Goal: Task Accomplishment & Management: Manage account settings

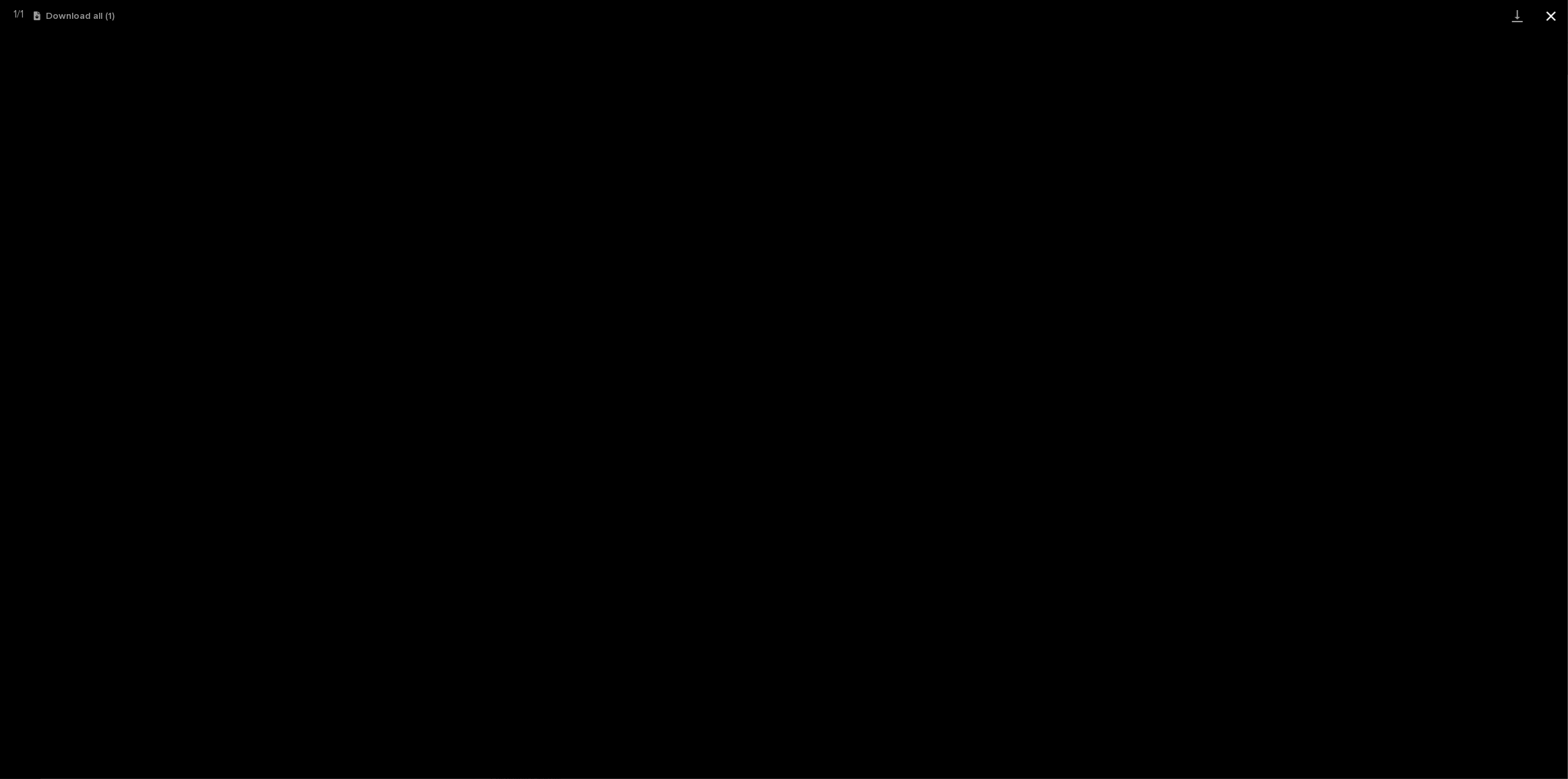
scroll to position [71, 0]
click at [1562, 17] on button "Close gallery" at bounding box center [1551, 16] width 33 height 32
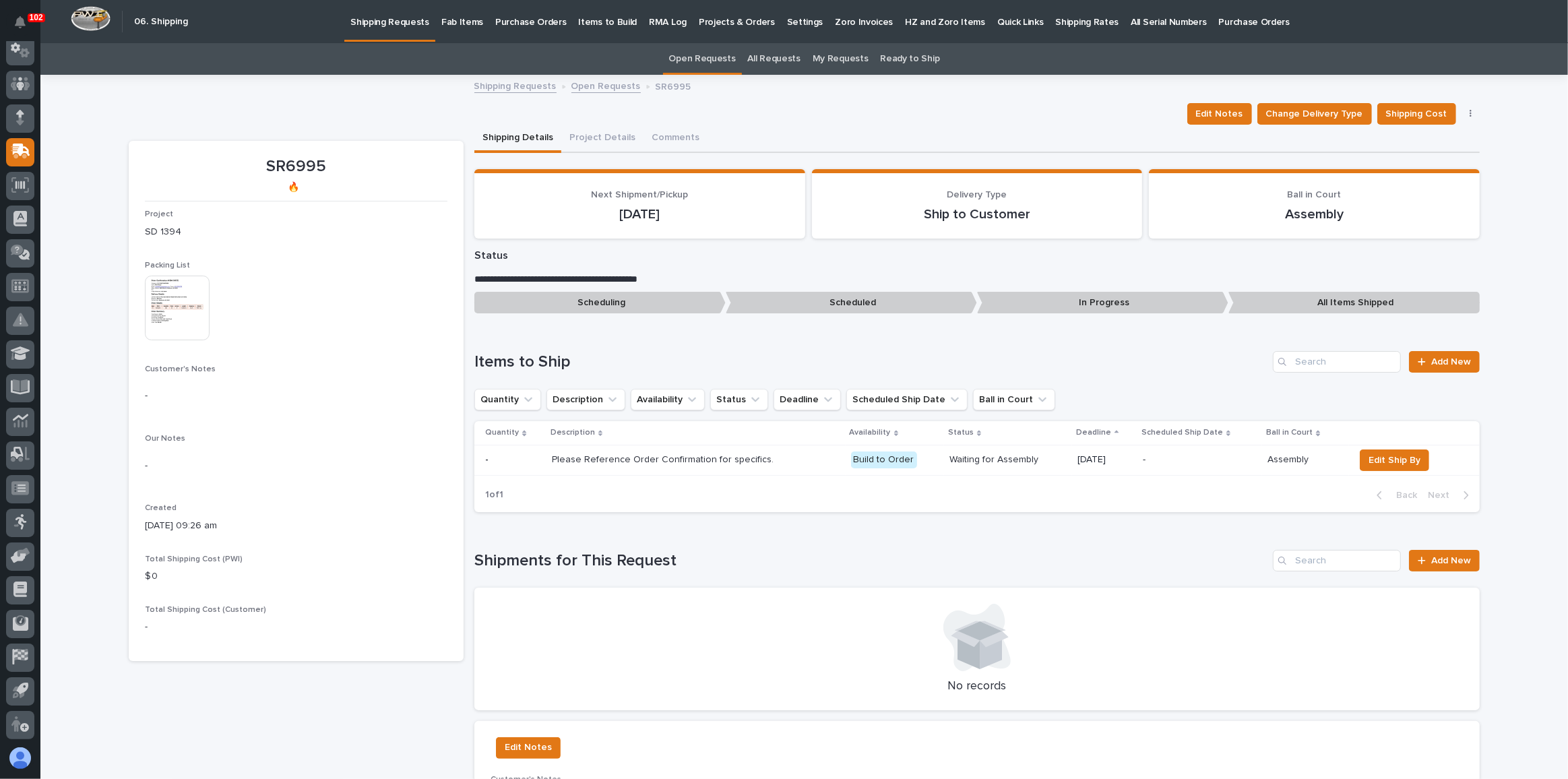
click at [453, 13] on p "Fab Items" at bounding box center [461, 14] width 41 height 28
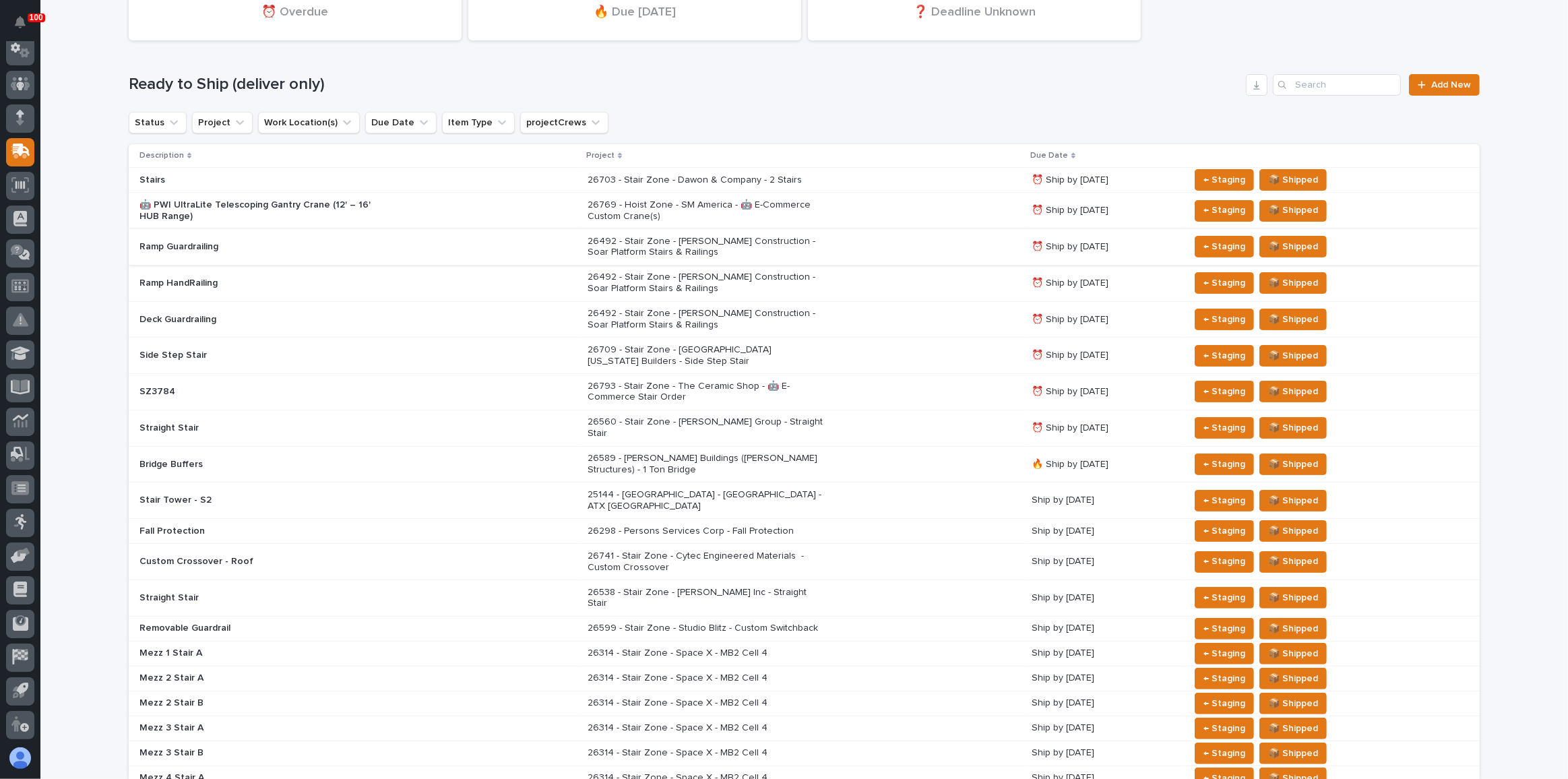
scroll to position [183, 0]
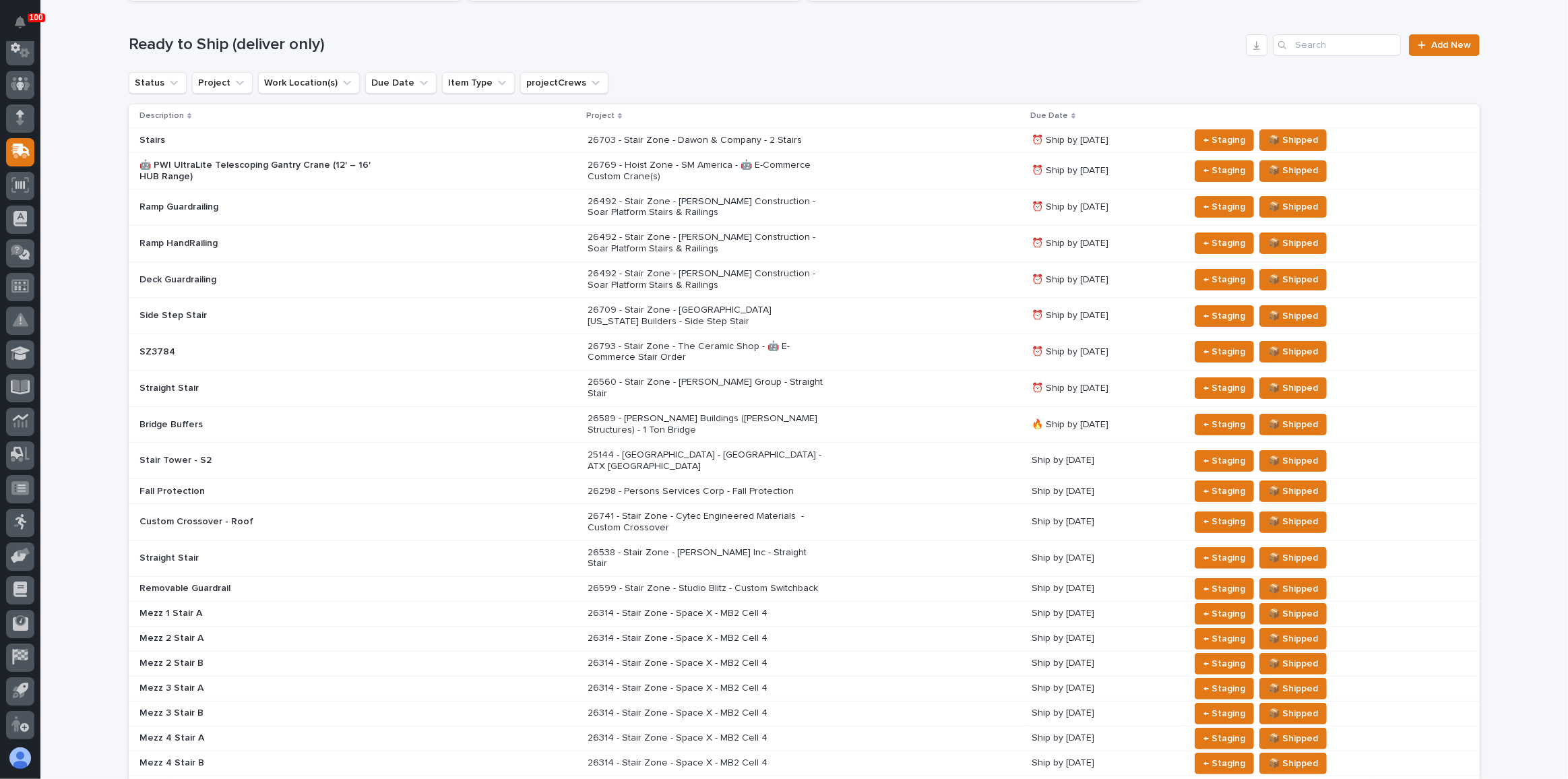
click at [891, 481] on div "26298 - Persons Services Corp - Fall Protection" at bounding box center [804, 491] width 433 height 22
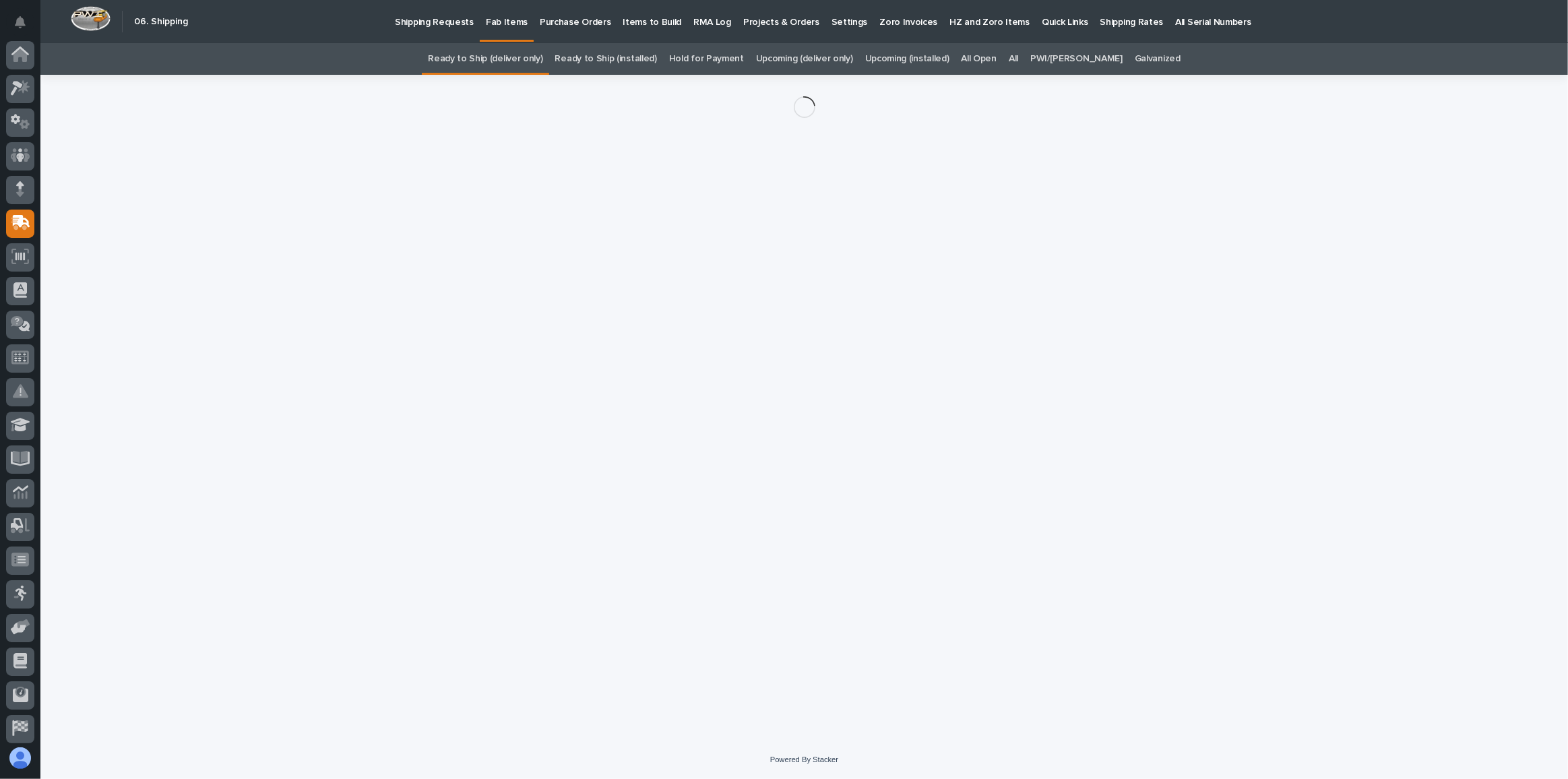
scroll to position [71, 0]
click at [524, 53] on link "Ready to Ship (deliver only)" at bounding box center [485, 59] width 114 height 32
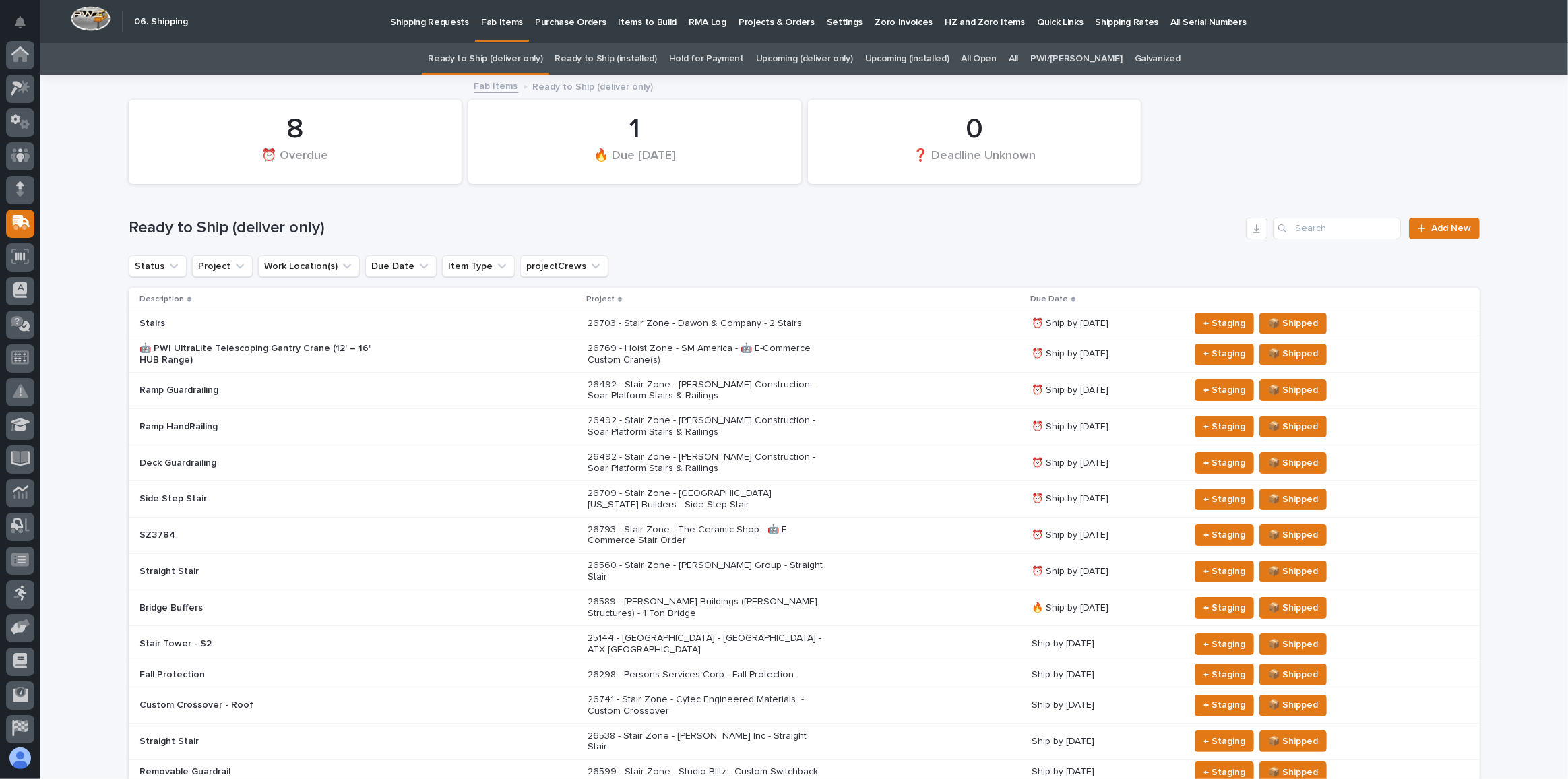
scroll to position [71, 0]
click at [851, 478] on div "26492 - Stair Zone - [PERSON_NAME] Construction - Soar Platform Stairs & Railin…" at bounding box center [804, 463] width 433 height 33
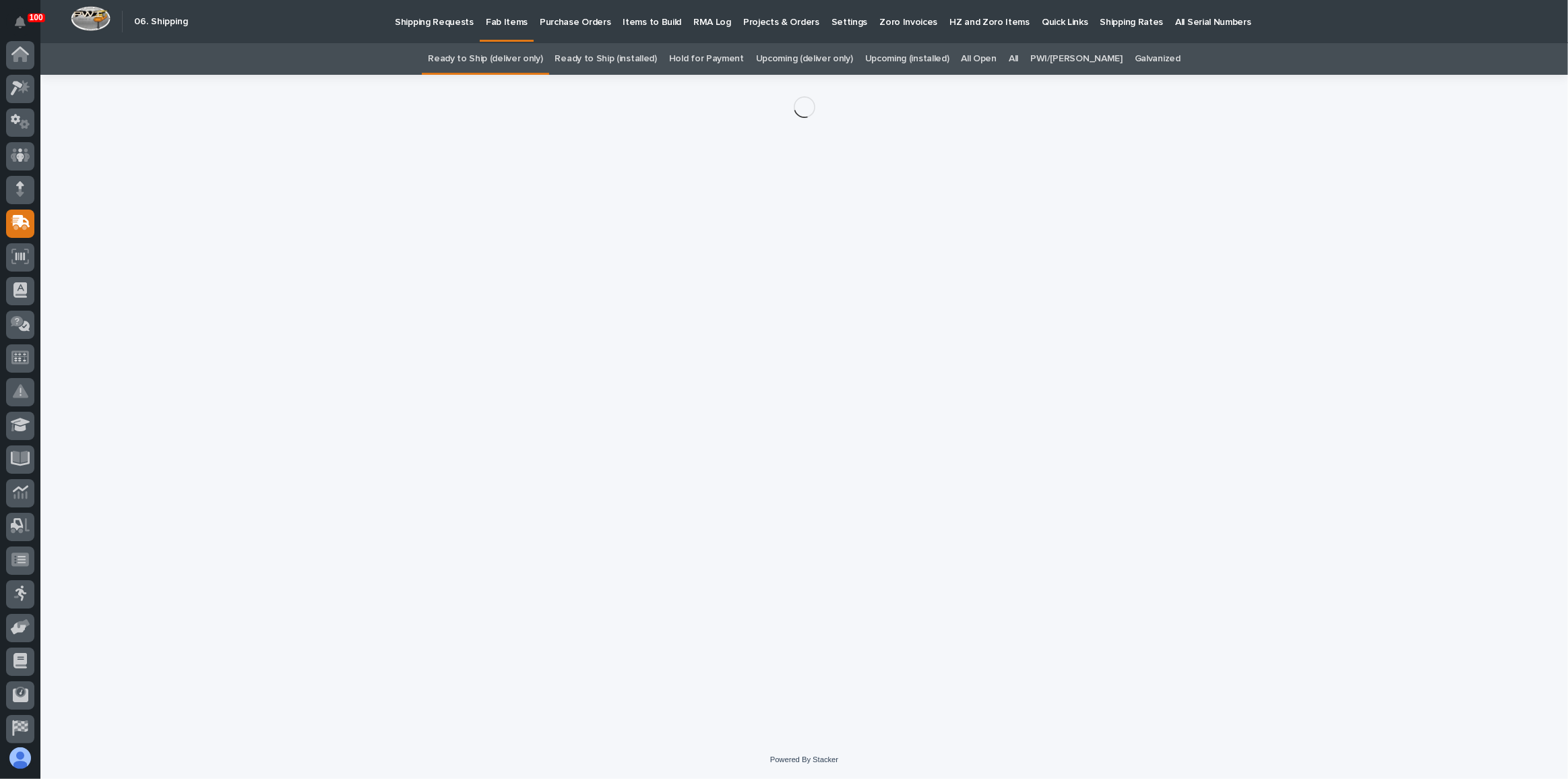
scroll to position [71, 0]
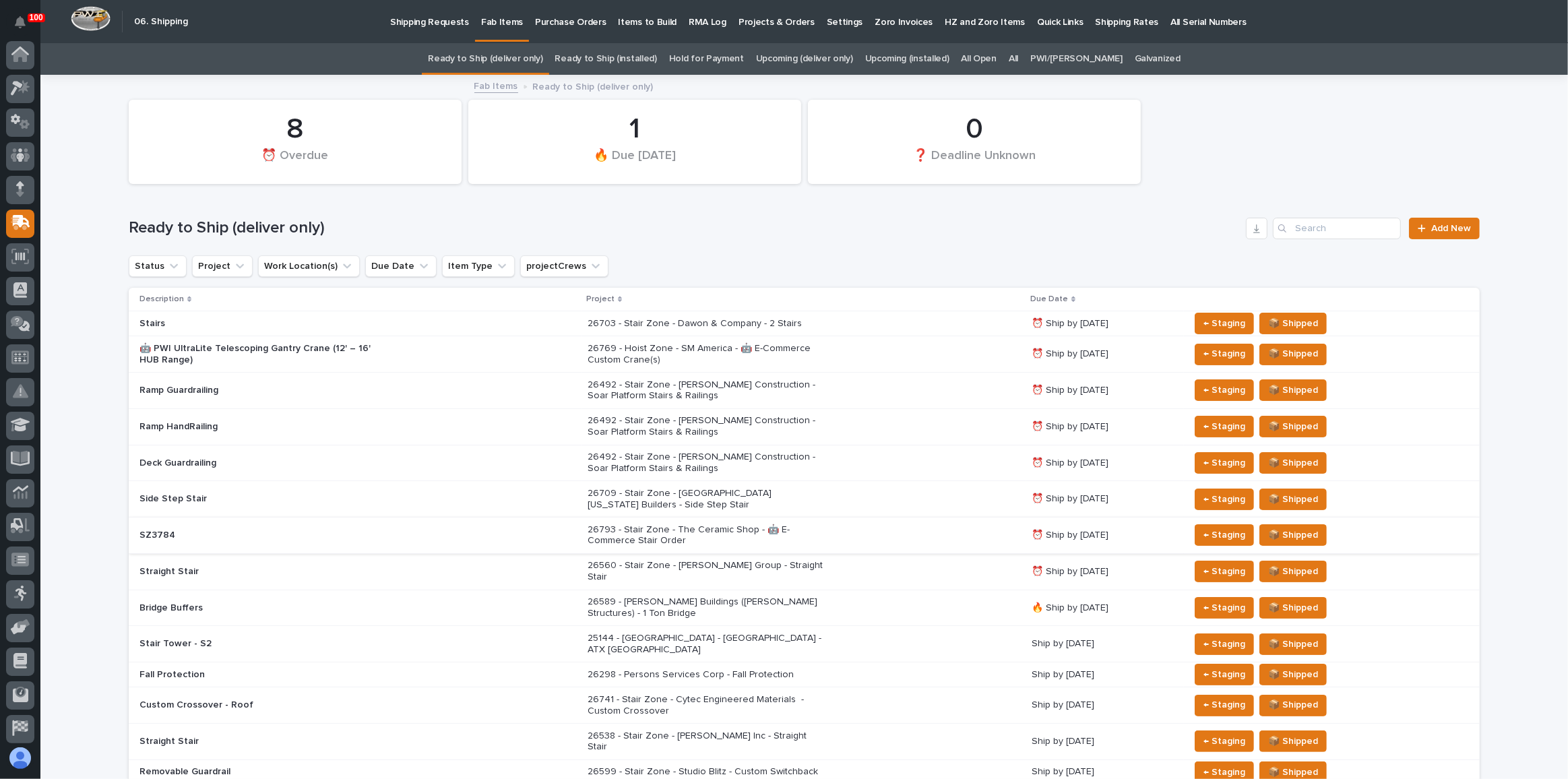
scroll to position [71, 0]
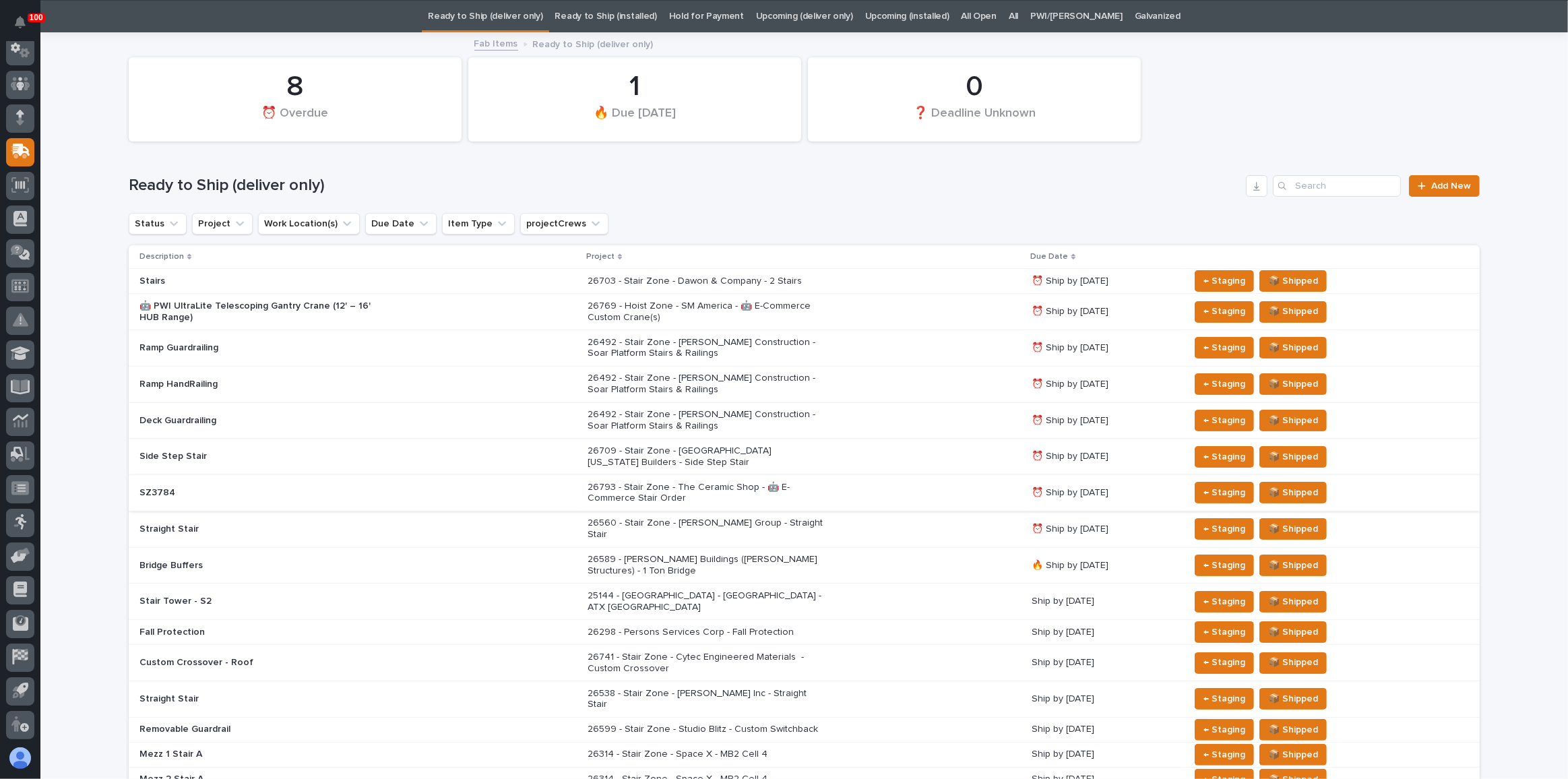
click at [896, 459] on div "26709 - Stair Zone - [GEOGRAPHIC_DATA] [US_STATE] Builders - Side Step Stair" at bounding box center [804, 457] width 433 height 33
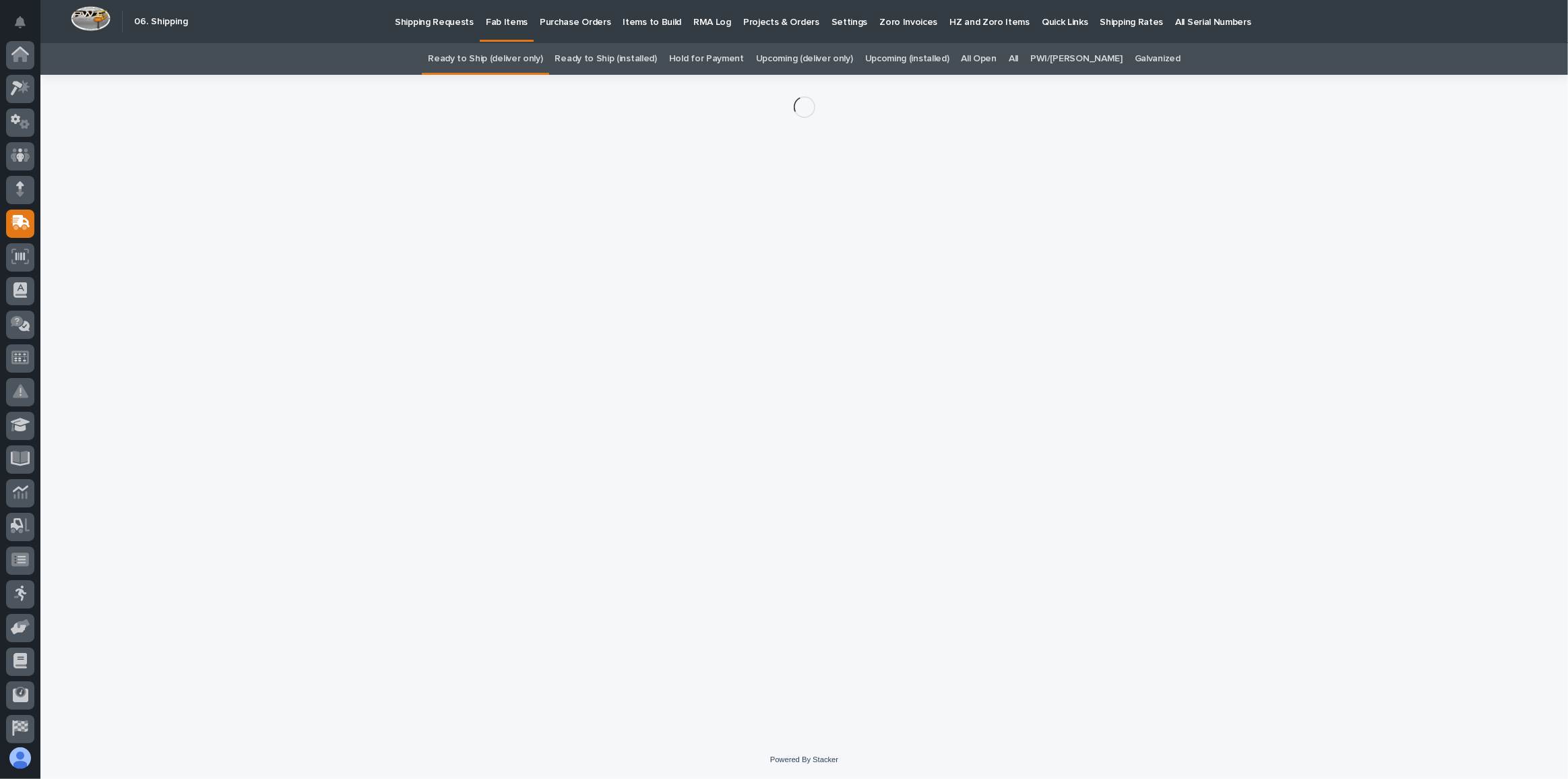
scroll to position [71, 0]
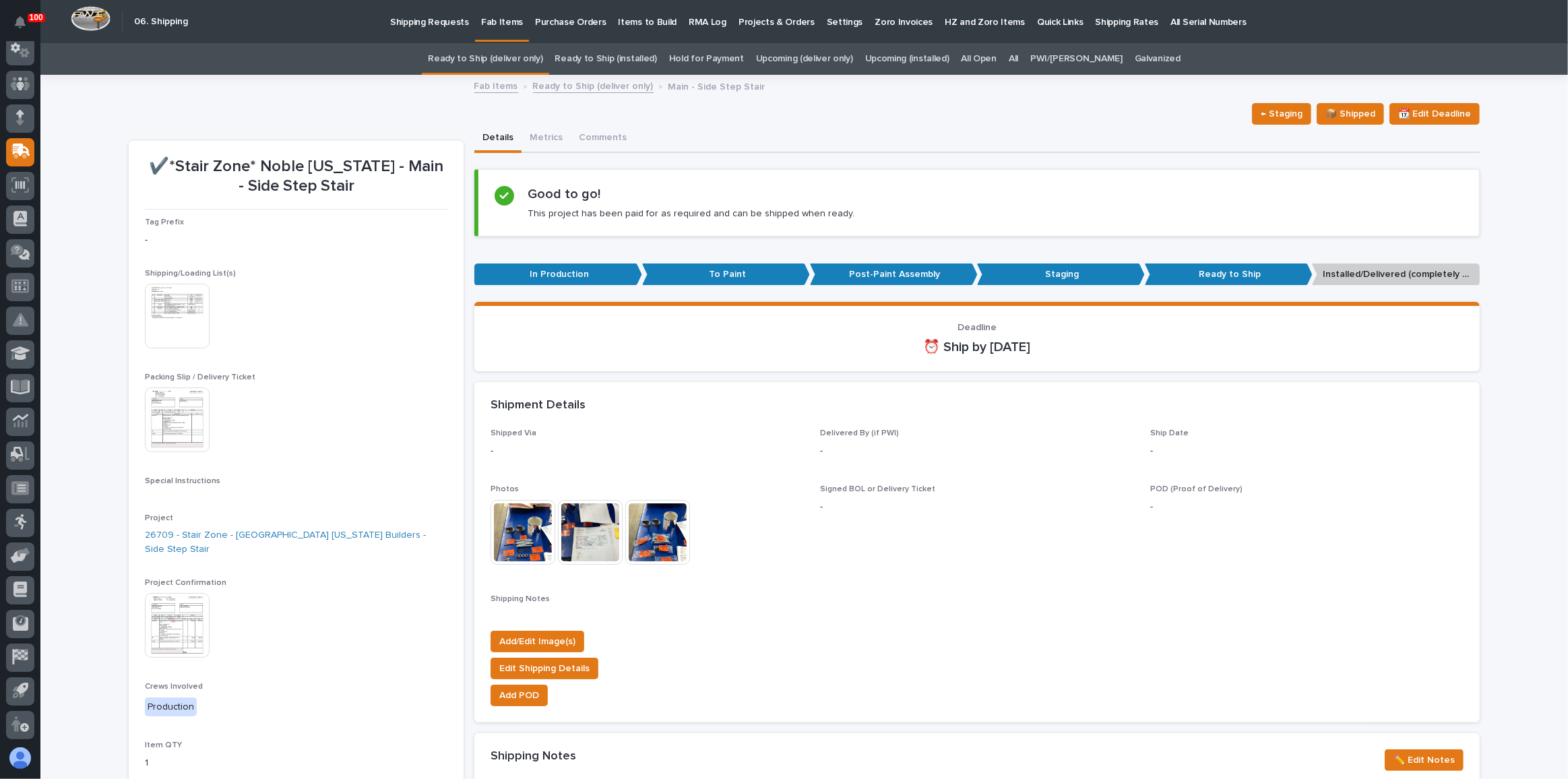
click at [190, 434] on img at bounding box center [177, 419] width 64 height 64
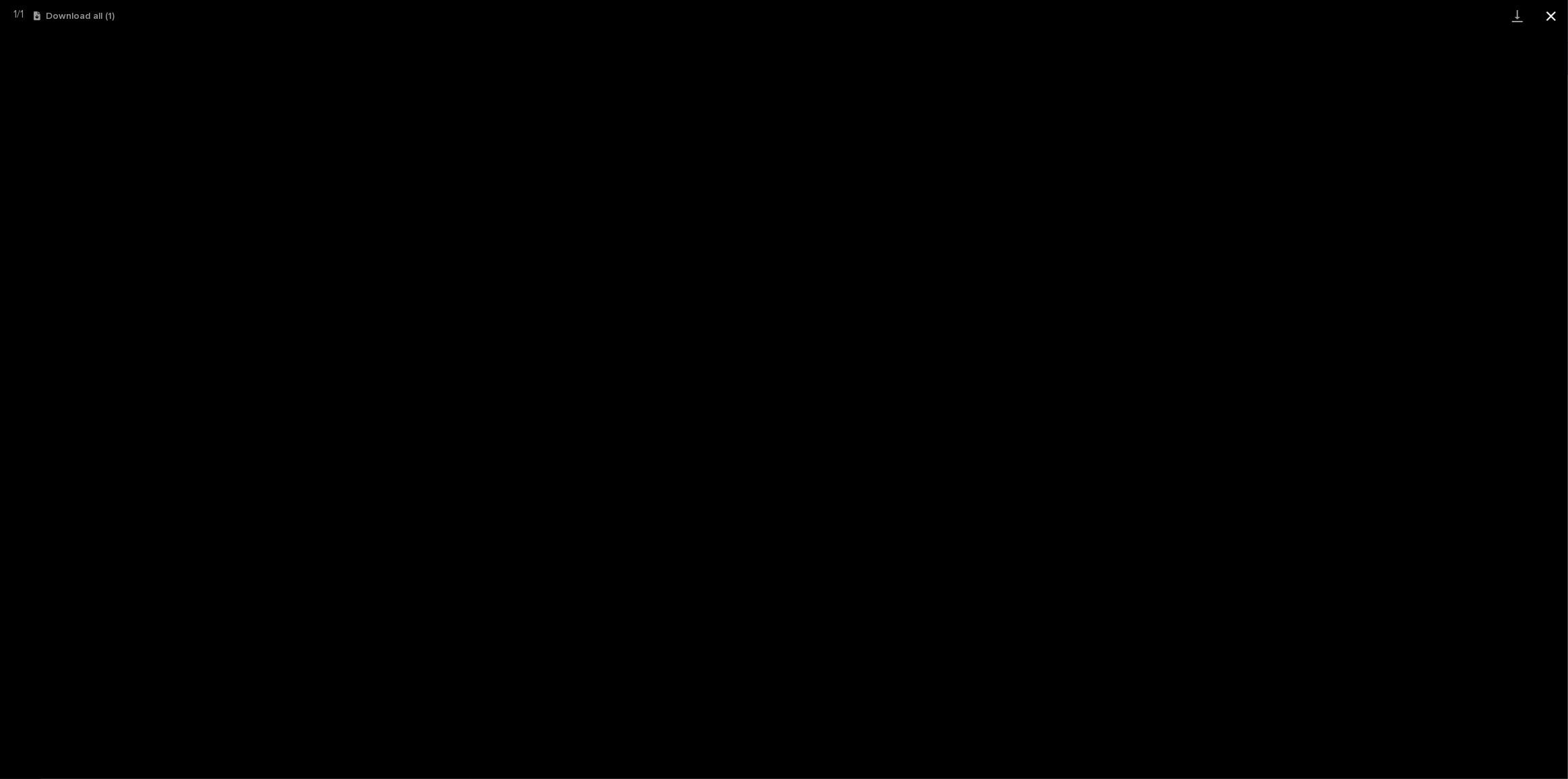
click at [1551, 13] on button "Close gallery" at bounding box center [1551, 16] width 33 height 32
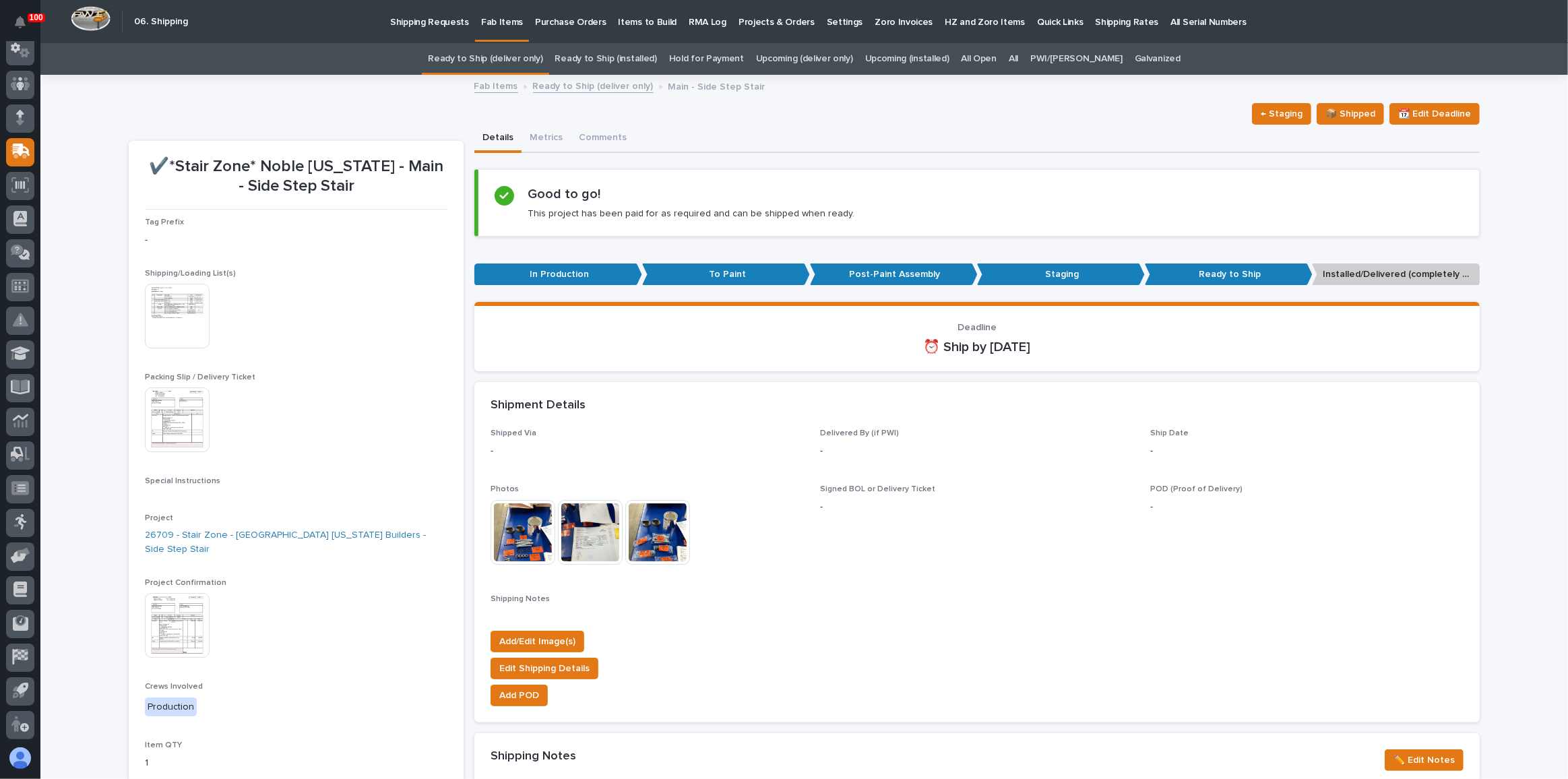
click at [542, 57] on link "Ready to Ship (deliver only)" at bounding box center [485, 59] width 114 height 32
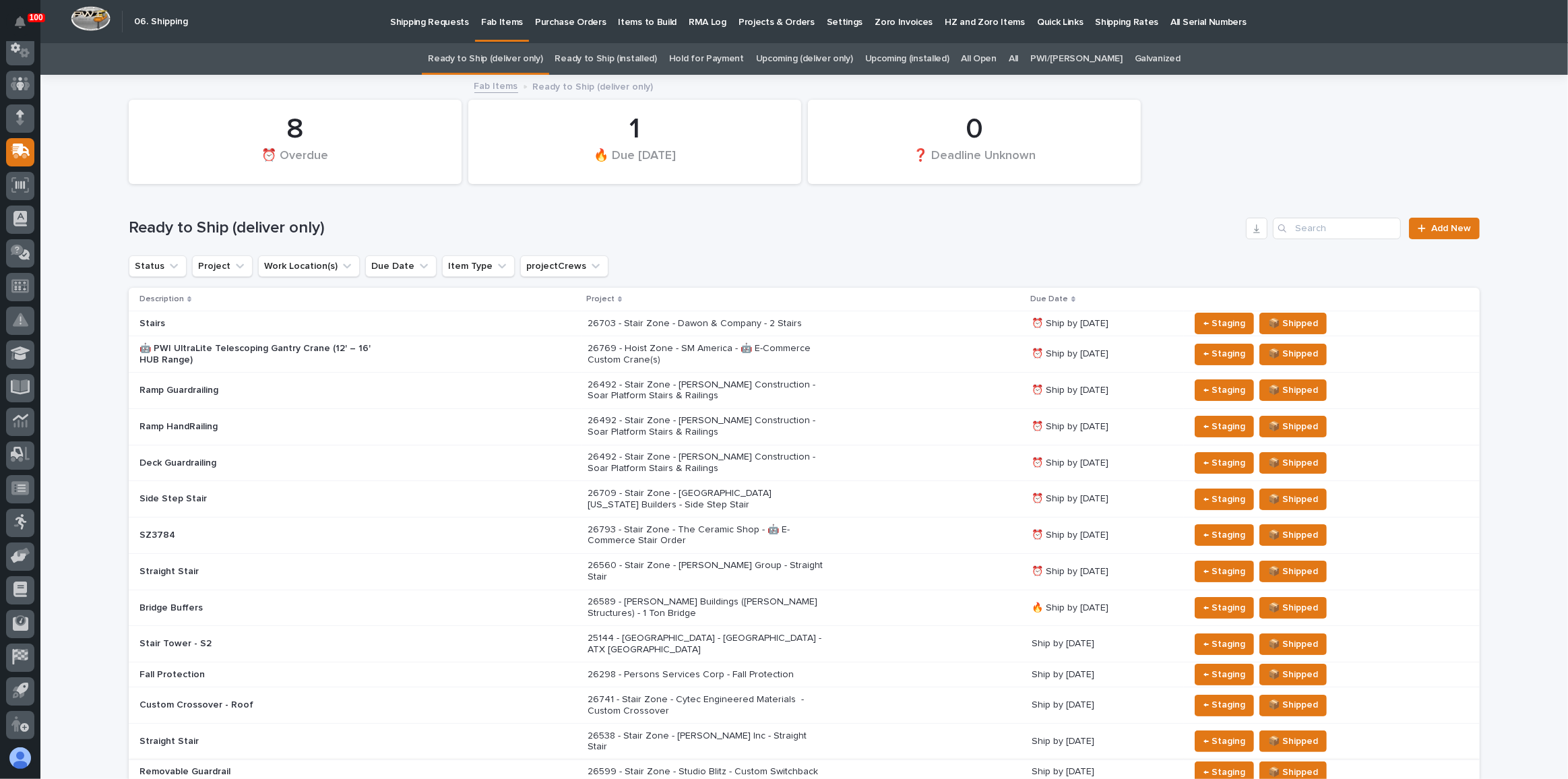
scroll to position [328, 0]
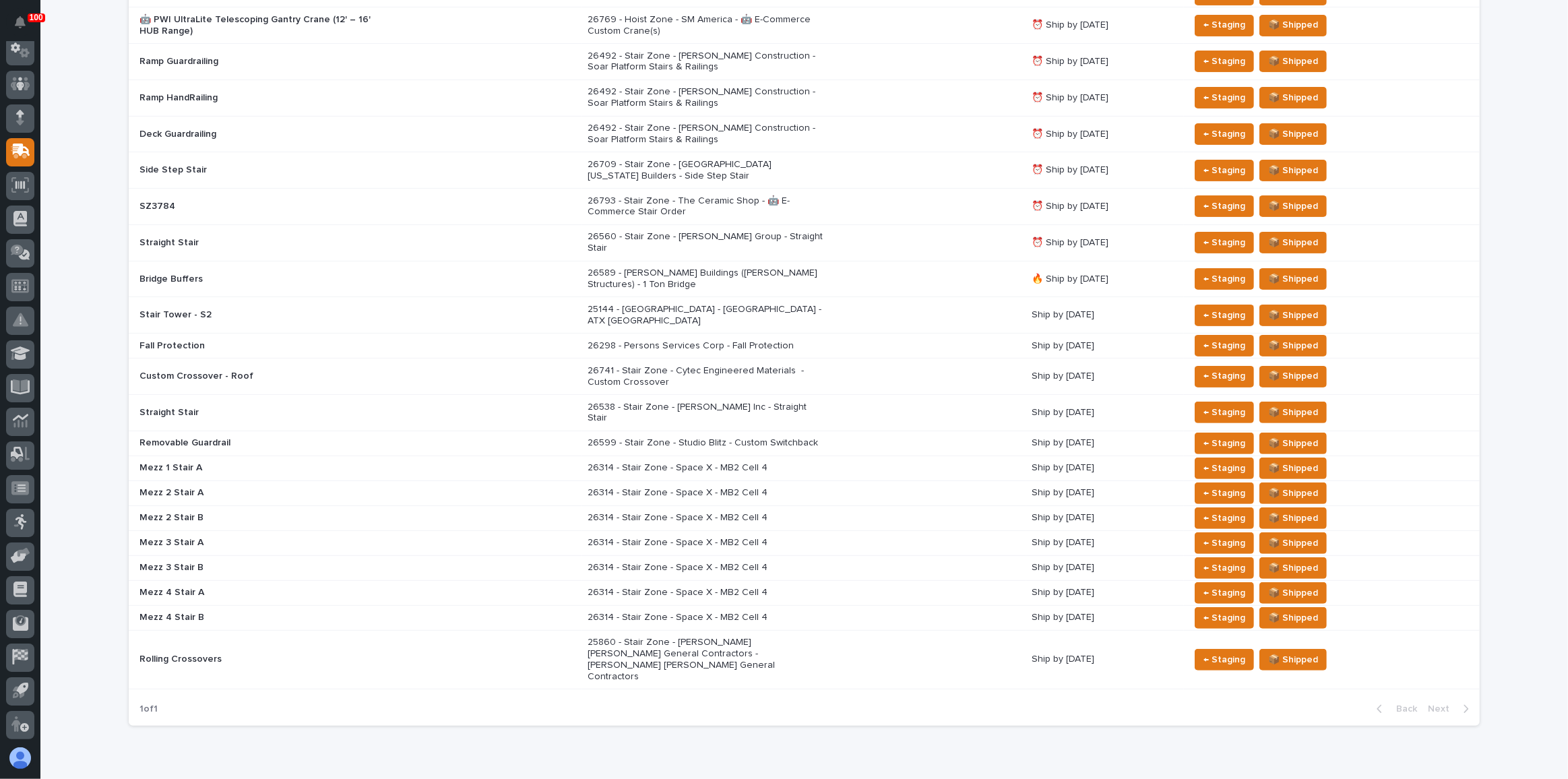
click at [871, 631] on div "25860 - Stair Zone - [PERSON_NAME] [PERSON_NAME] General Contractors - [PERSON_…" at bounding box center [804, 659] width 433 height 56
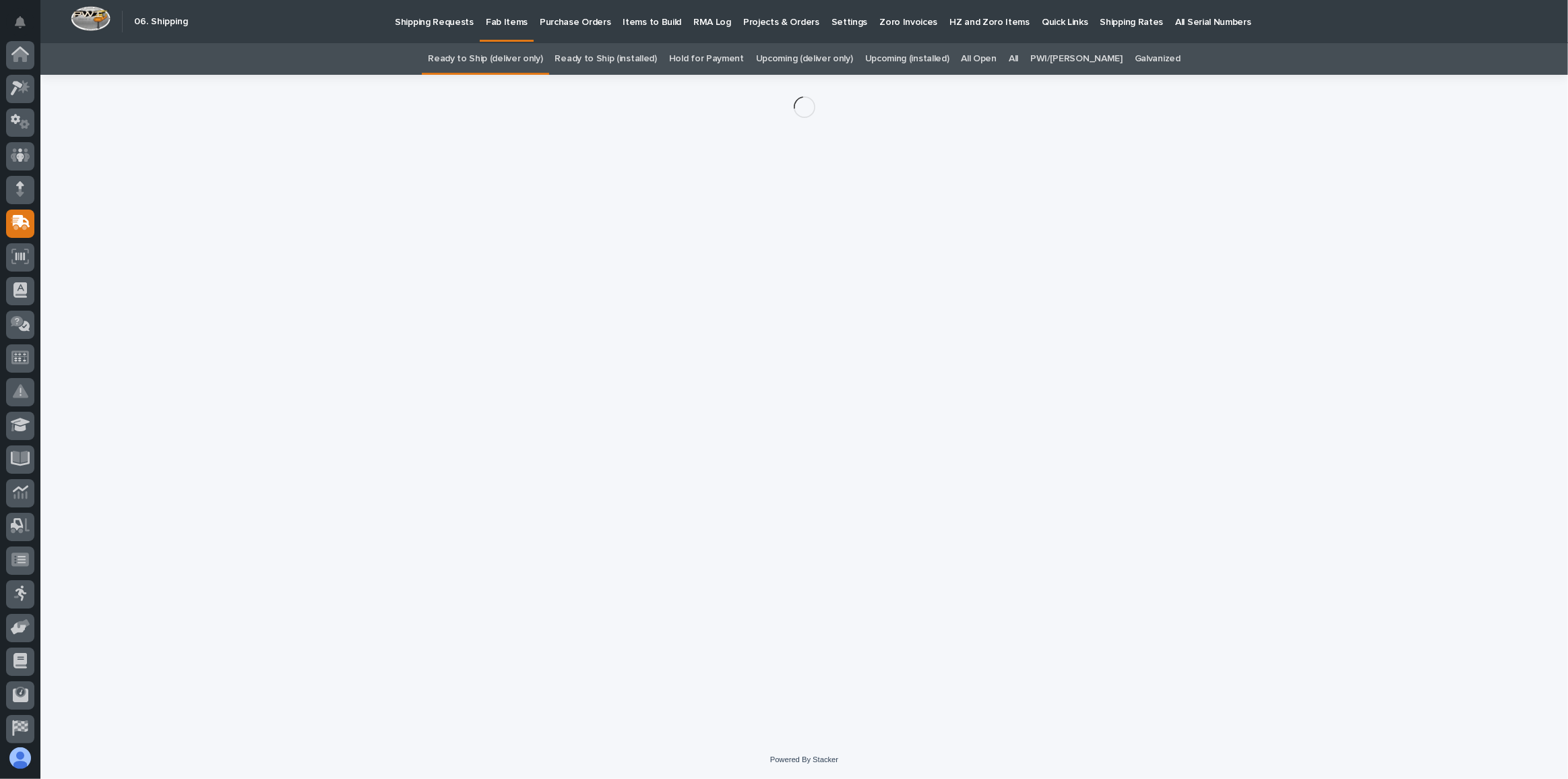
scroll to position [71, 0]
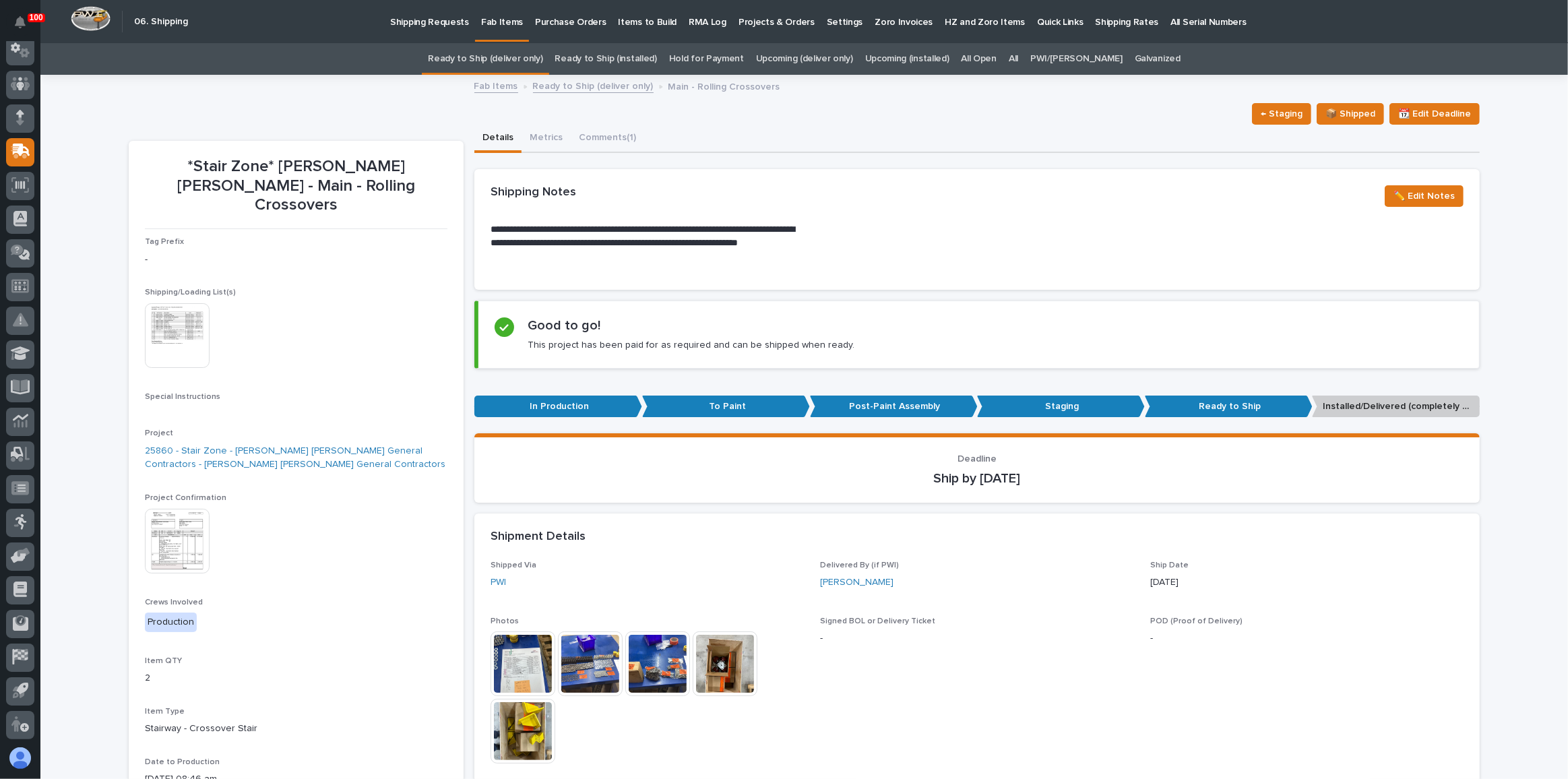
click at [168, 525] on img at bounding box center [177, 540] width 64 height 64
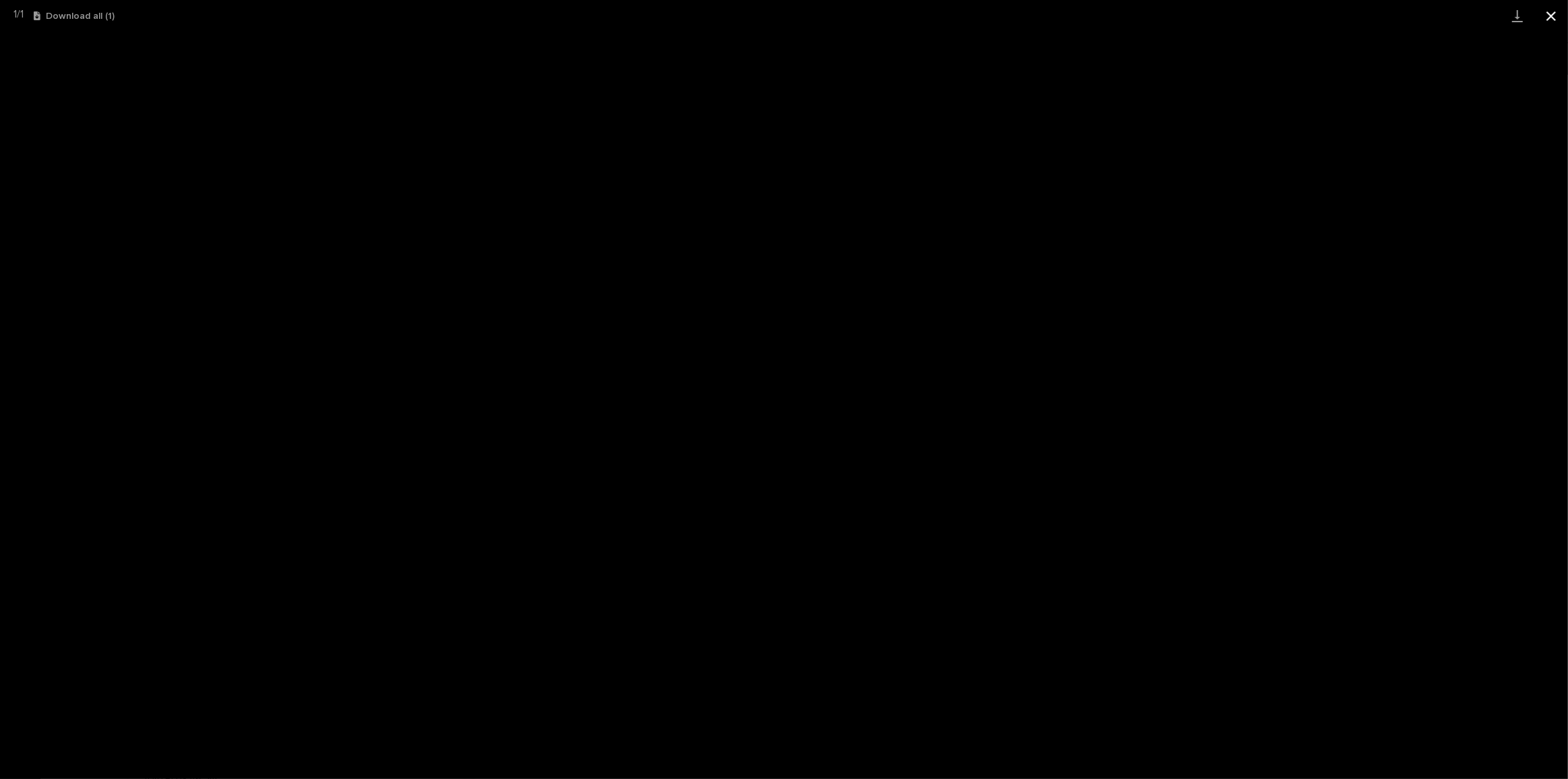
click at [1548, 21] on button "Close gallery" at bounding box center [1551, 16] width 33 height 32
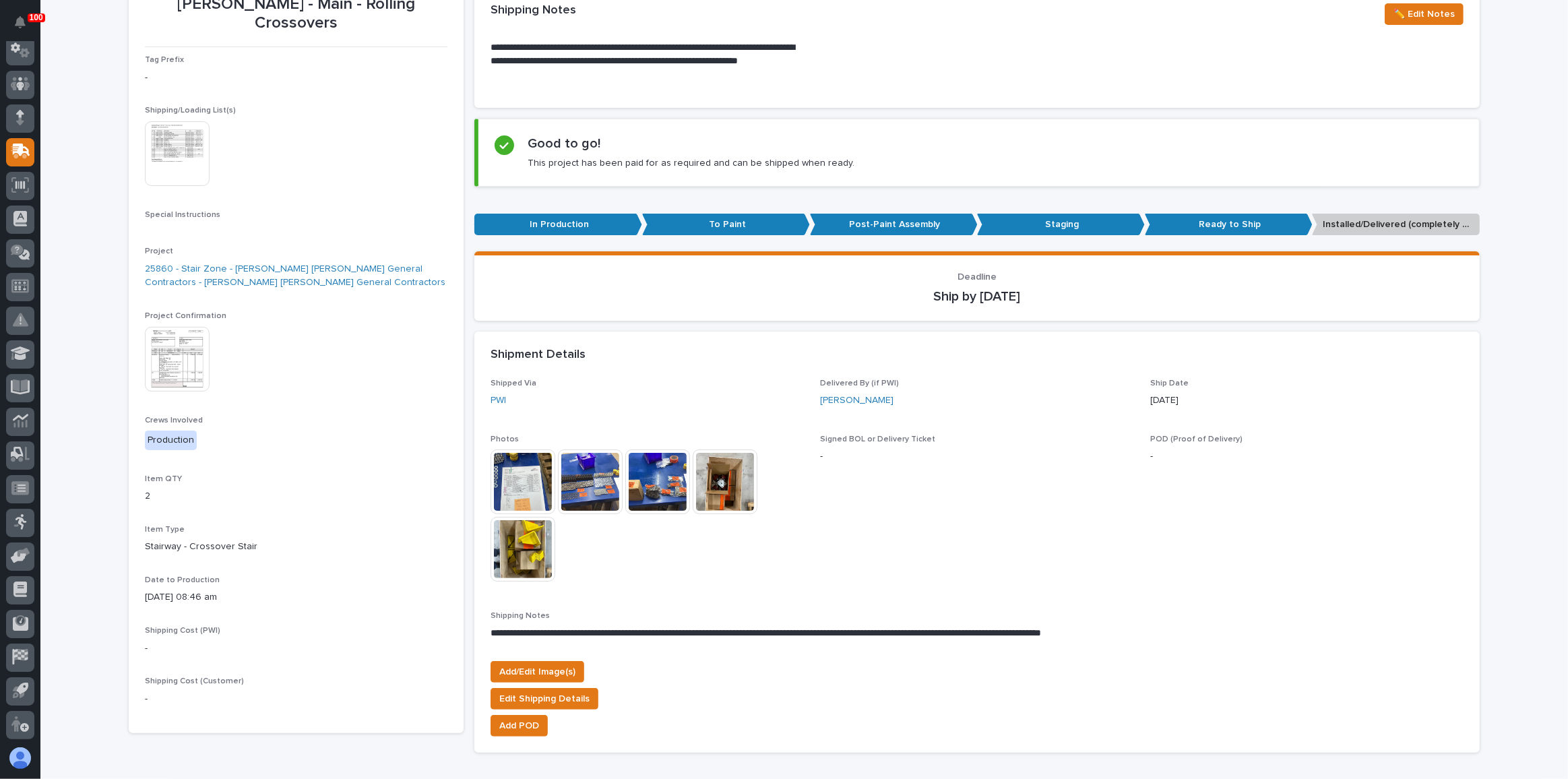
scroll to position [183, 0]
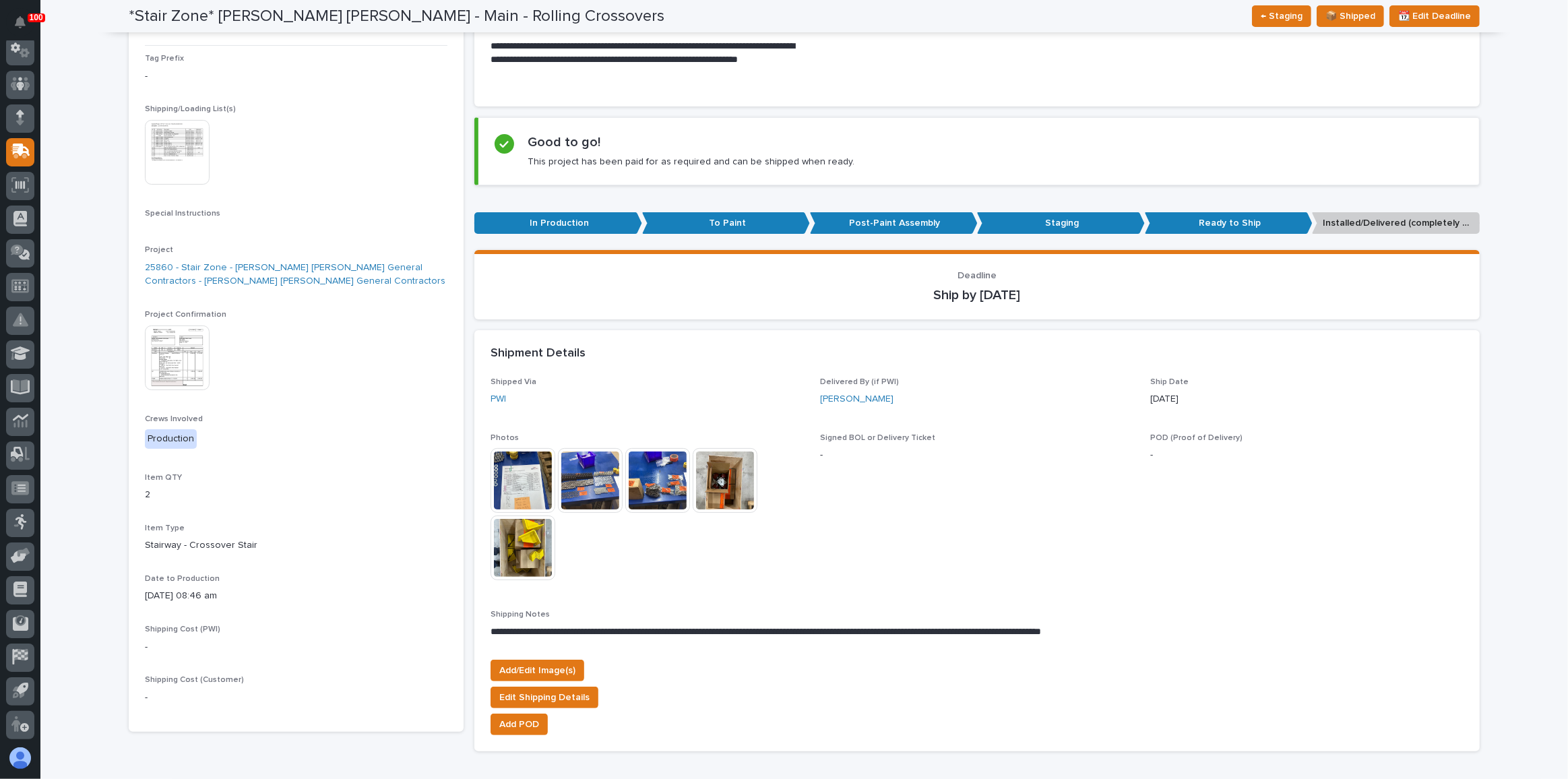
click at [168, 344] on img at bounding box center [177, 357] width 64 height 64
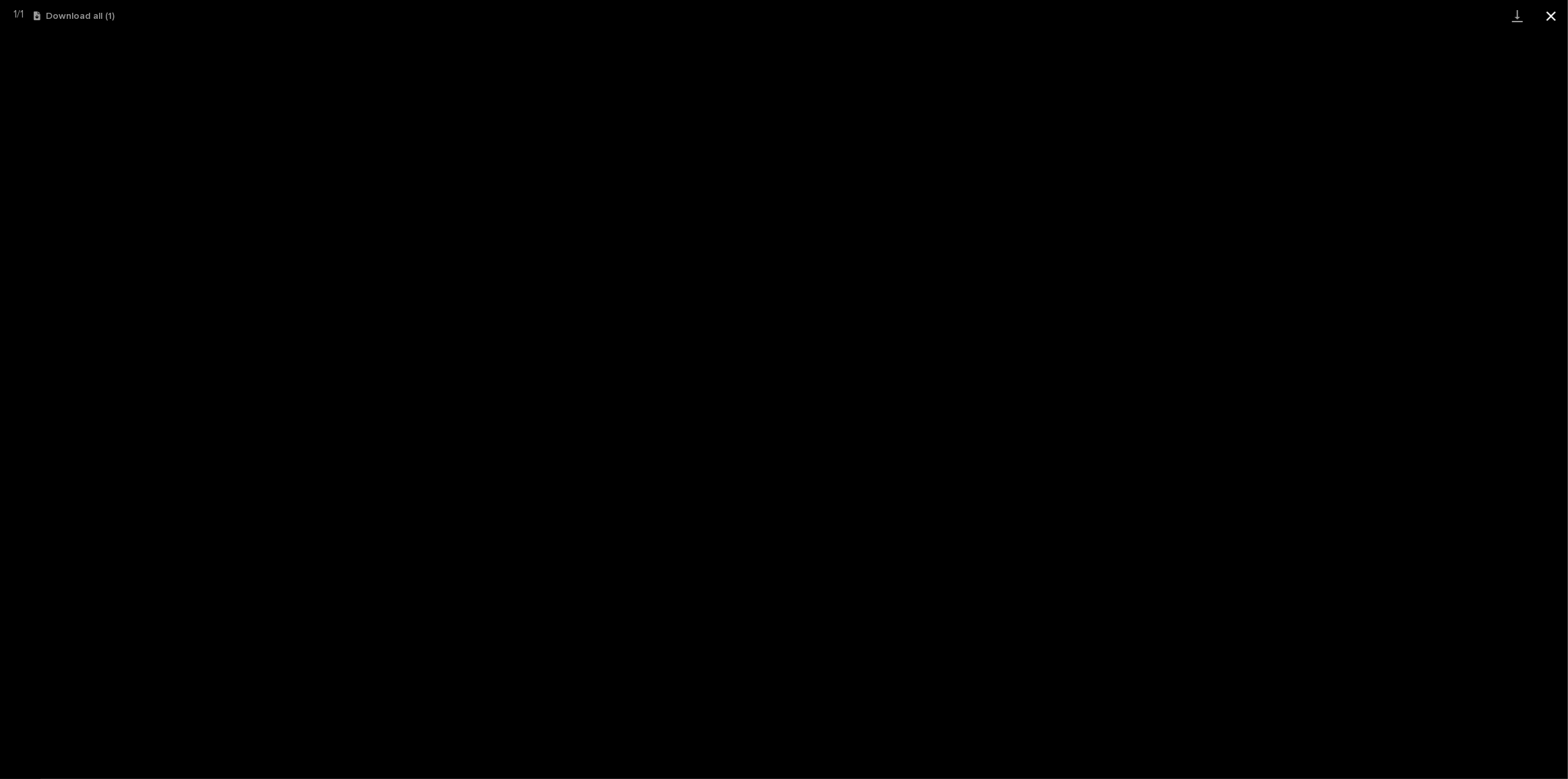
click at [1550, 16] on button "Close gallery" at bounding box center [1551, 16] width 33 height 32
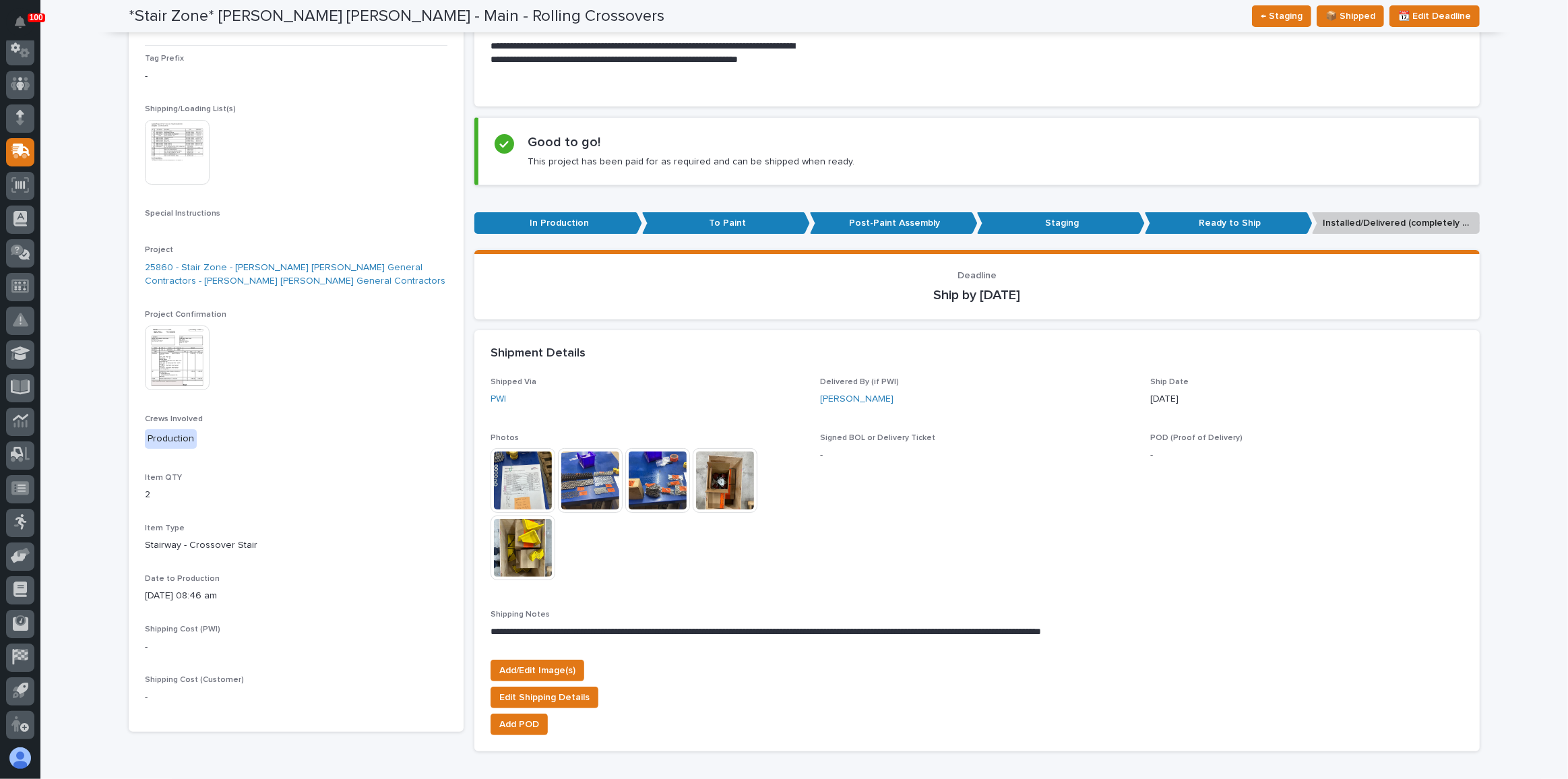
scroll to position [0, 0]
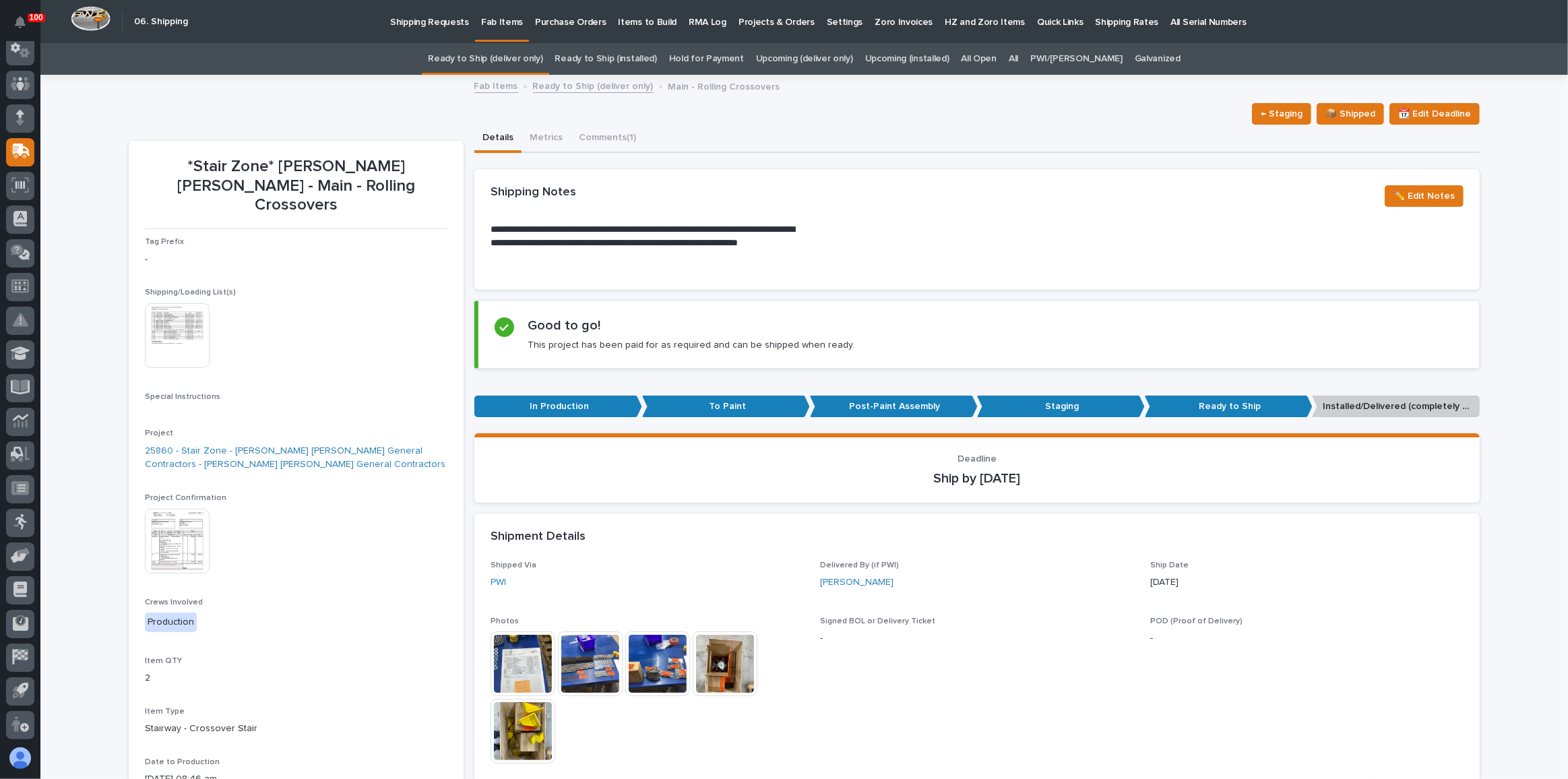
click at [486, 39] on link "Fab Items" at bounding box center [502, 19] width 54 height 40
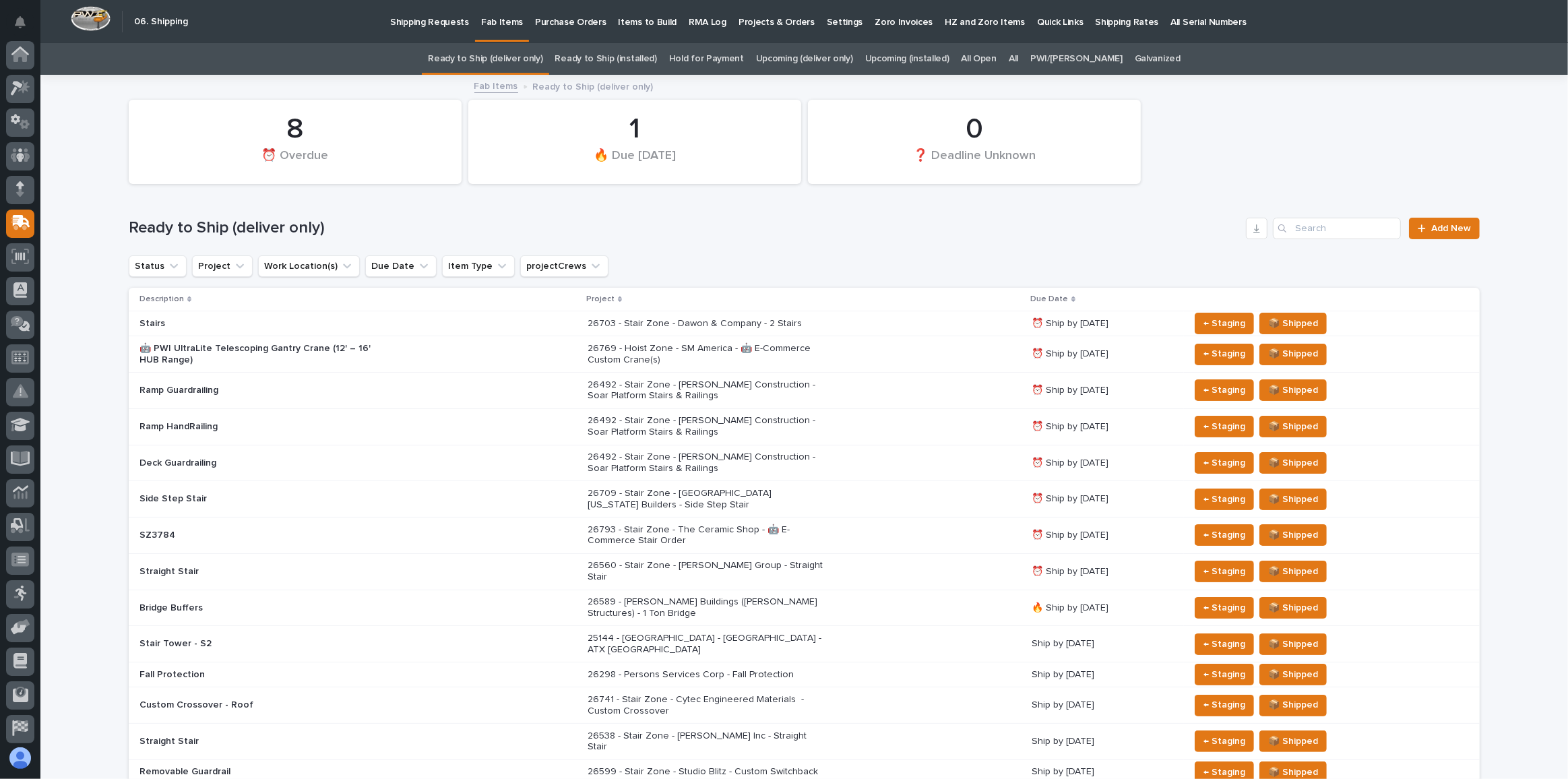
scroll to position [71, 0]
click at [480, 53] on link "Ready to Ship (deliver only)" at bounding box center [485, 59] width 114 height 32
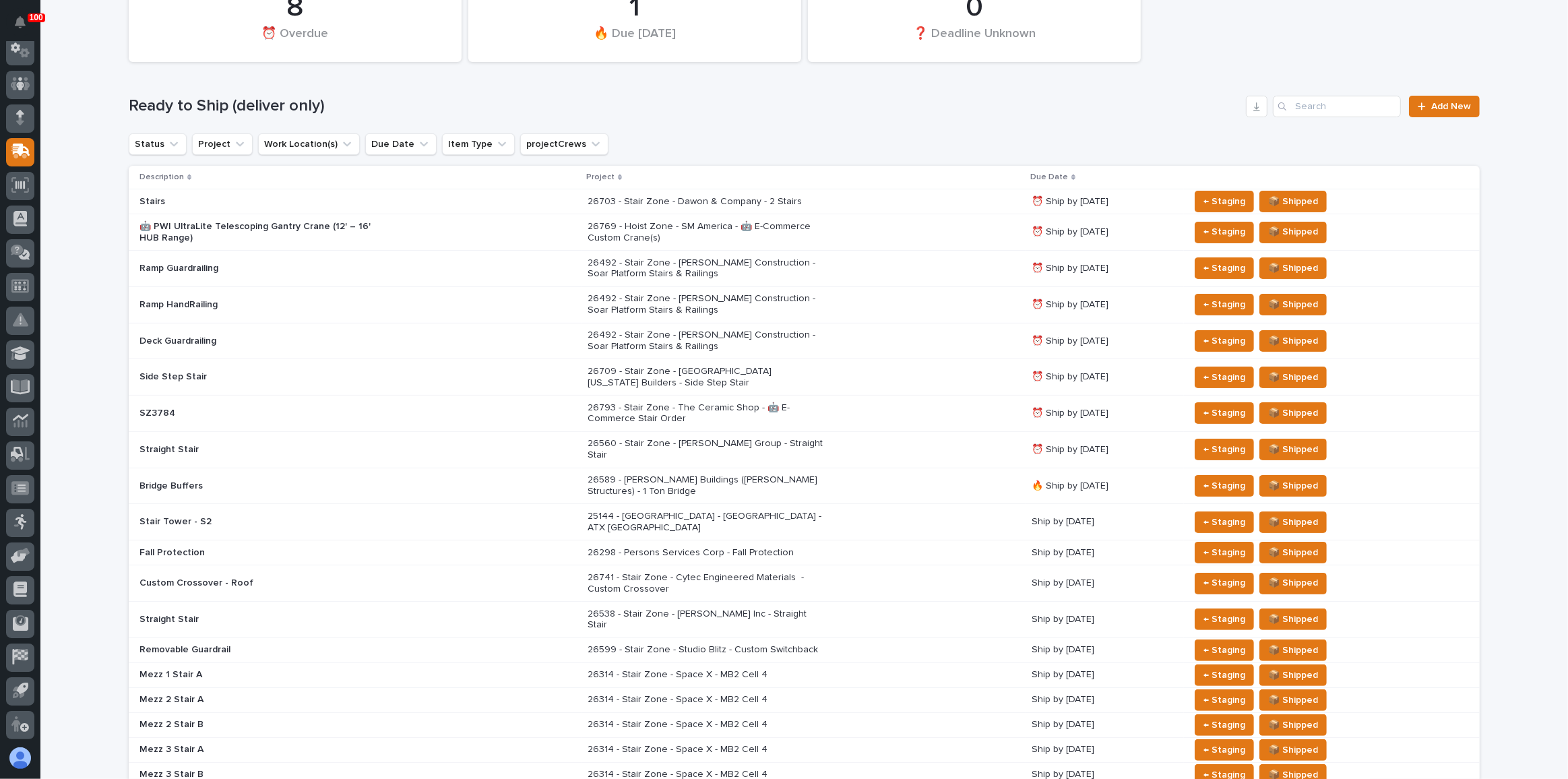
click at [920, 568] on div "26741 - Stair Zone - Cytec Engineered Materials - Custom Crossover" at bounding box center [804, 584] width 433 height 33
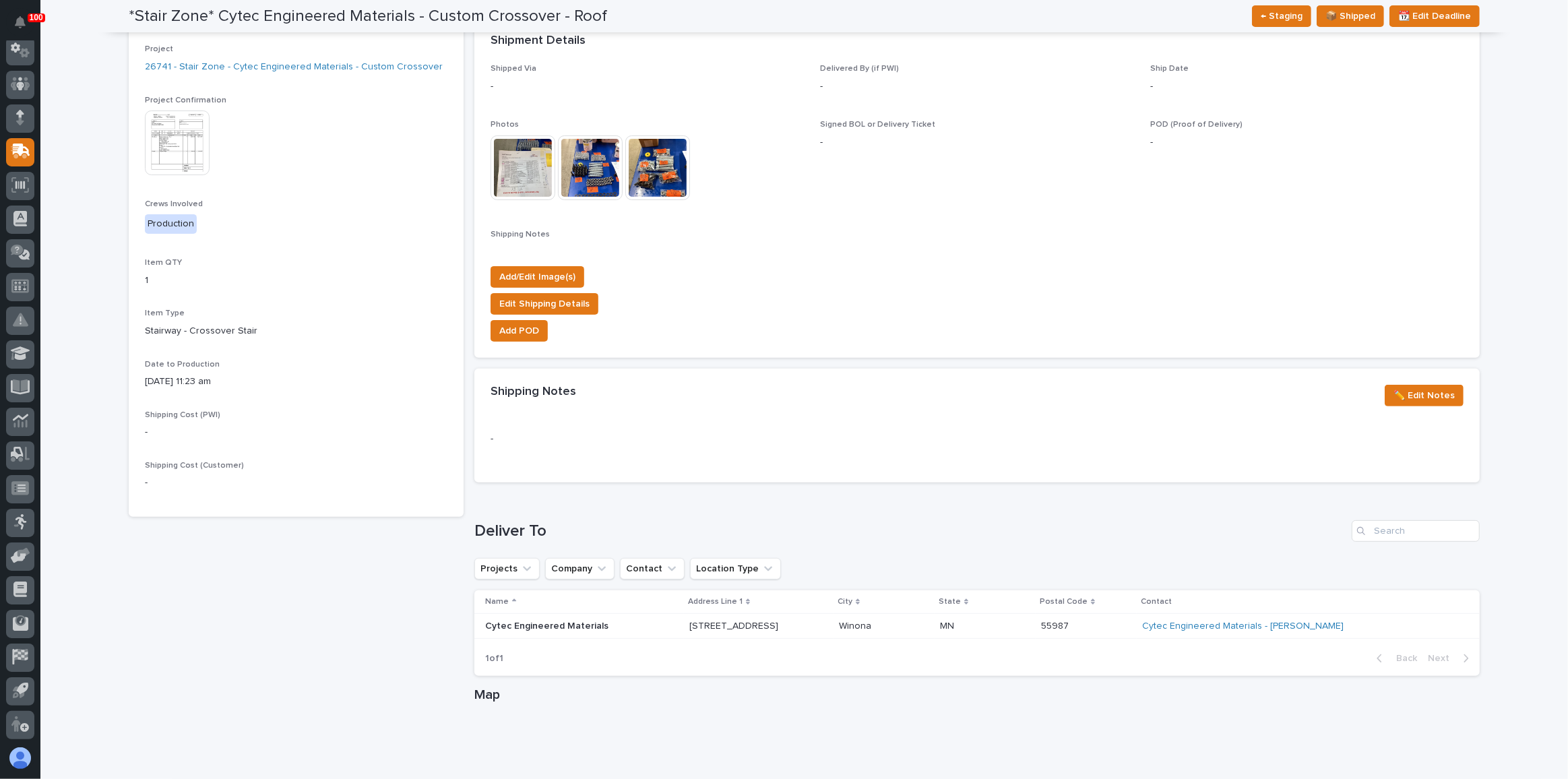
scroll to position [416, 0]
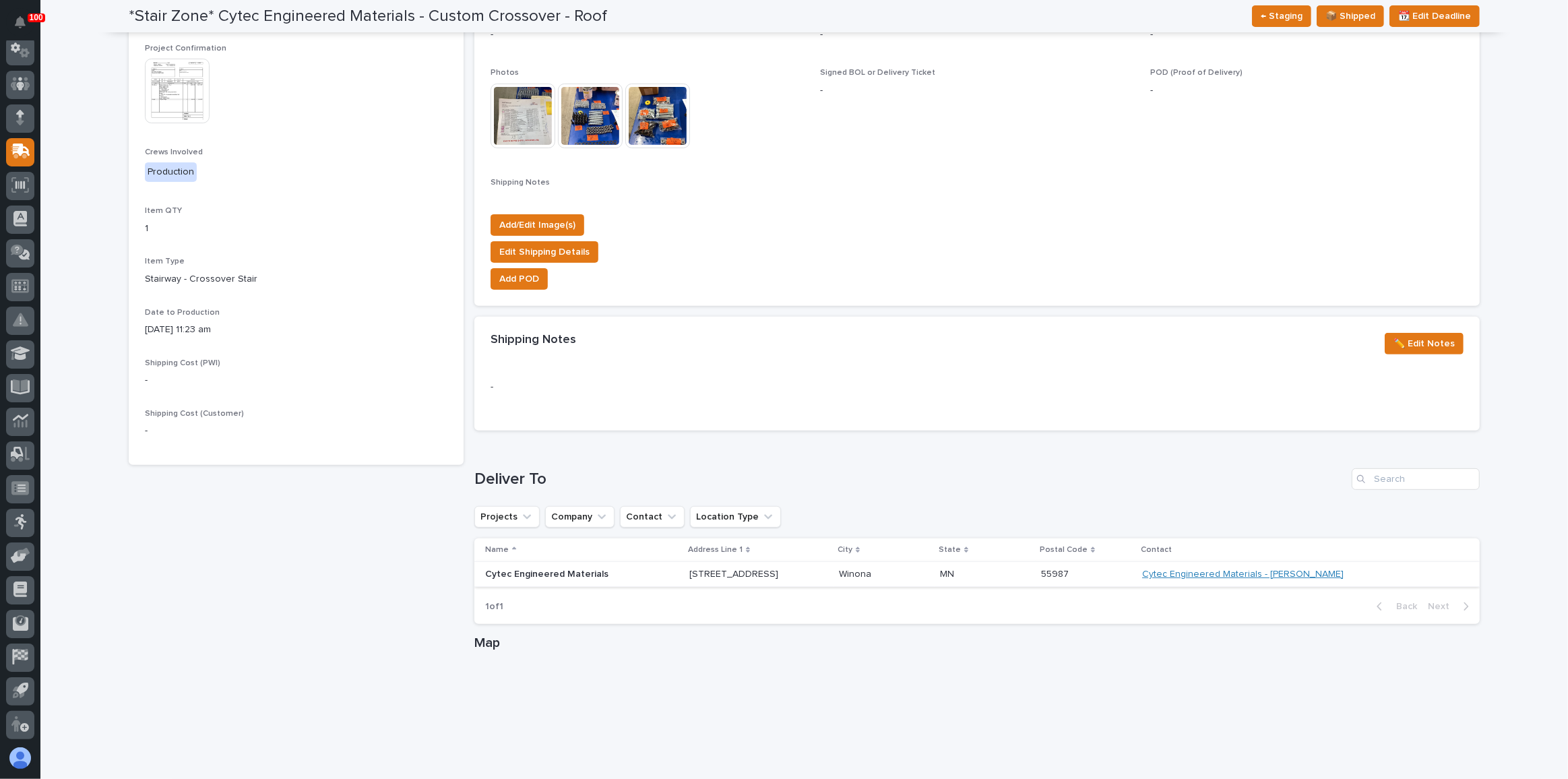
click at [1318, 570] on link "Cytec Engineered Materials - [PERSON_NAME]" at bounding box center [1242, 574] width 202 height 11
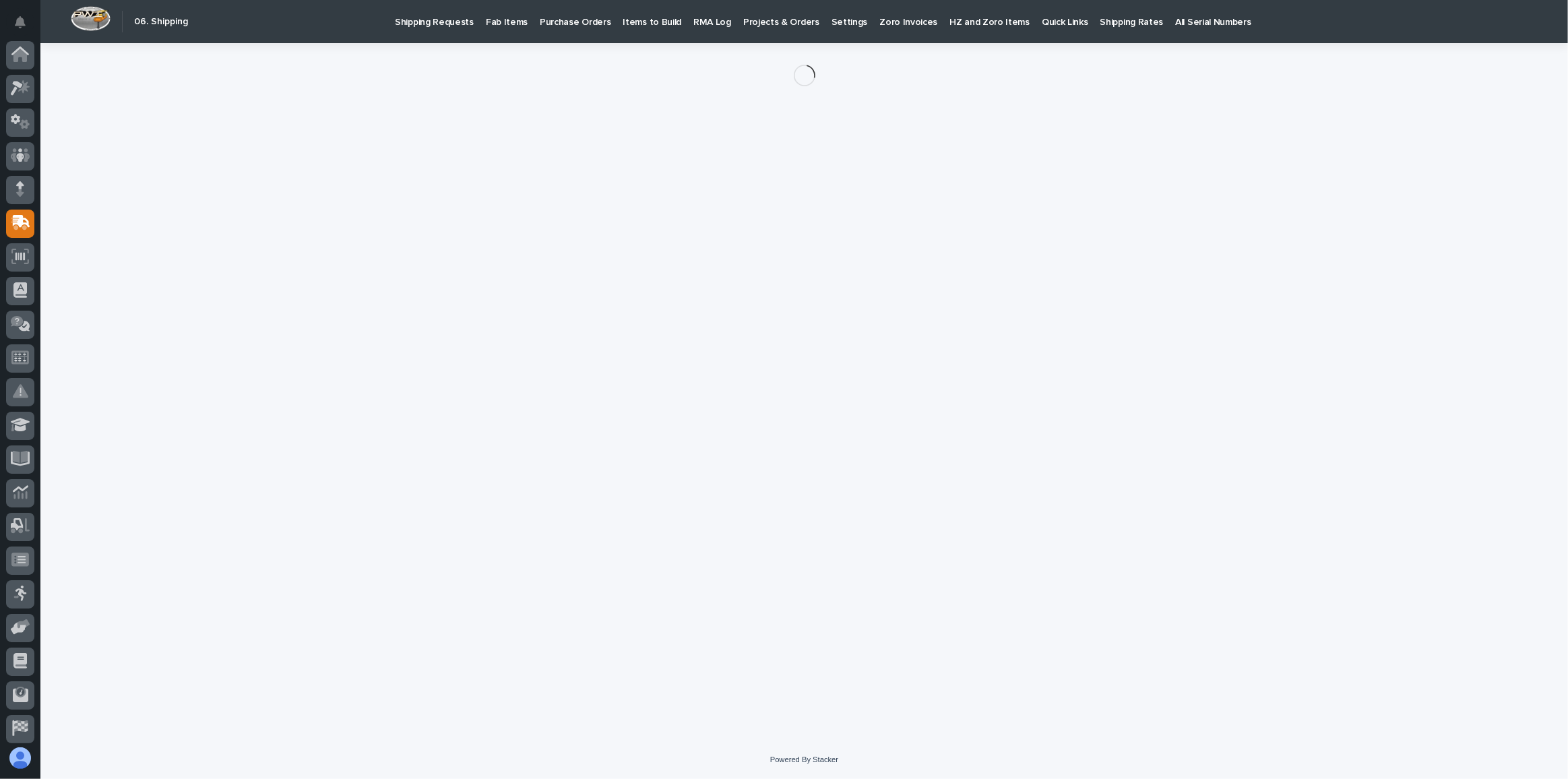
scroll to position [71, 0]
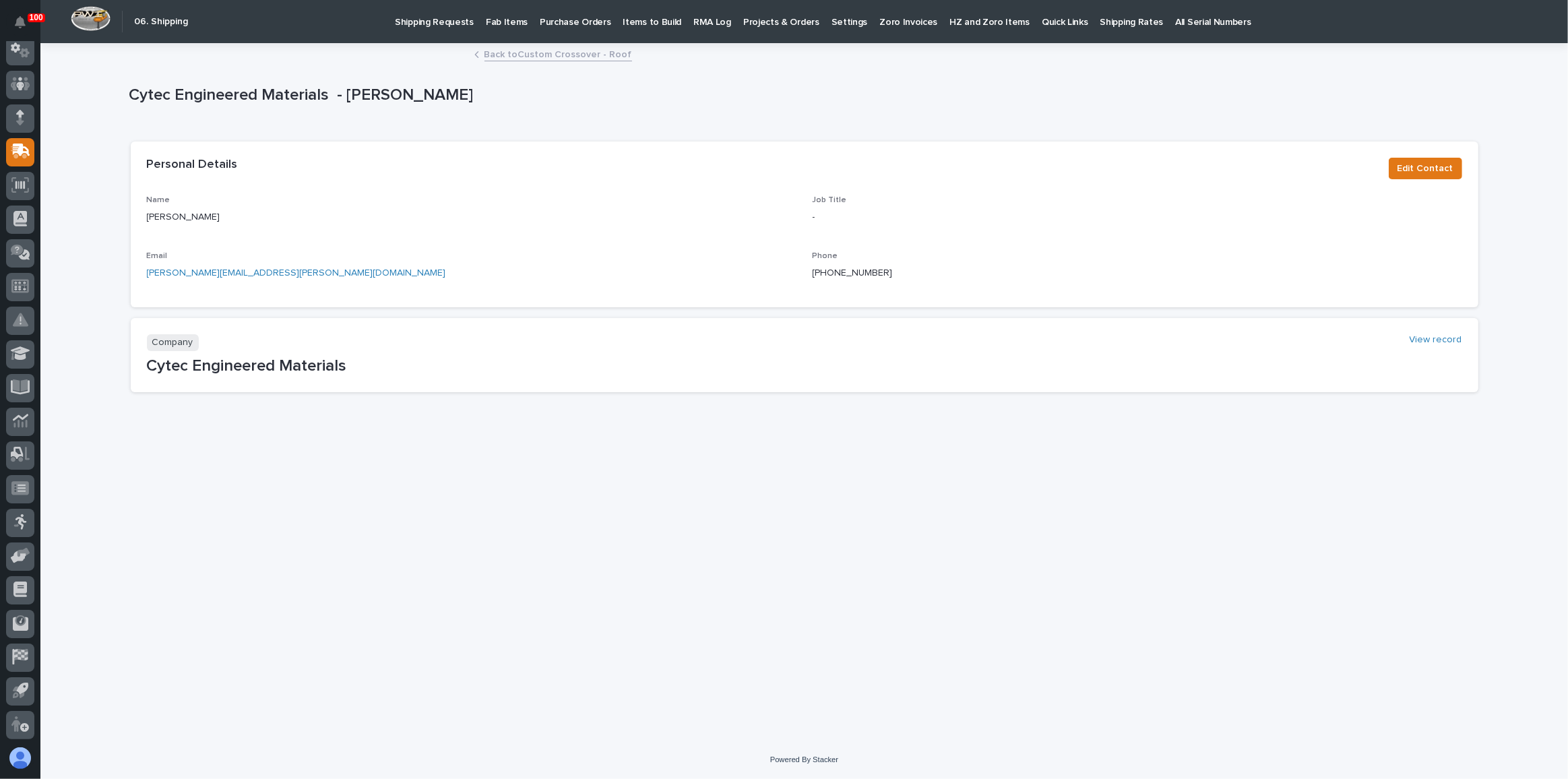
click at [569, 53] on link "Back to Custom Crossover - Roof" at bounding box center [558, 54] width 148 height 16
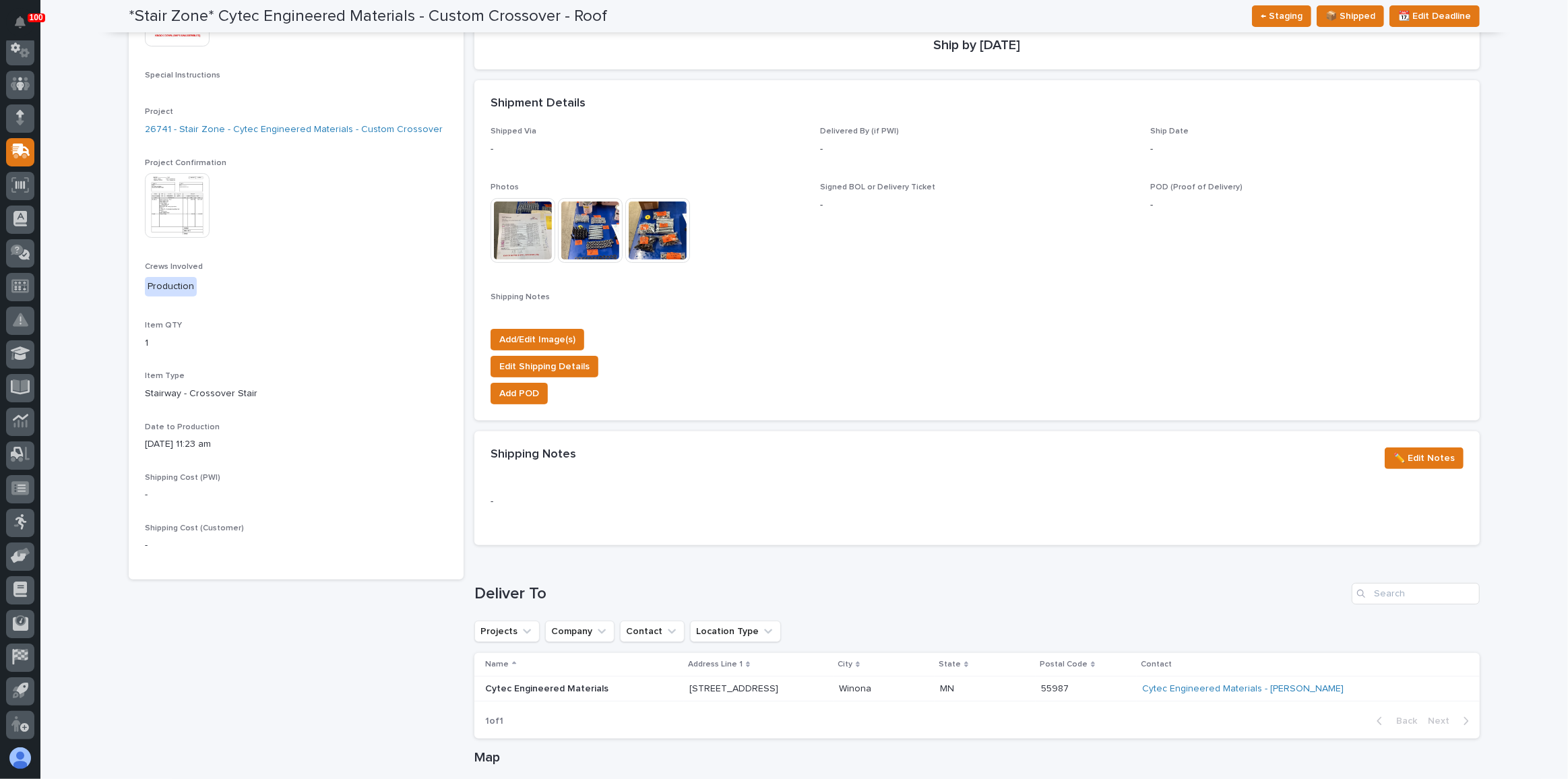
scroll to position [288, 0]
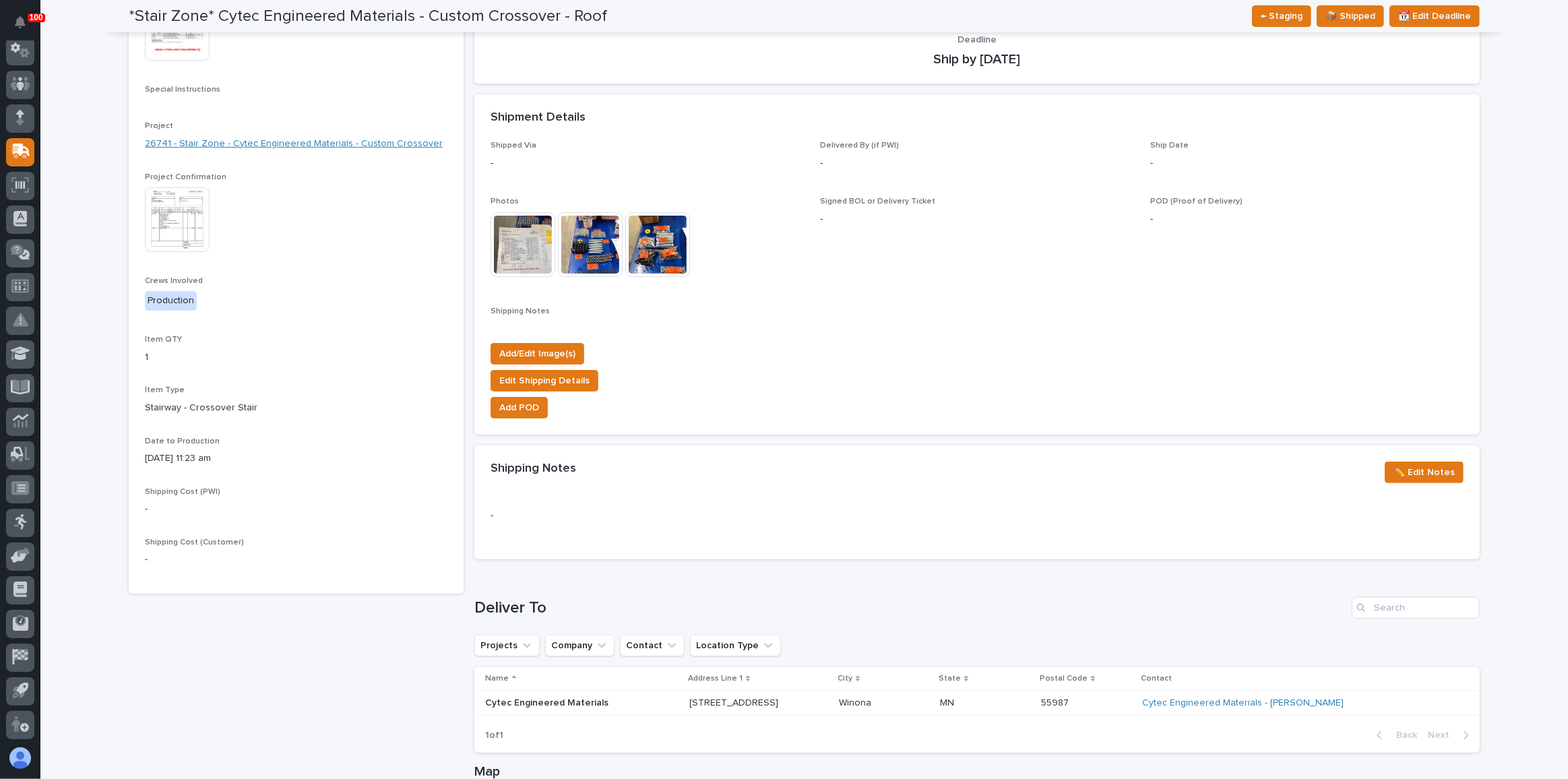
click at [283, 145] on link "26741 - Stair Zone - Cytec Engineered Materials - Custom Crossover" at bounding box center [294, 143] width 298 height 14
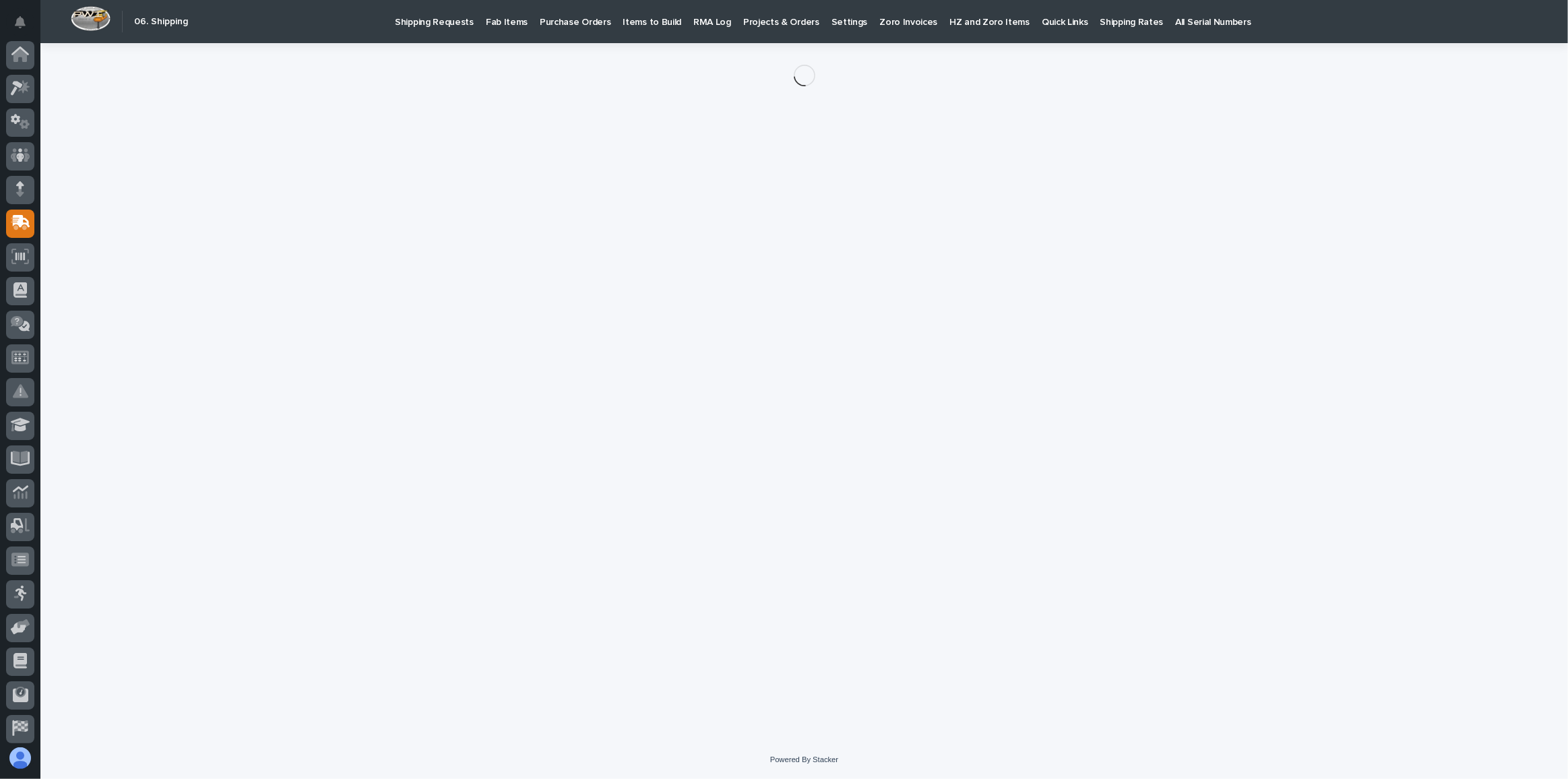
scroll to position [71, 0]
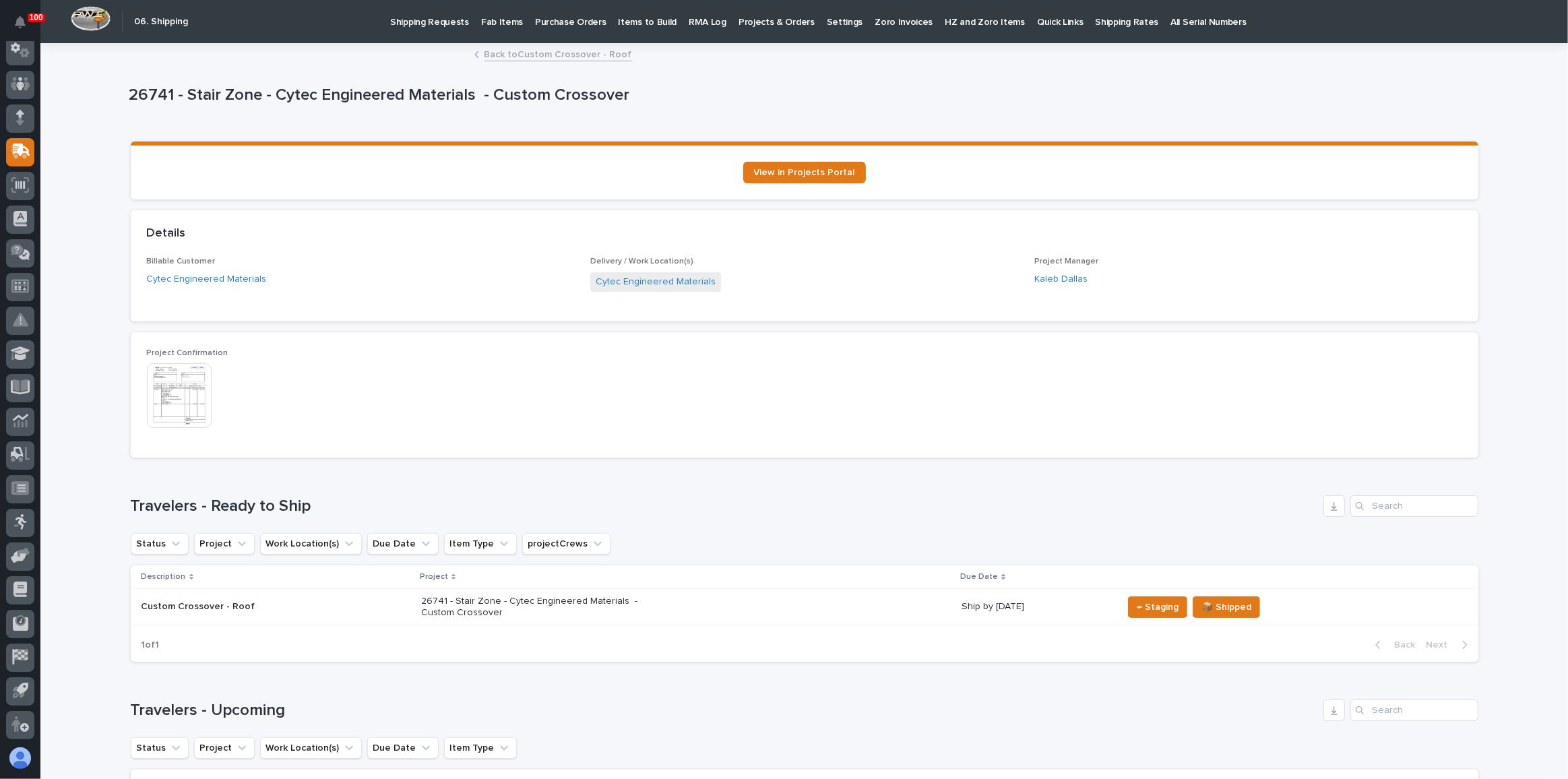
click at [557, 53] on link "Back to Custom Crossover - Roof" at bounding box center [558, 54] width 148 height 16
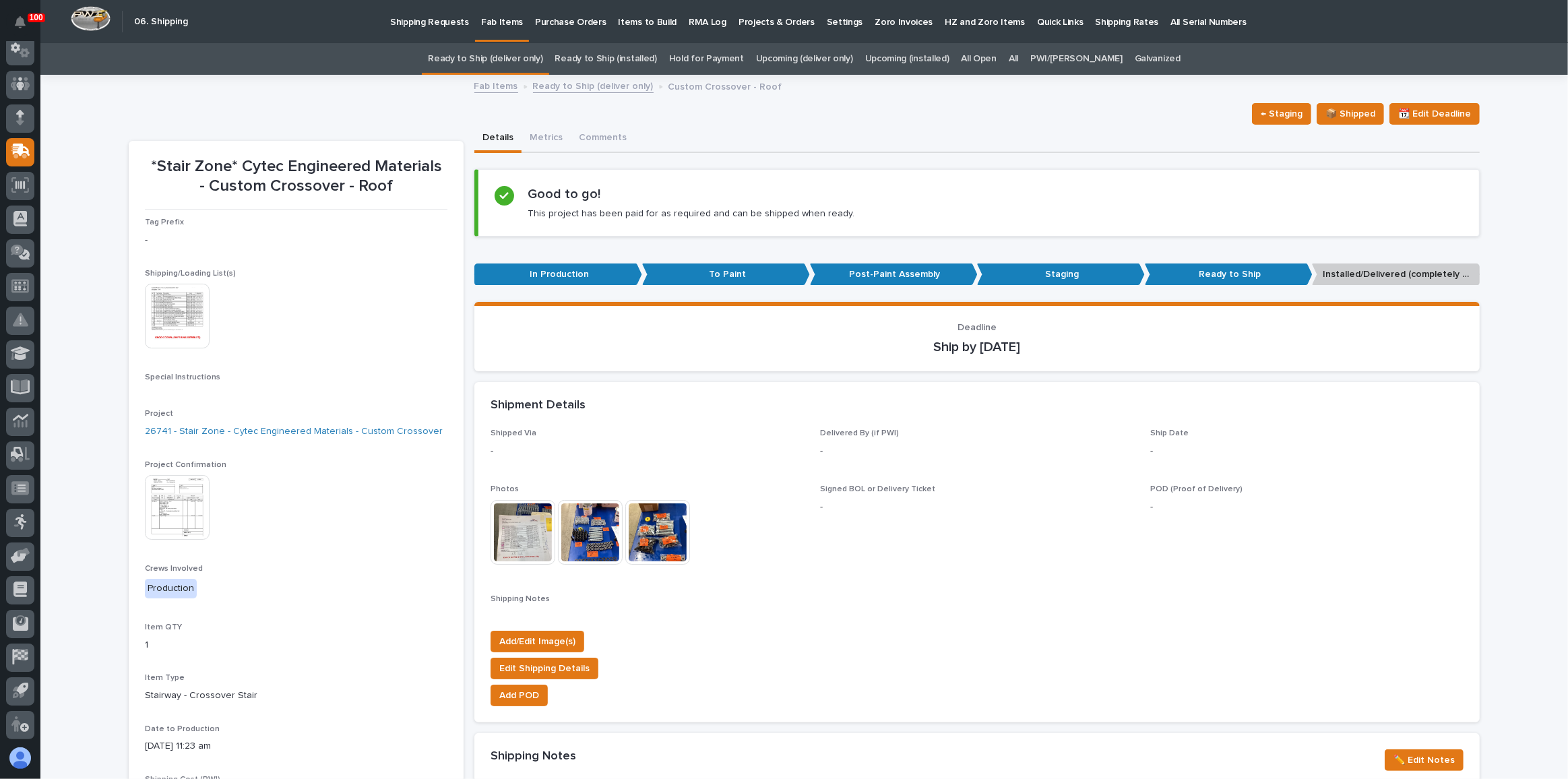
click at [528, 54] on link "Ready to Ship (deliver only)" at bounding box center [485, 59] width 114 height 32
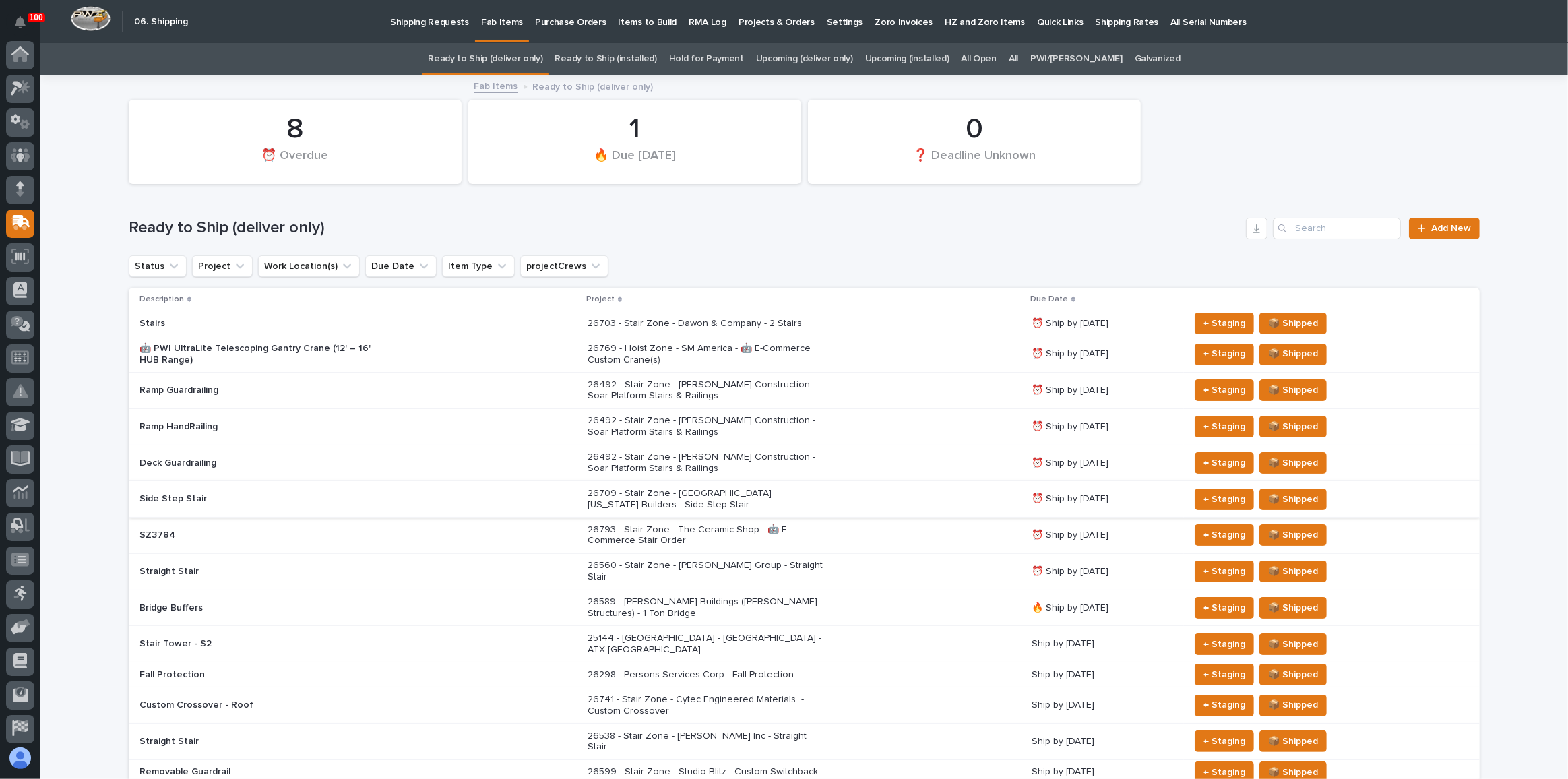
scroll to position [71, 0]
click at [871, 530] on div "26793 - Stair Zone - The Ceramic Shop - 🤖 E-Commerce Stair Order" at bounding box center [804, 535] width 433 height 33
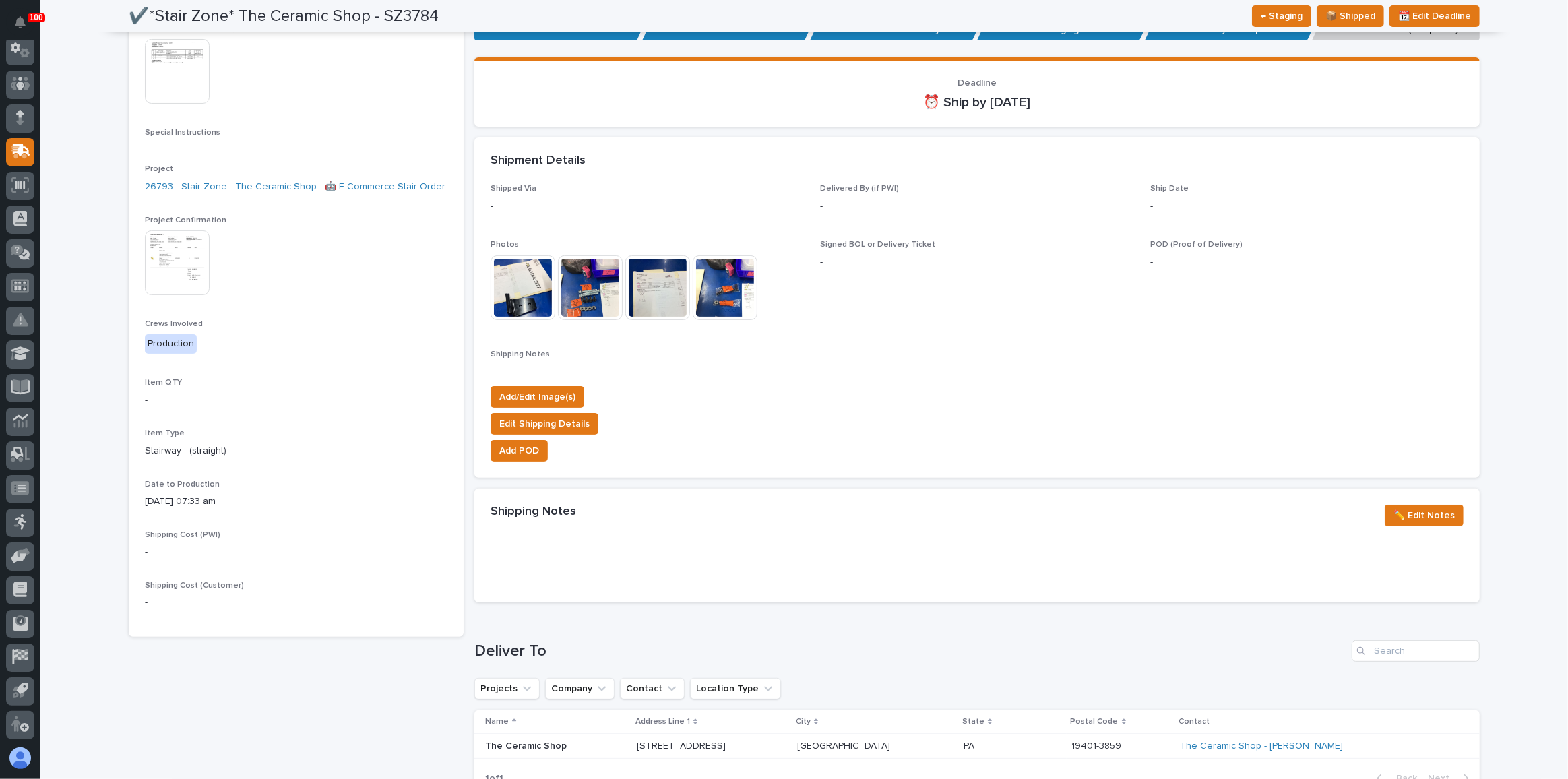
scroll to position [294, 0]
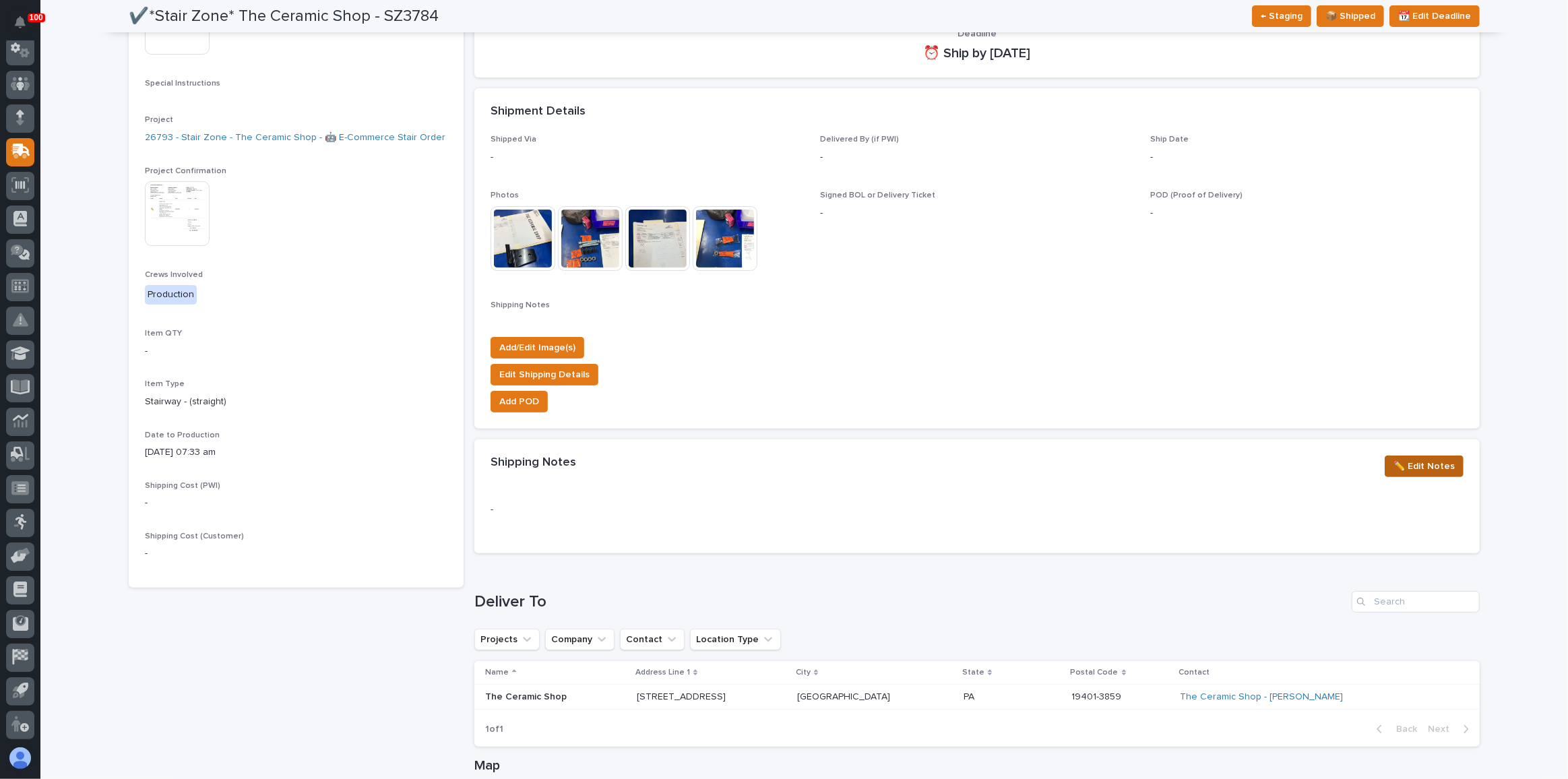
click at [1416, 467] on span "✏️ Edit Notes" at bounding box center [1424, 466] width 62 height 16
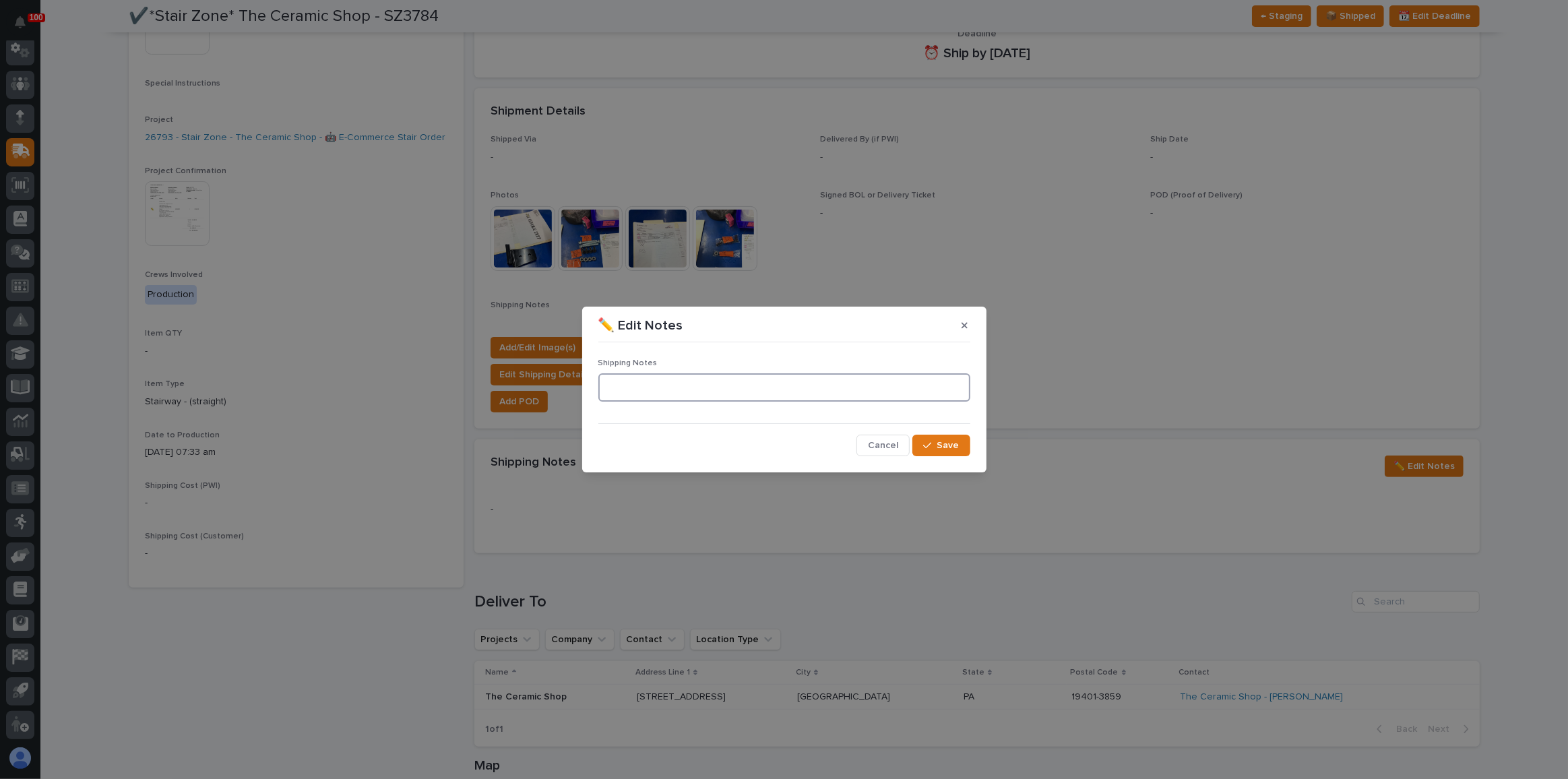
click at [693, 381] on textarea at bounding box center [784, 387] width 372 height 28
type textarea "**********"
click at [935, 437] on button "Save" at bounding box center [940, 445] width 57 height 21
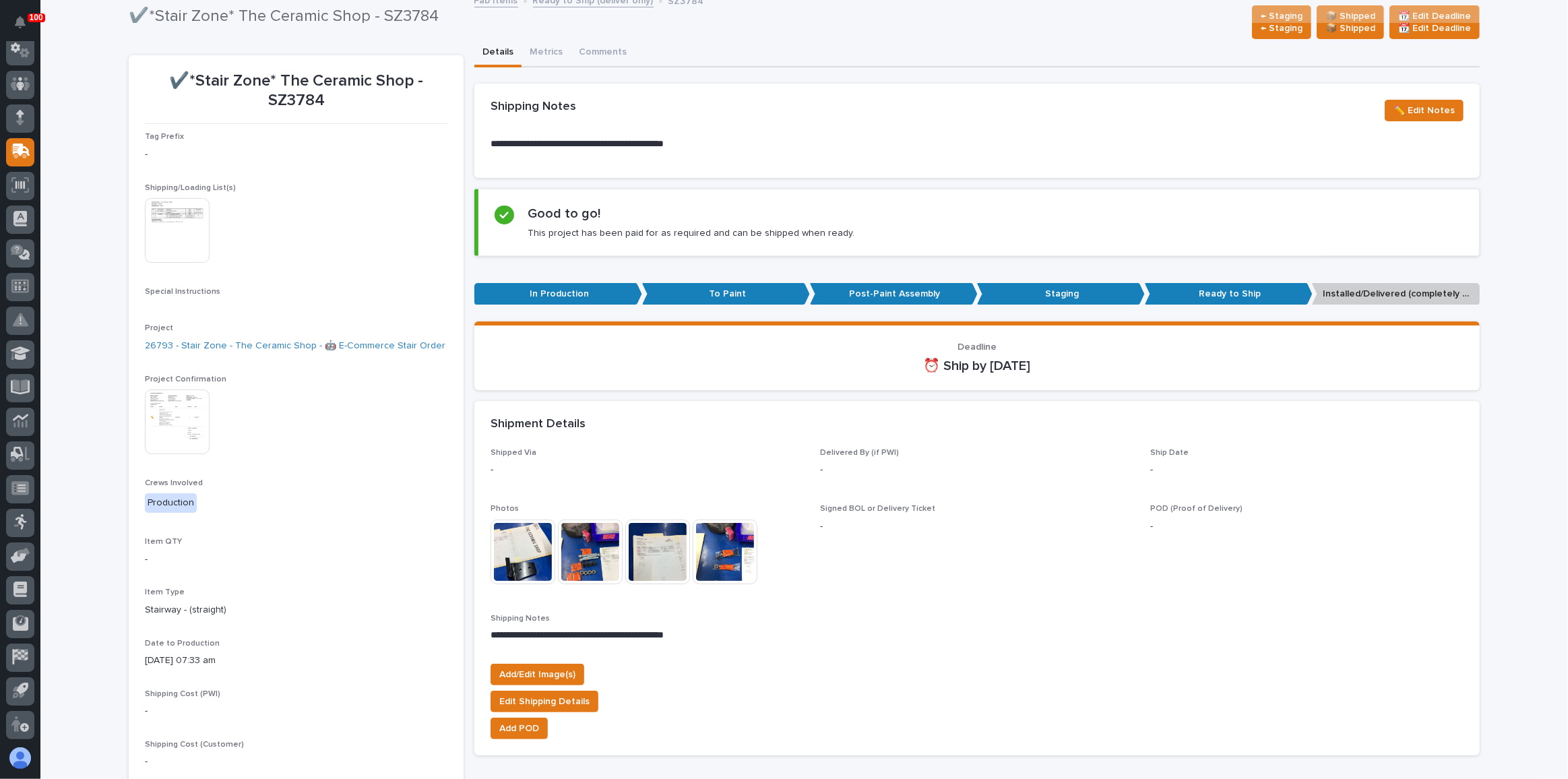
scroll to position [0, 0]
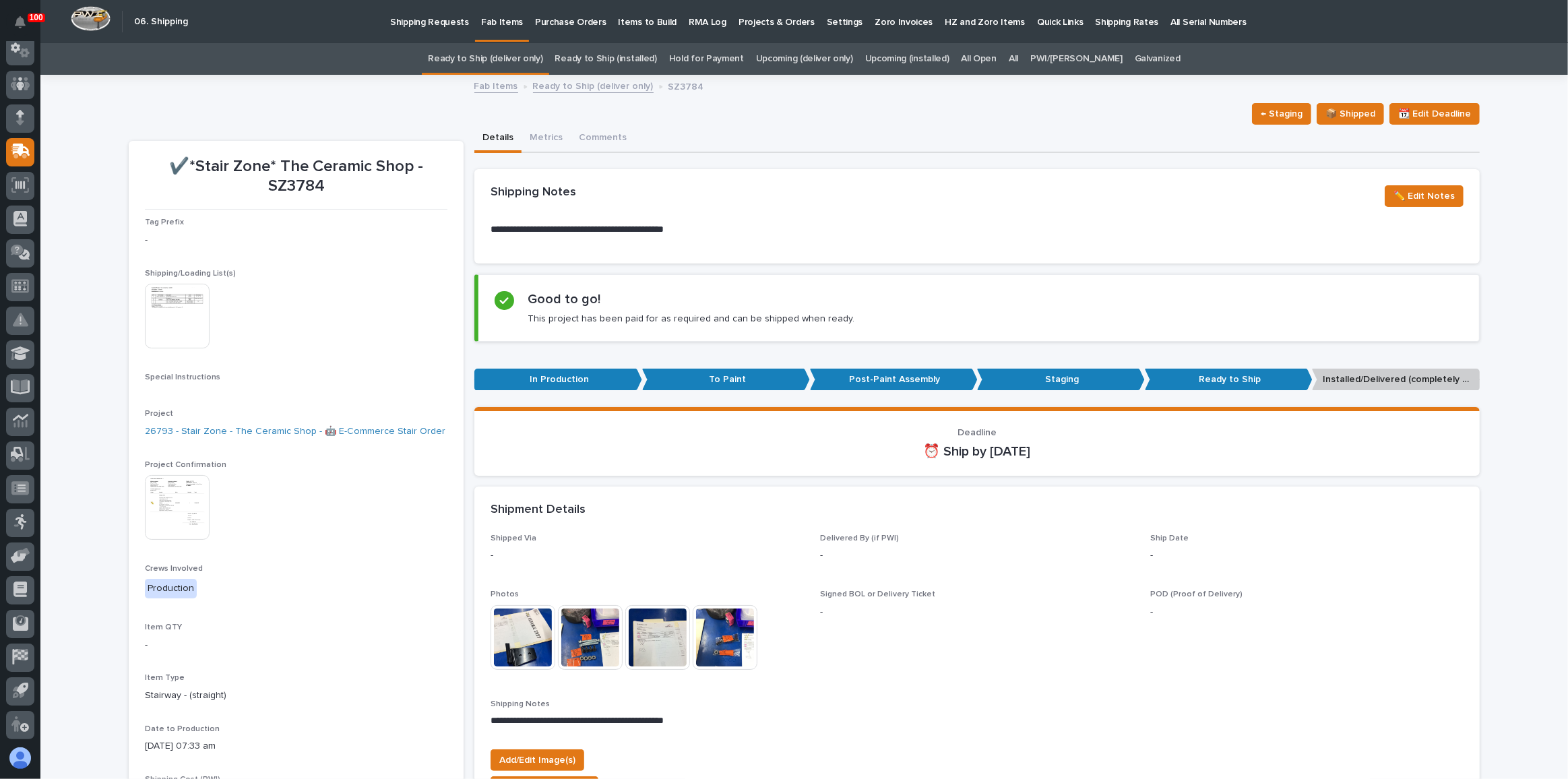
click at [542, 62] on link "Ready to Ship (deliver only)" at bounding box center [485, 59] width 114 height 32
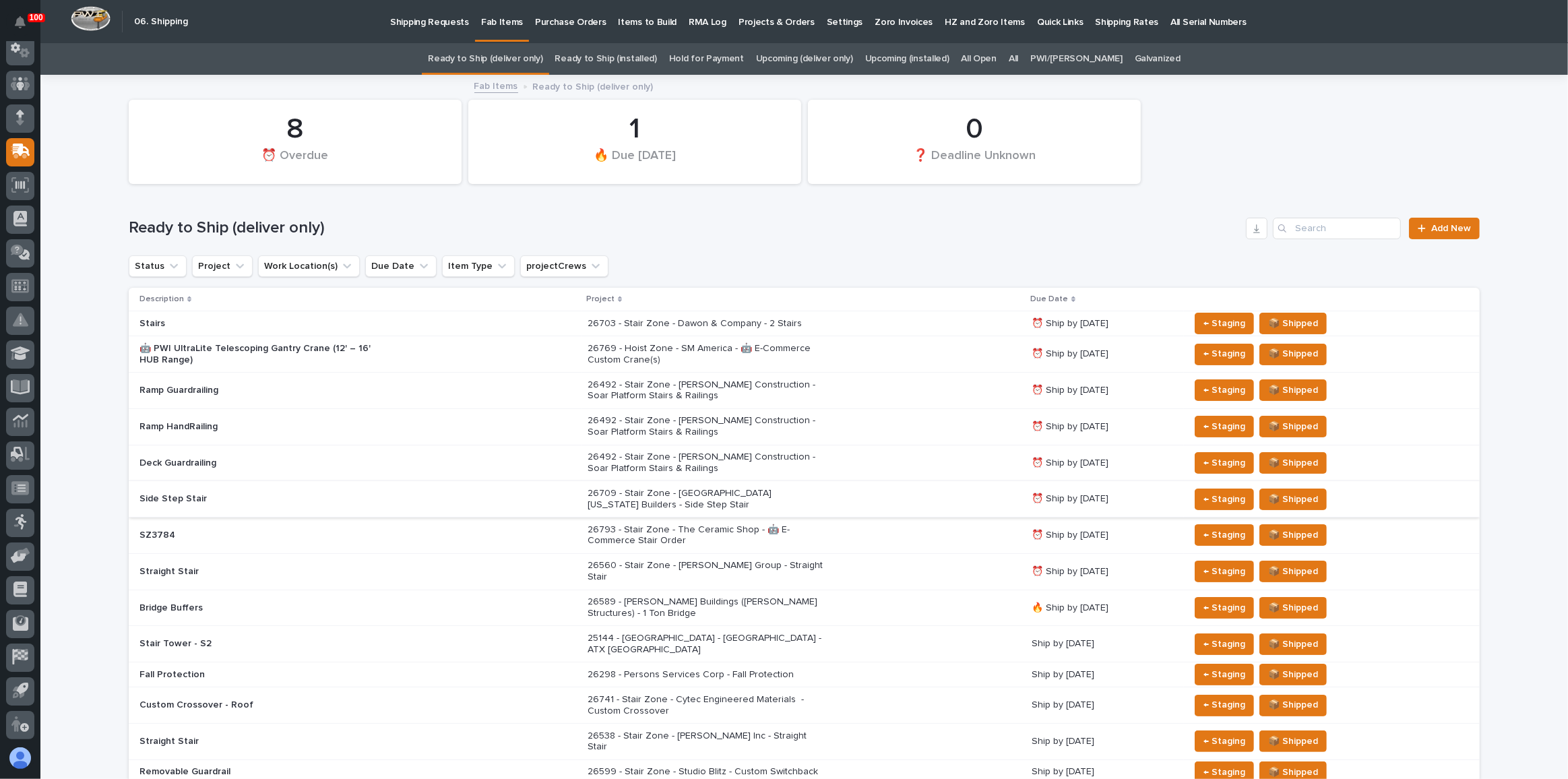
scroll to position [122, 0]
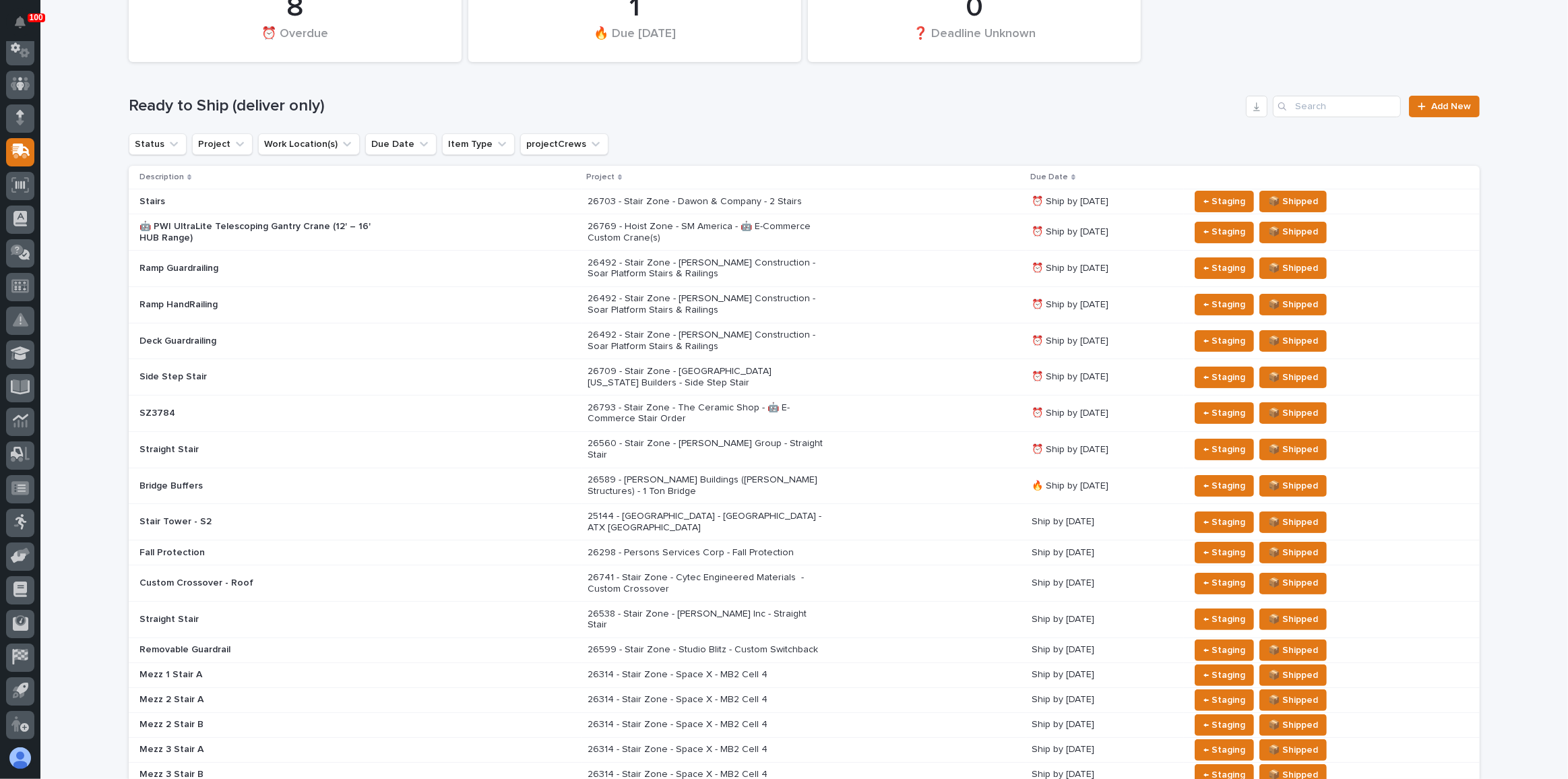
click at [891, 567] on div "26741 - Stair Zone - Cytec Engineered Materials - Custom Crossover" at bounding box center [804, 584] width 433 height 33
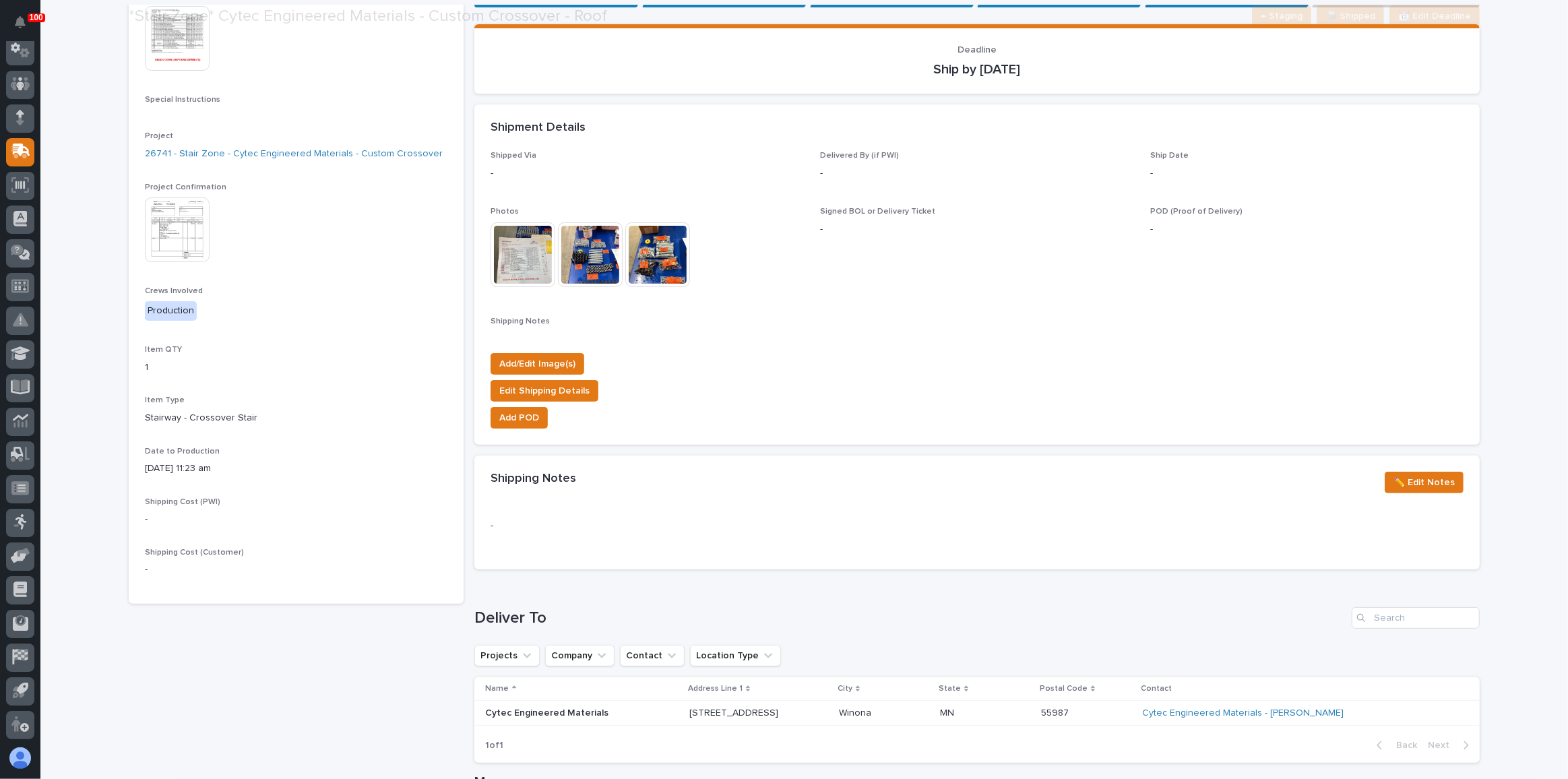
scroll to position [288, 0]
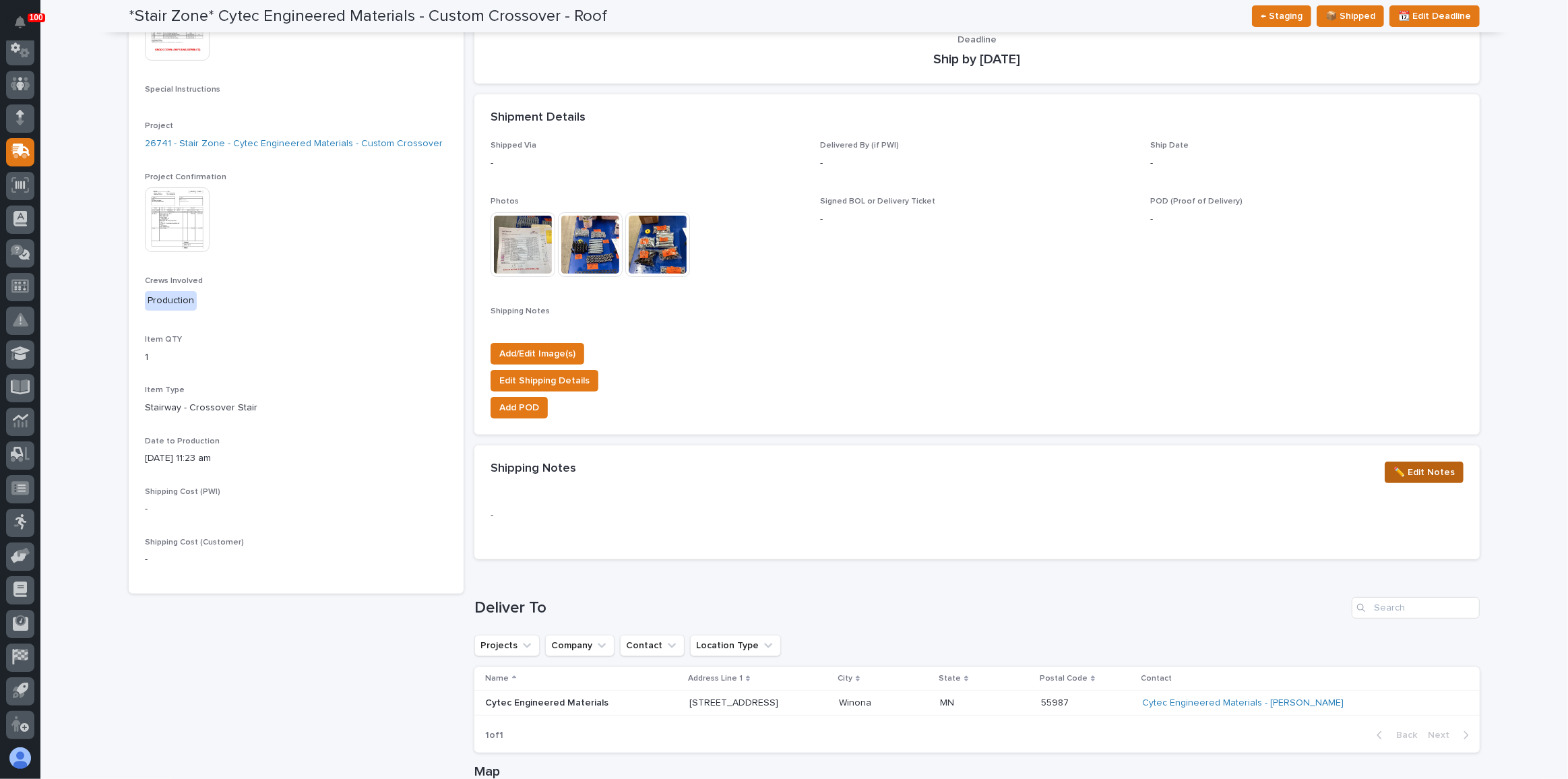
click at [1427, 469] on span "✏️ Edit Notes" at bounding box center [1424, 472] width 62 height 16
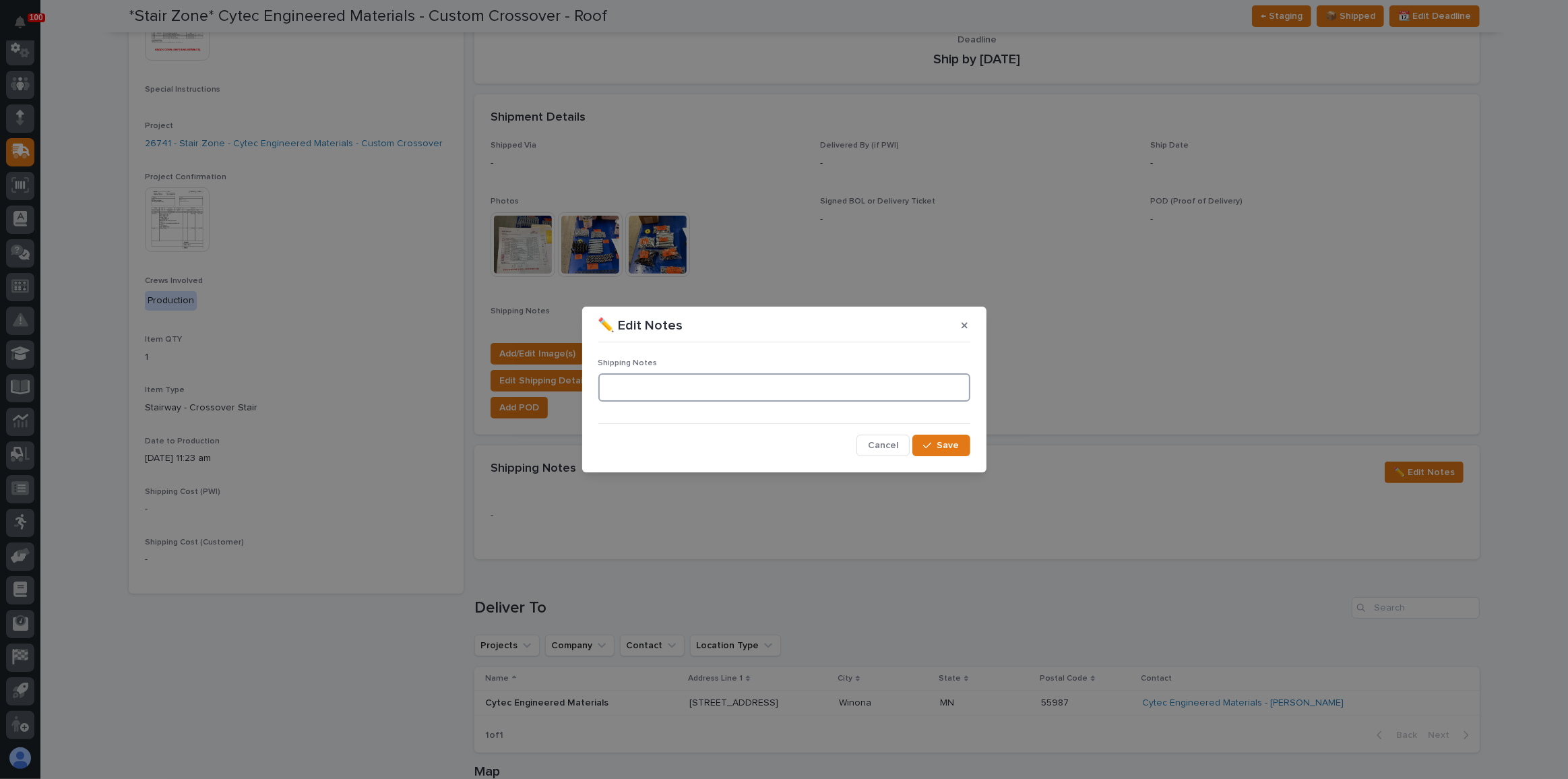
click at [717, 392] on textarea at bounding box center [784, 387] width 372 height 28
type textarea "**********"
click at [926, 441] on icon "button" at bounding box center [926, 445] width 8 height 10
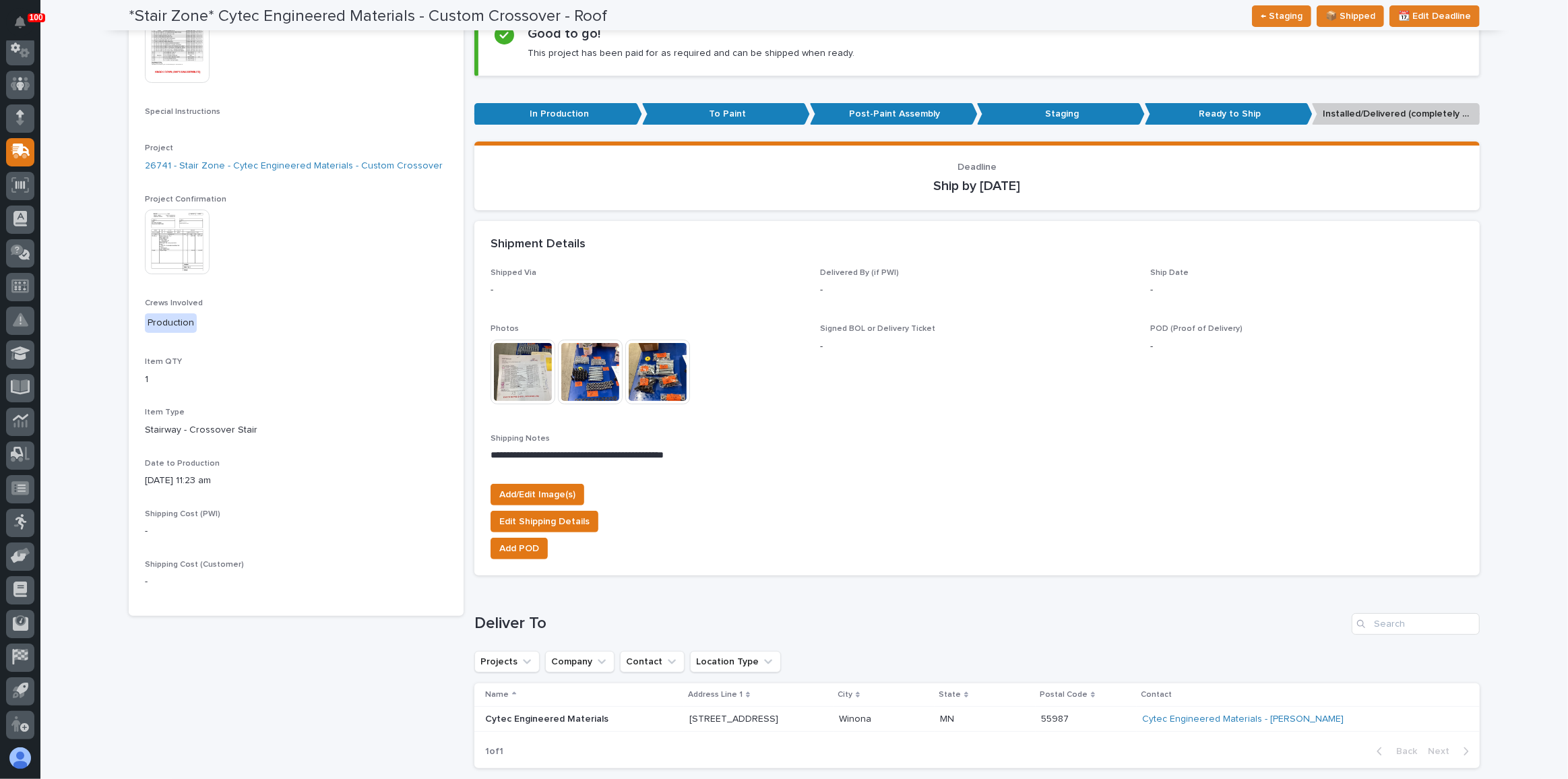
scroll to position [0, 0]
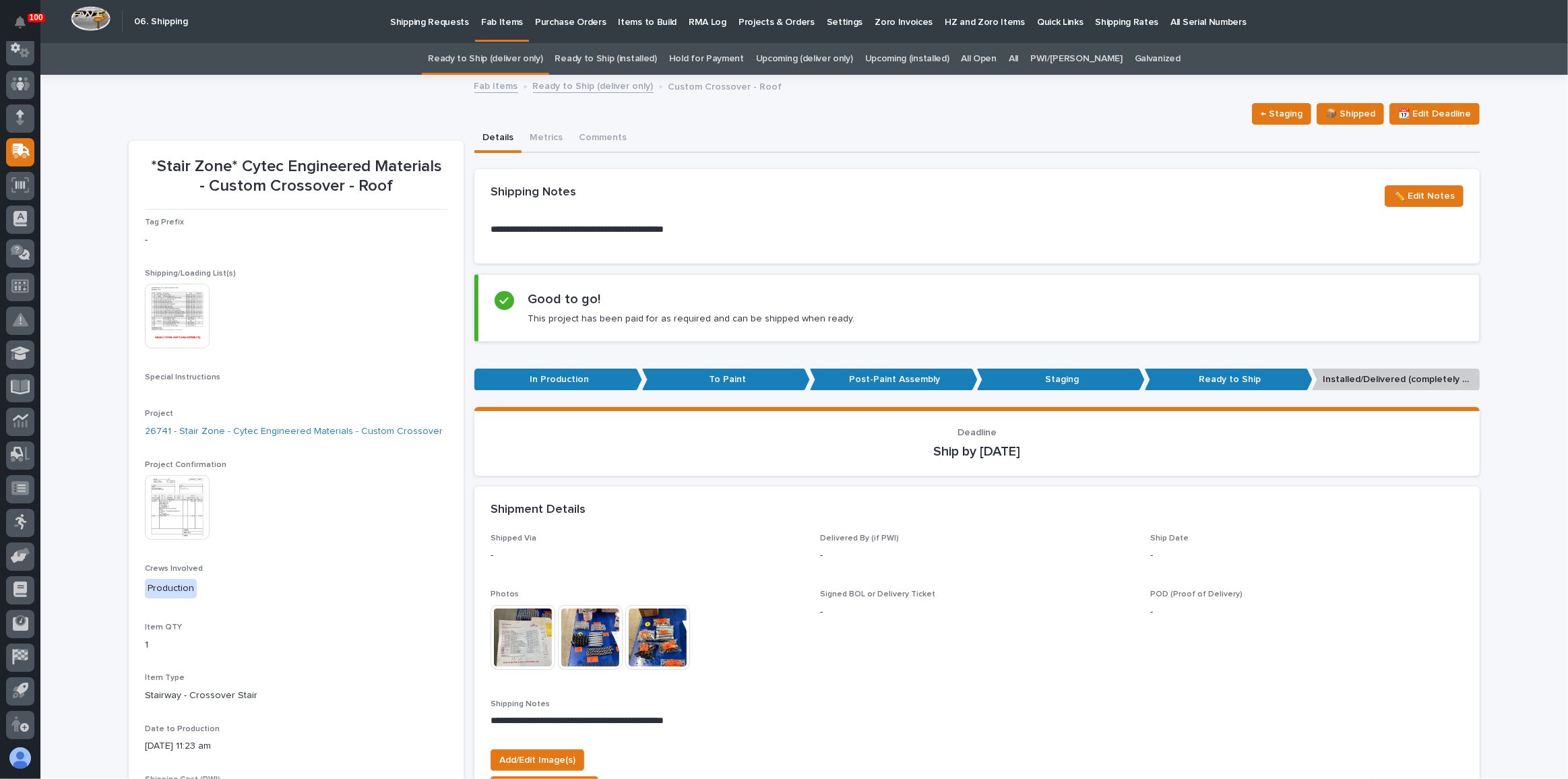
click at [538, 57] on link "Ready to Ship (deliver only)" at bounding box center [485, 59] width 114 height 32
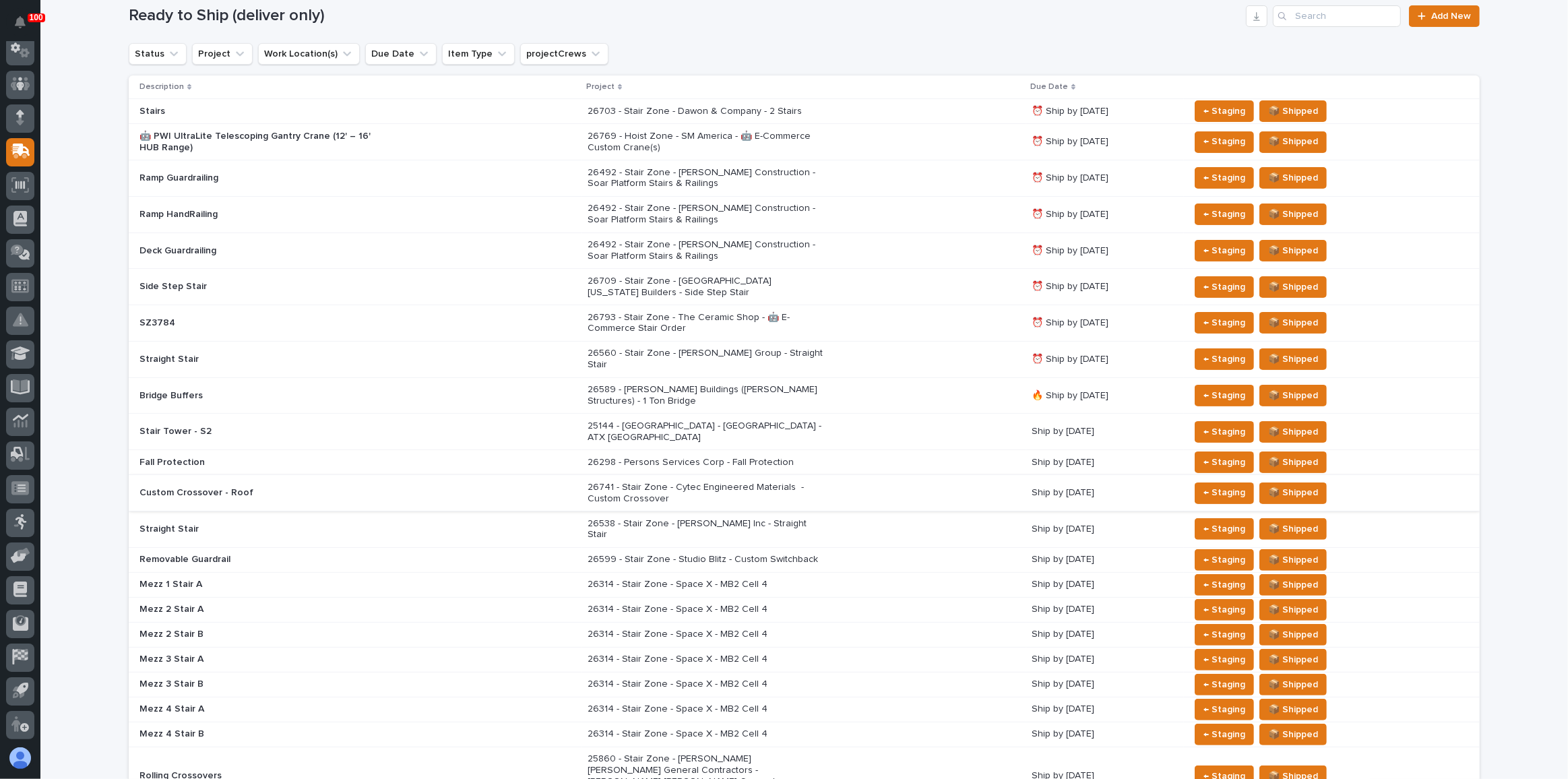
scroll to position [245, 0]
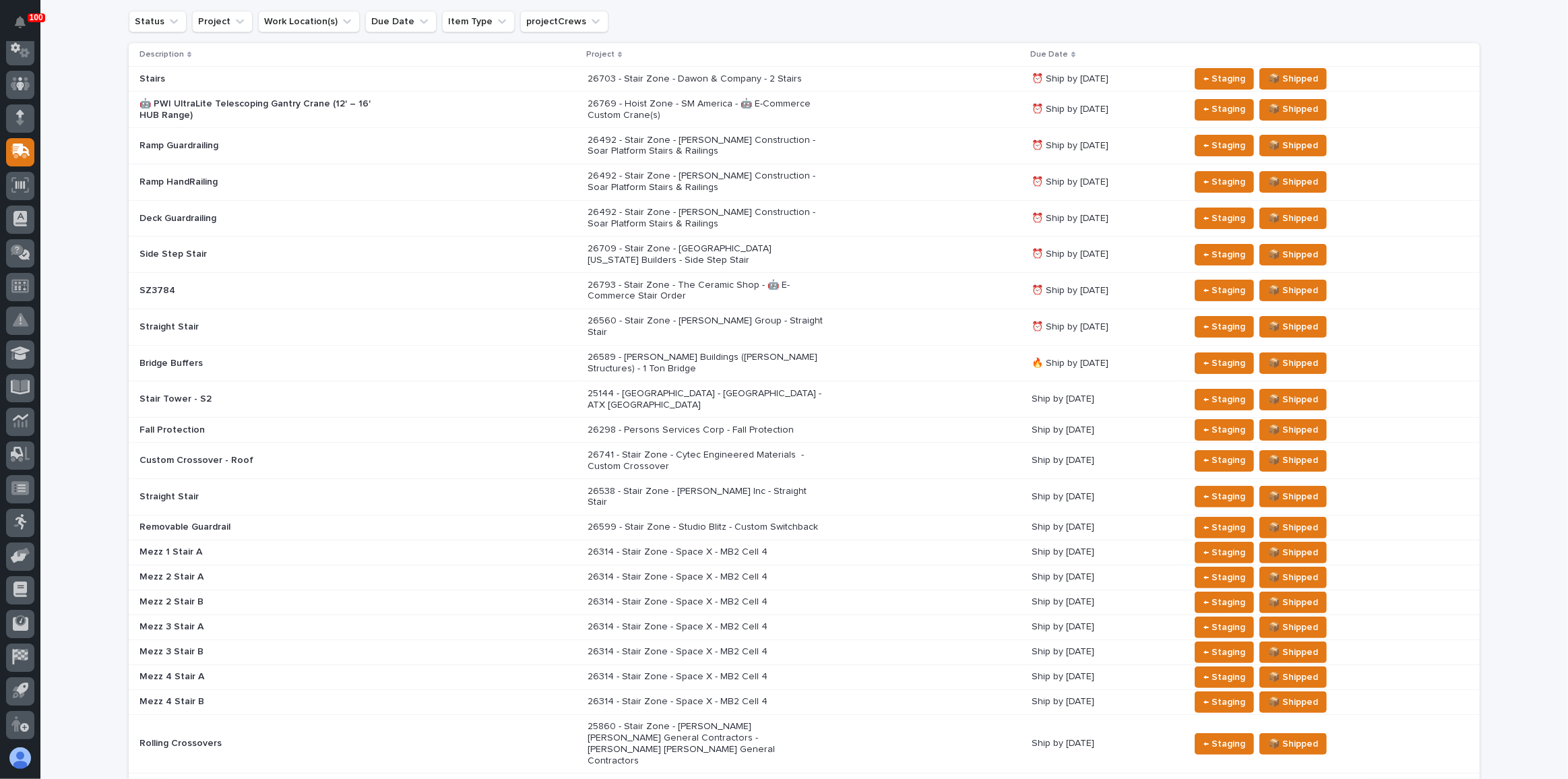
click at [897, 419] on div "26298 - Persons Services Corp - Fall Protection" at bounding box center [804, 430] width 433 height 22
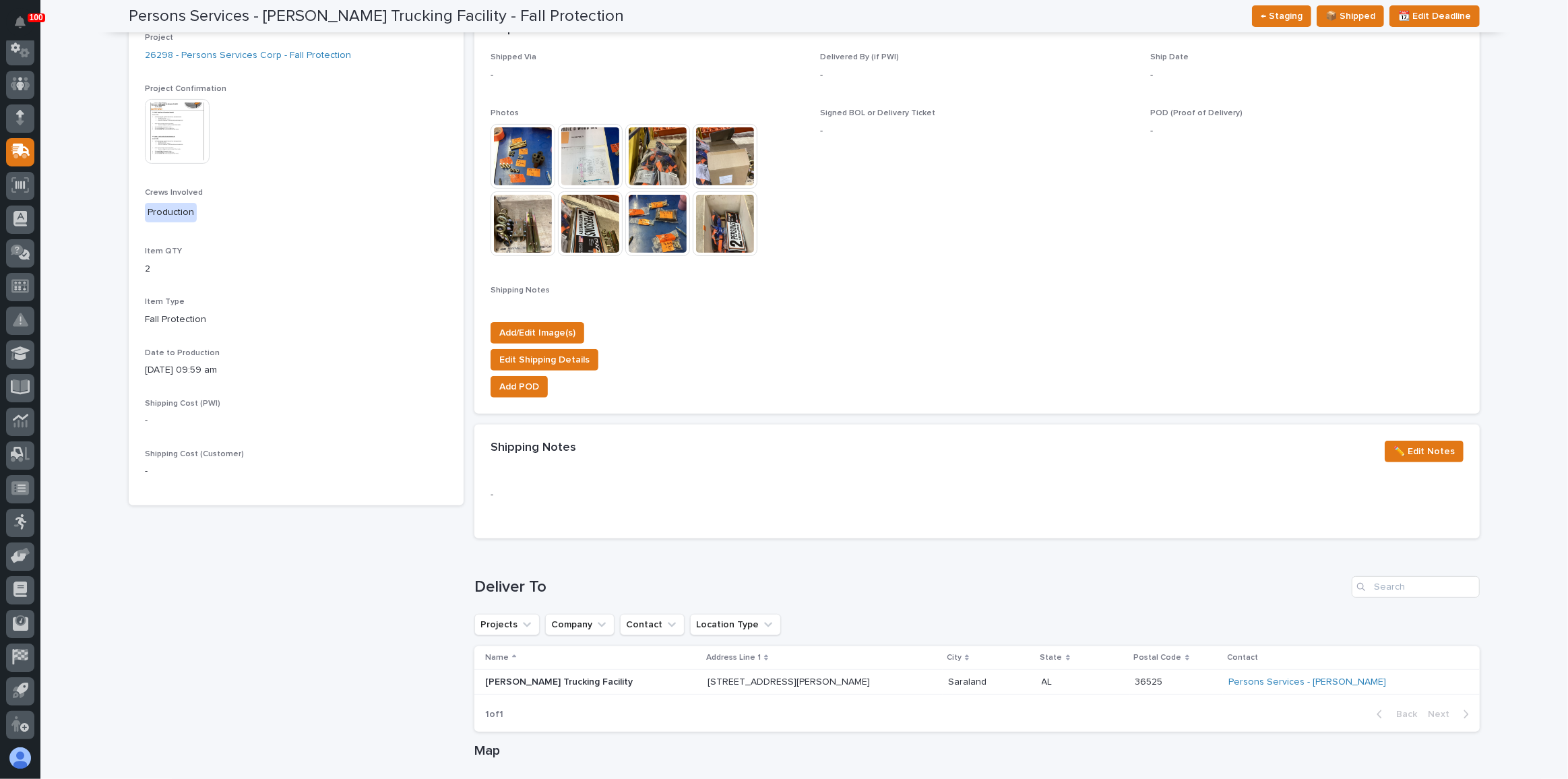
scroll to position [398, 0]
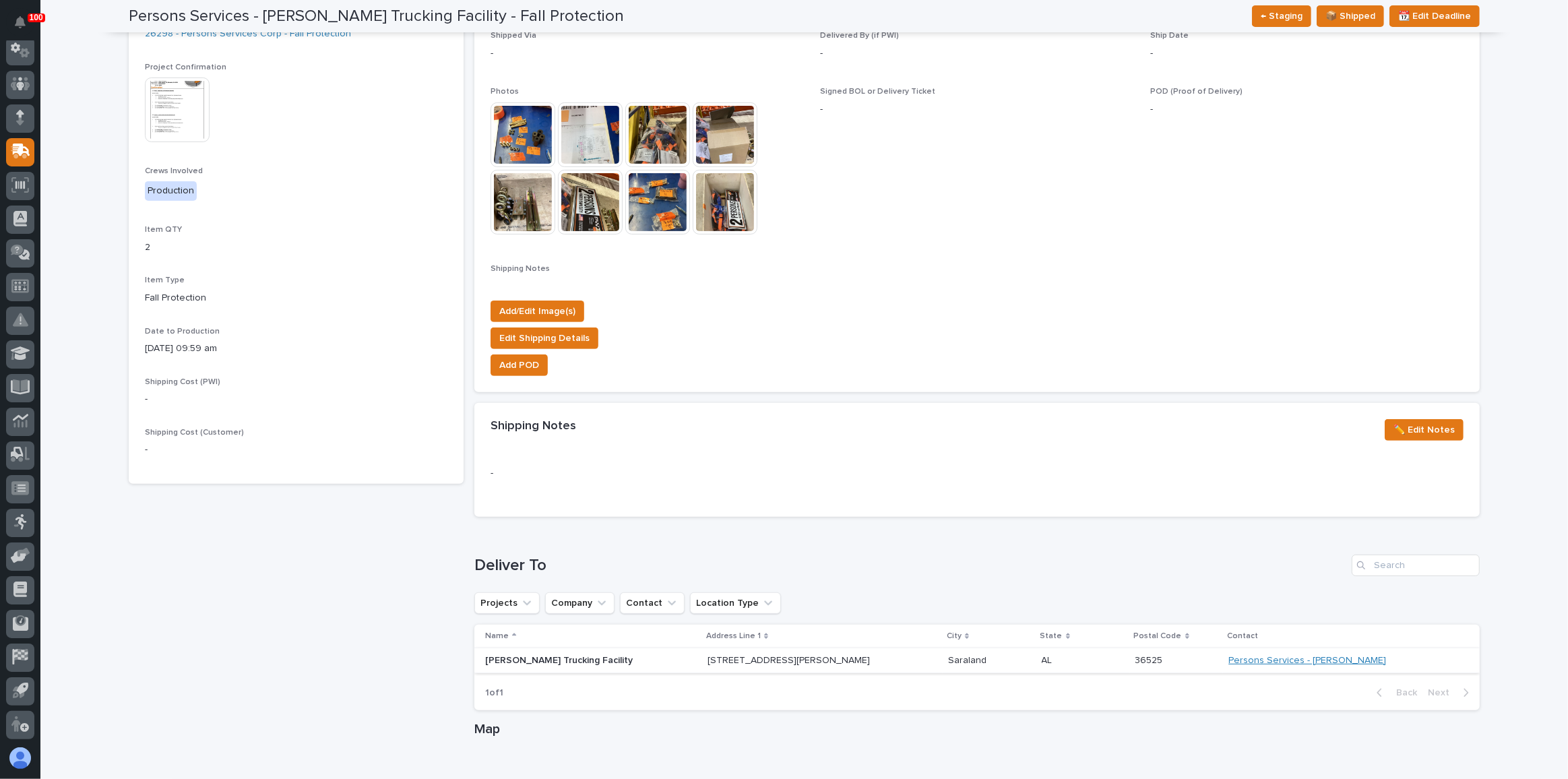
click at [1299, 658] on link "Persons Services - [PERSON_NAME]" at bounding box center [1307, 660] width 158 height 11
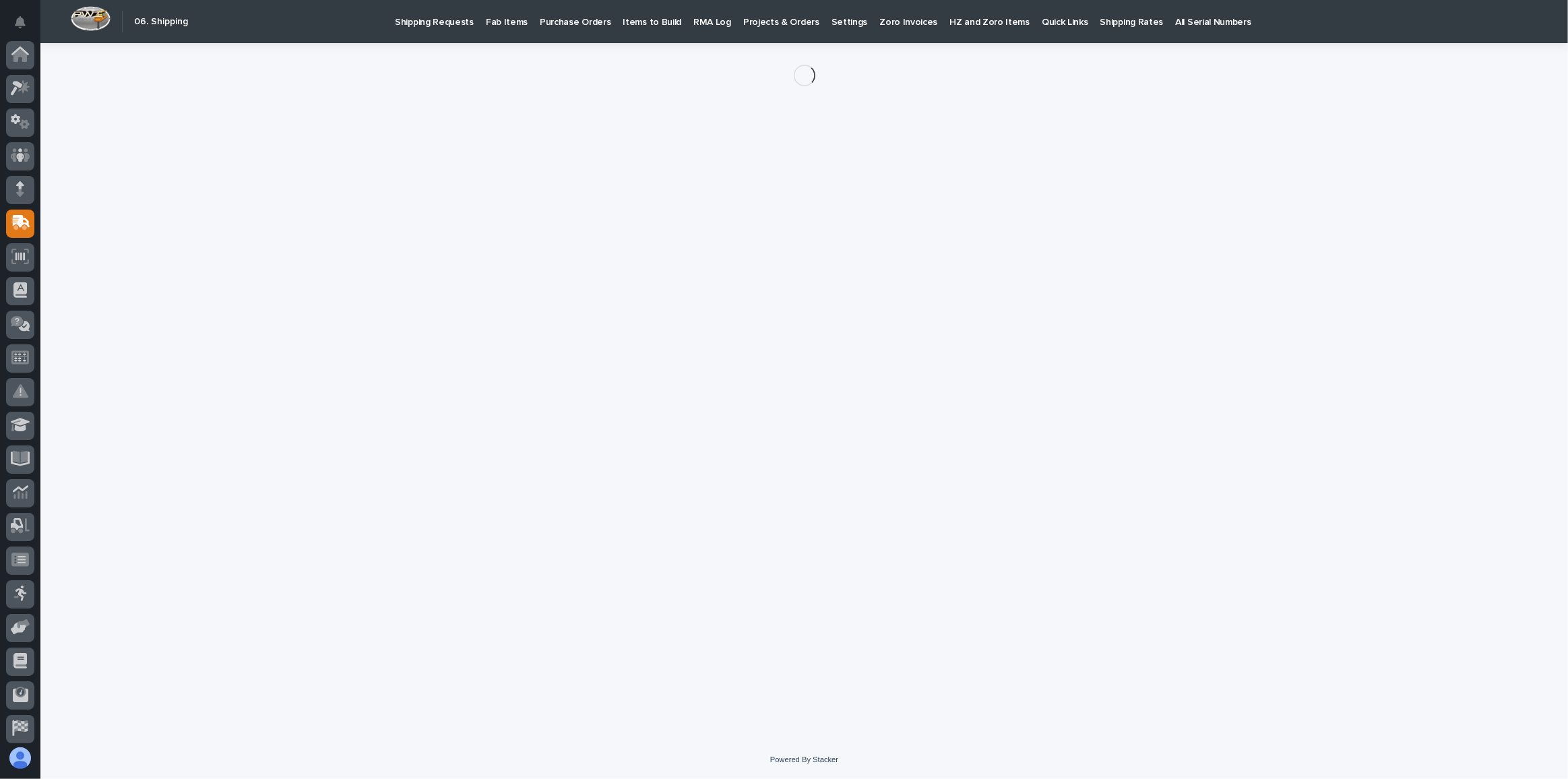
scroll to position [71, 0]
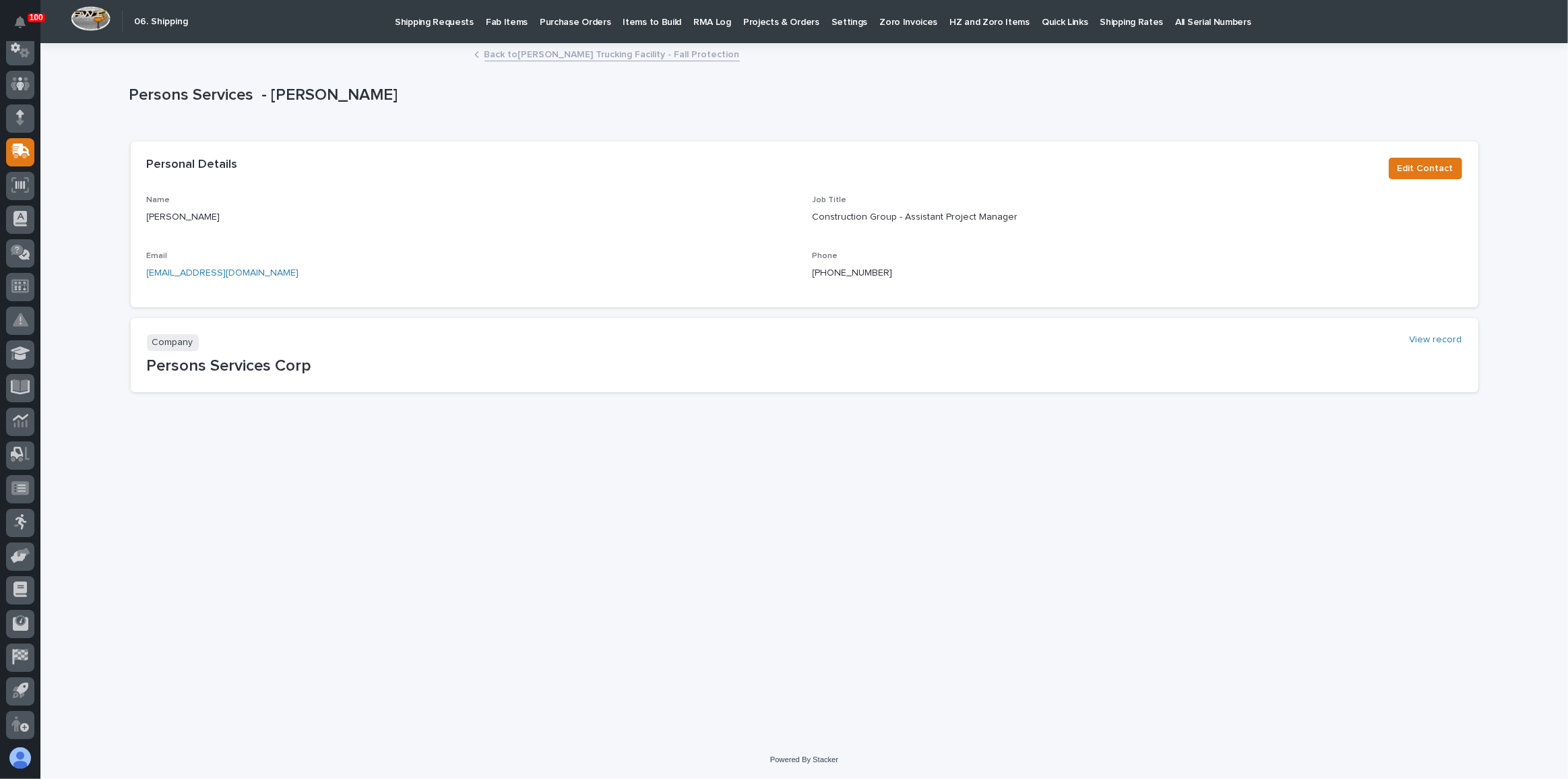
click at [630, 59] on link "Back to [PERSON_NAME] Trucking Facility - Fall Protection" at bounding box center [612, 54] width 255 height 16
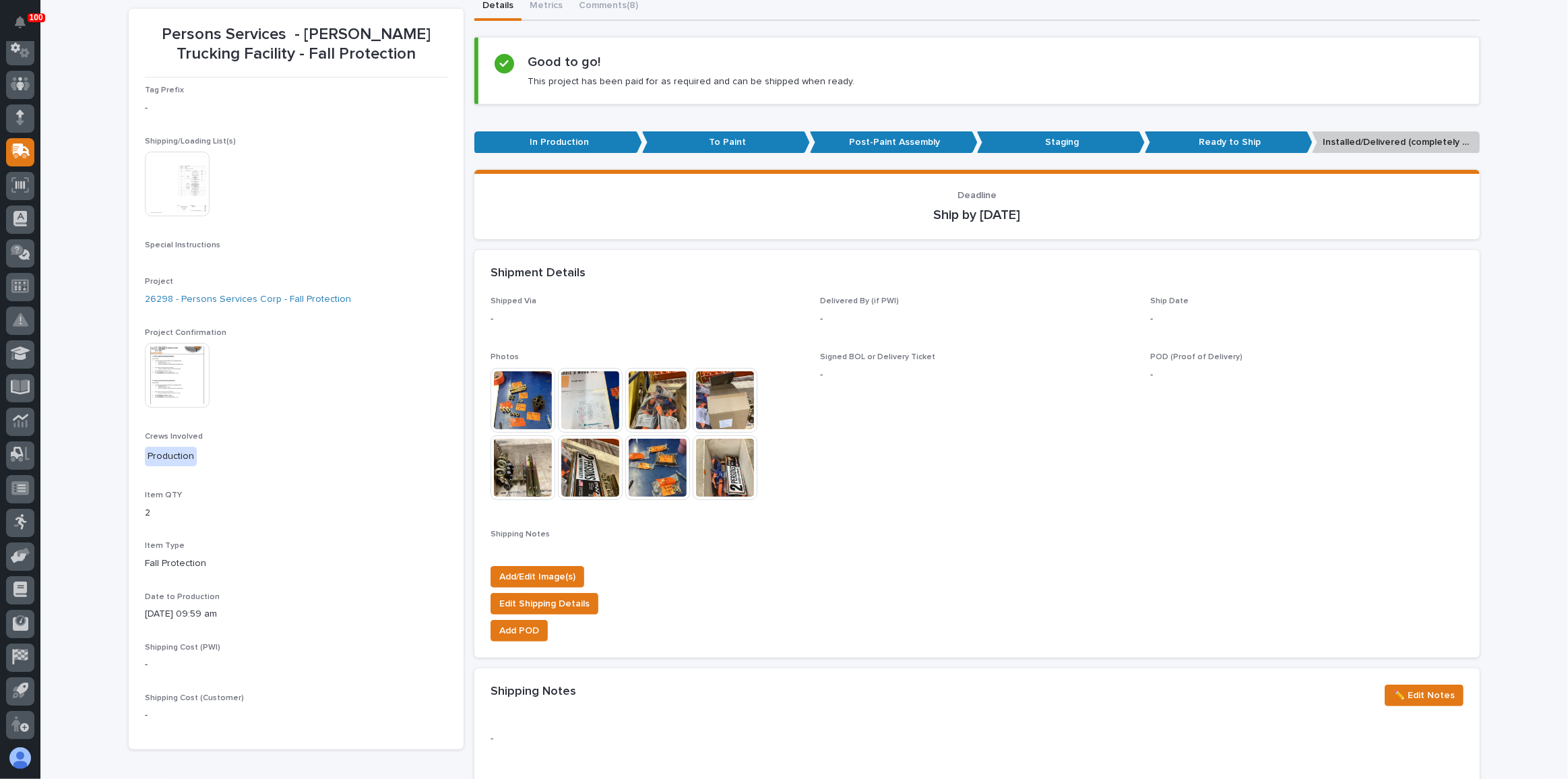
scroll to position [226, 0]
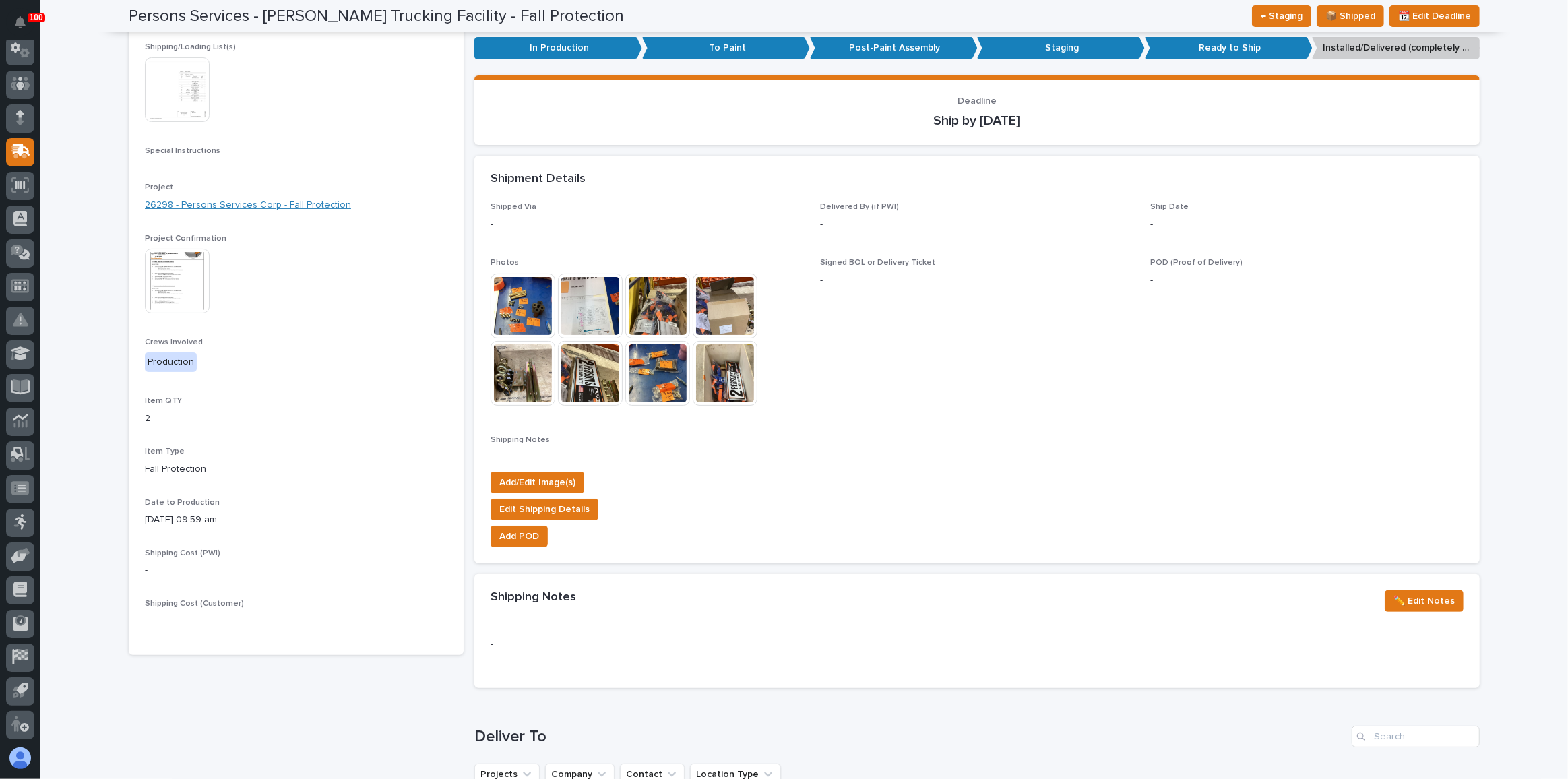
click at [165, 206] on link "26298 - Persons Services Corp - Fall Protection" at bounding box center [248, 205] width 206 height 14
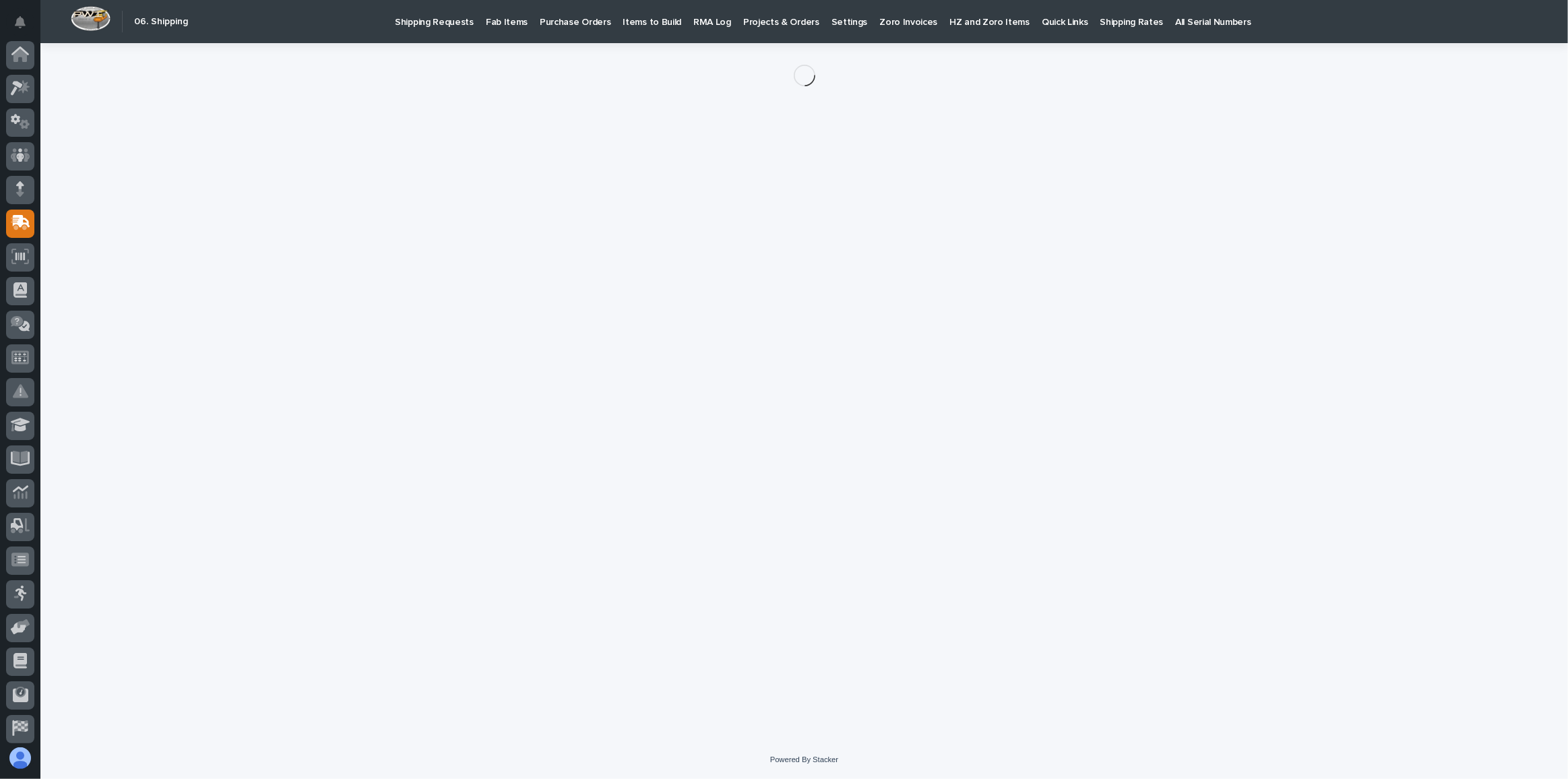
scroll to position [71, 0]
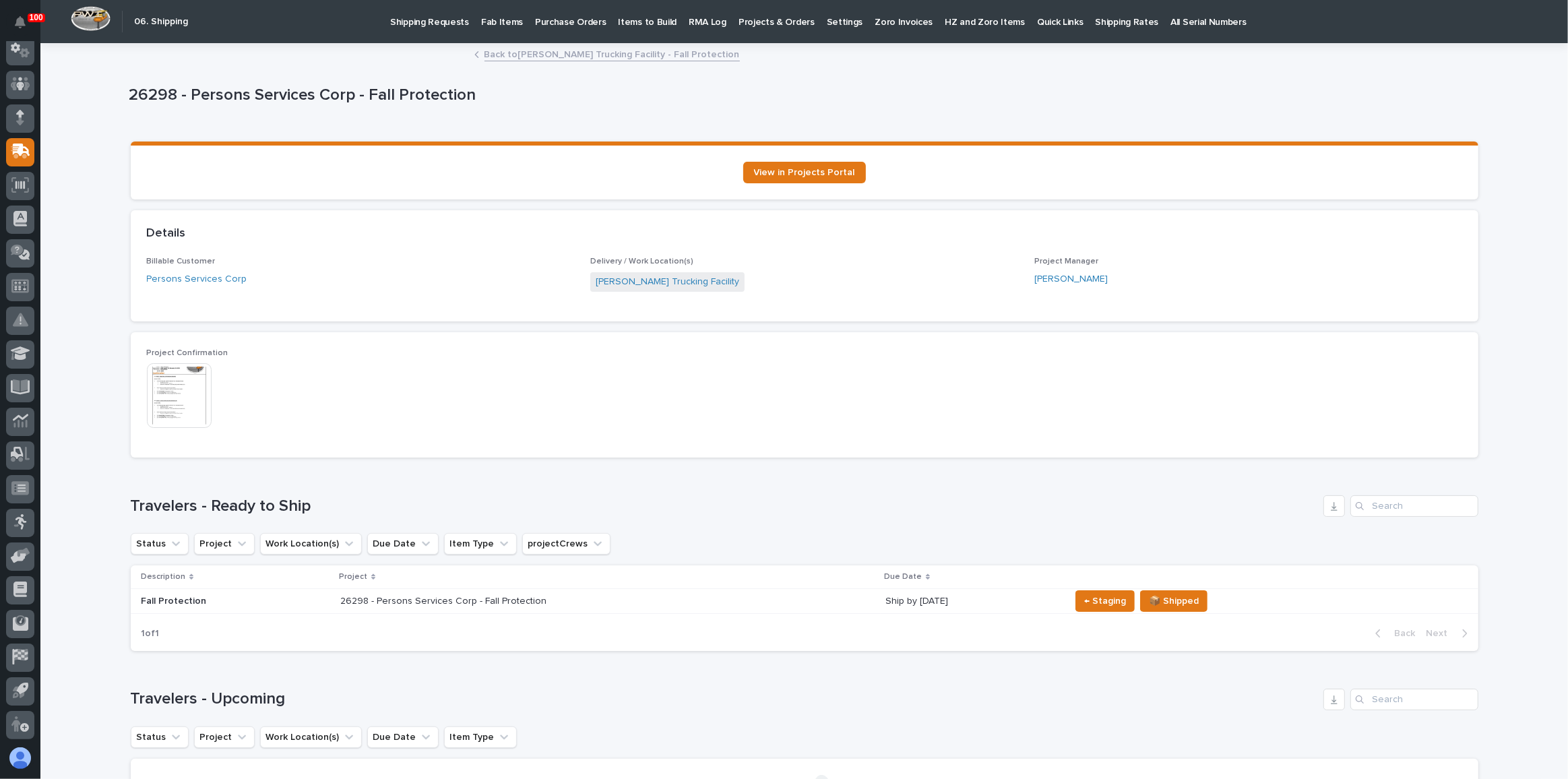
click at [510, 55] on link "Back to [PERSON_NAME] Trucking Facility - Fall Protection" at bounding box center [612, 54] width 255 height 16
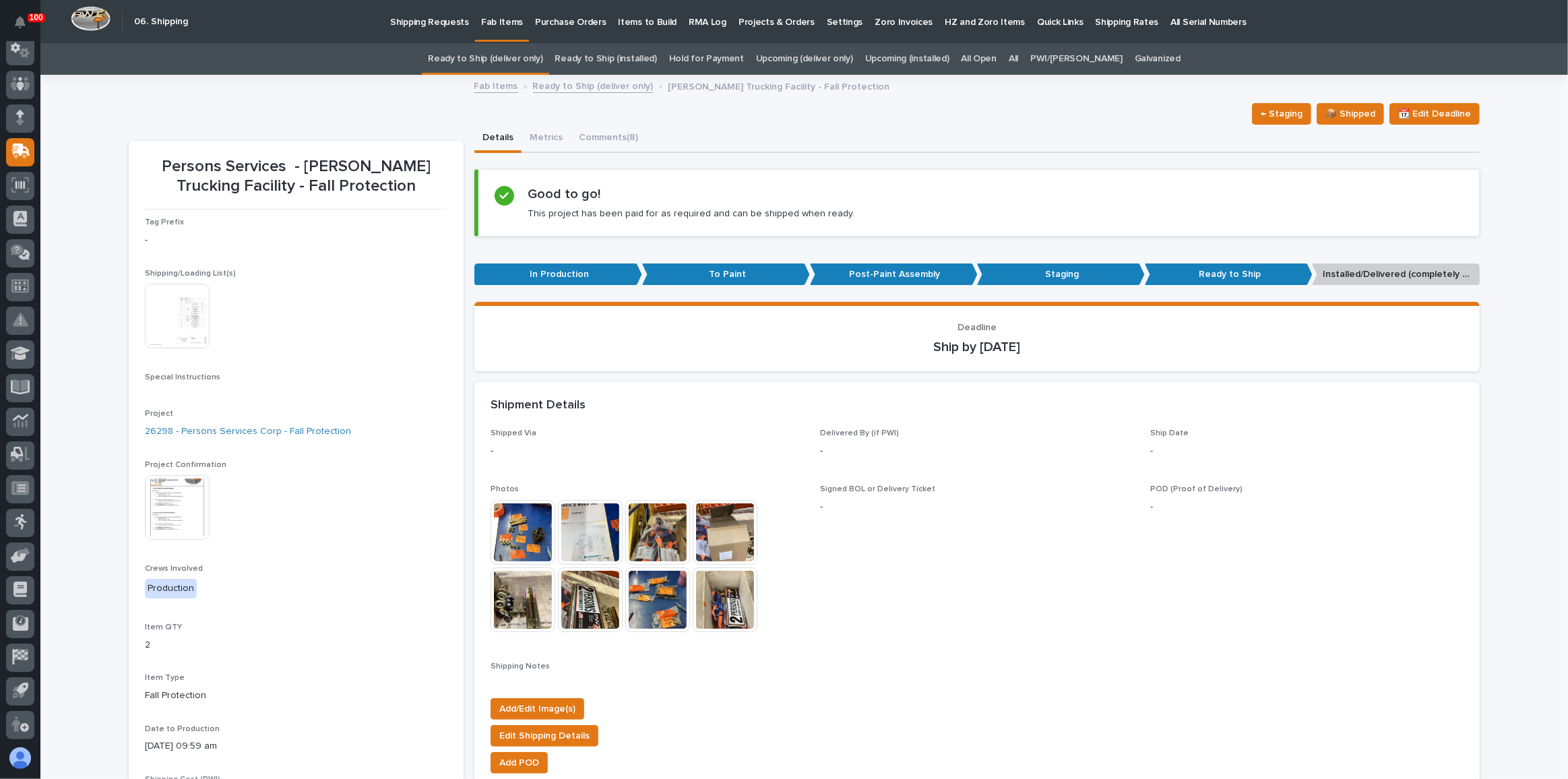
click at [507, 60] on link "Ready to Ship (deliver only)" at bounding box center [485, 59] width 114 height 32
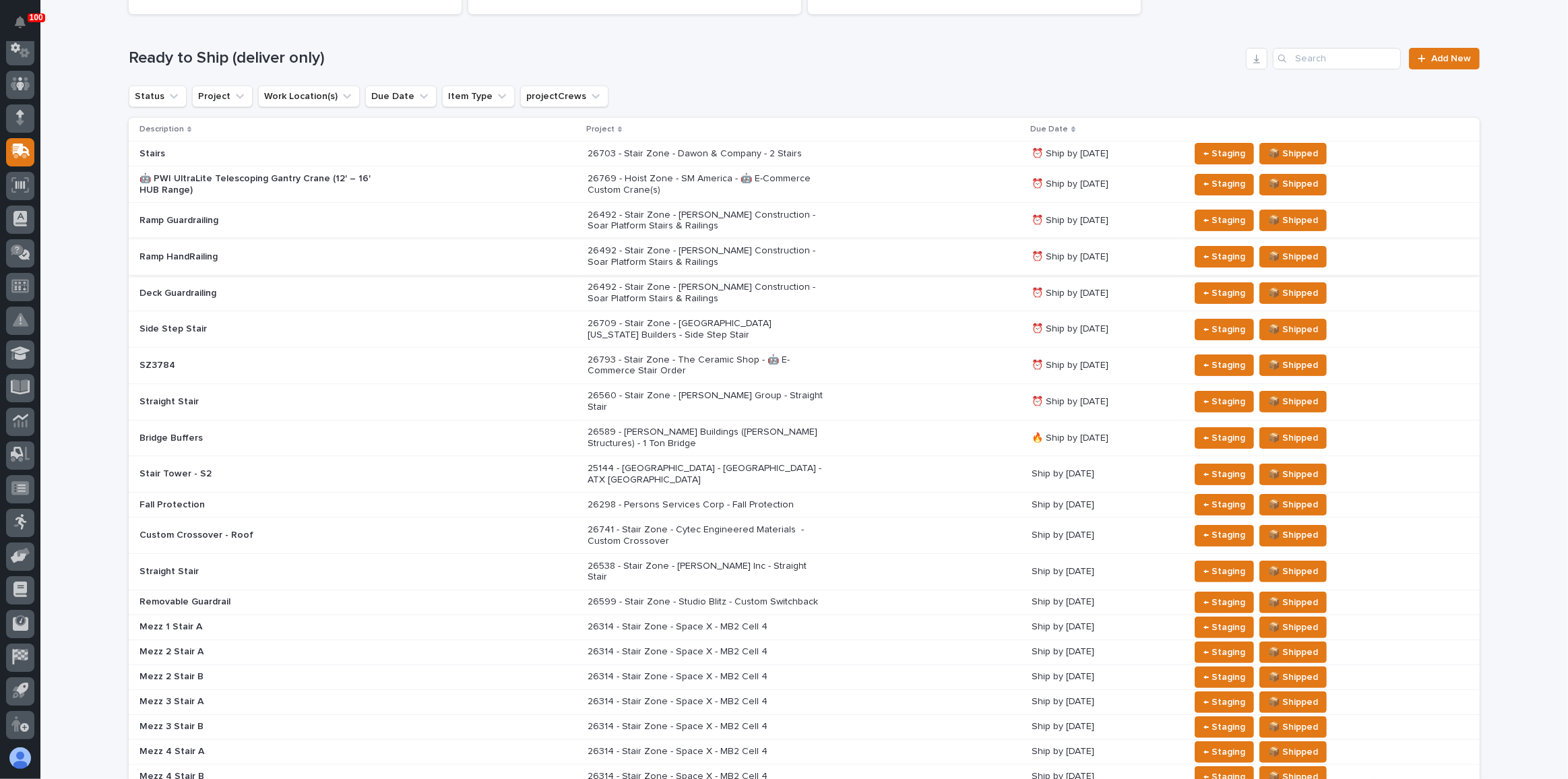
scroll to position [183, 0]
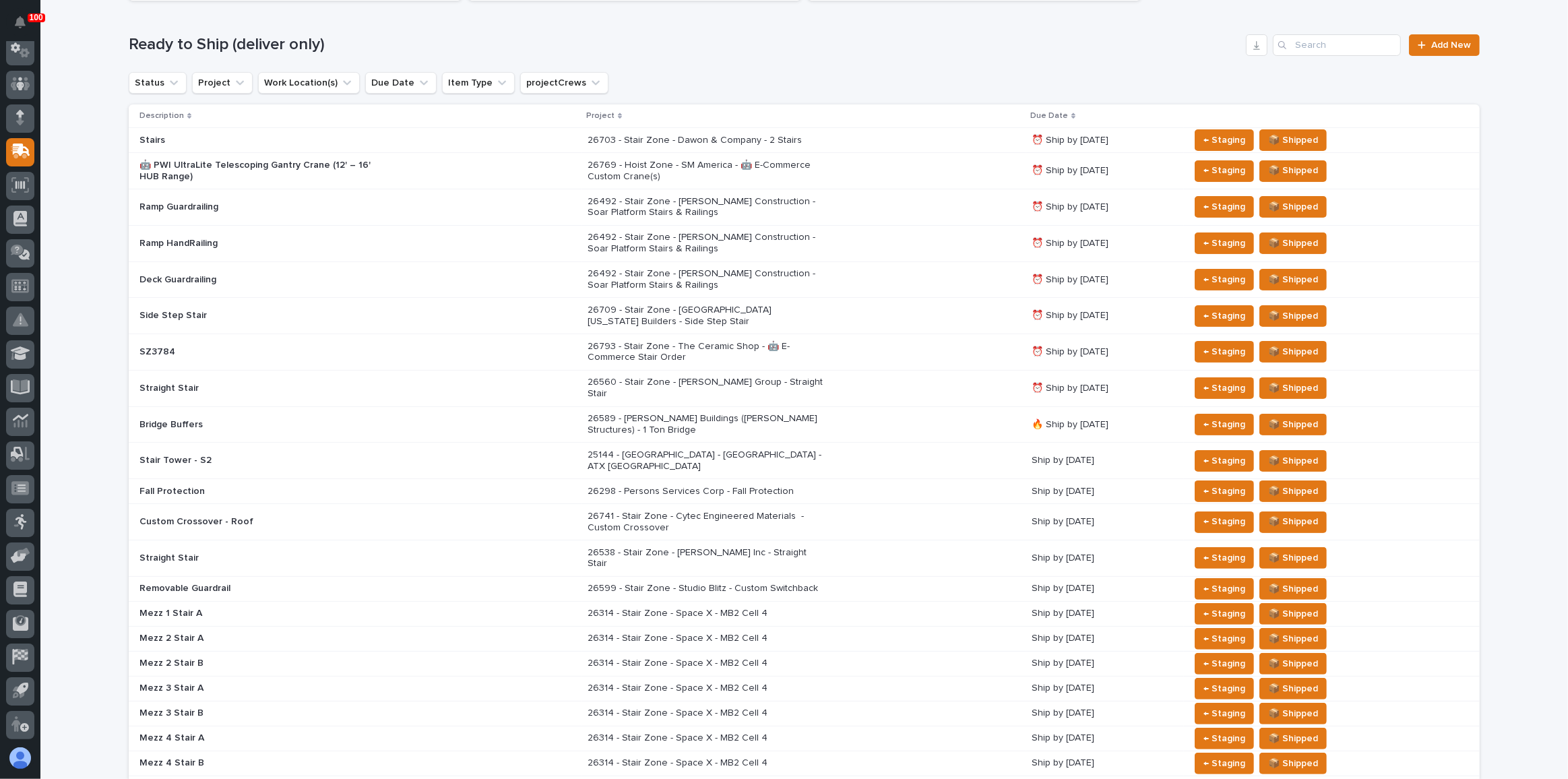
click at [794, 486] on p "26298 - Persons Services Corp - Fall Protection" at bounding box center [705, 491] width 236 height 11
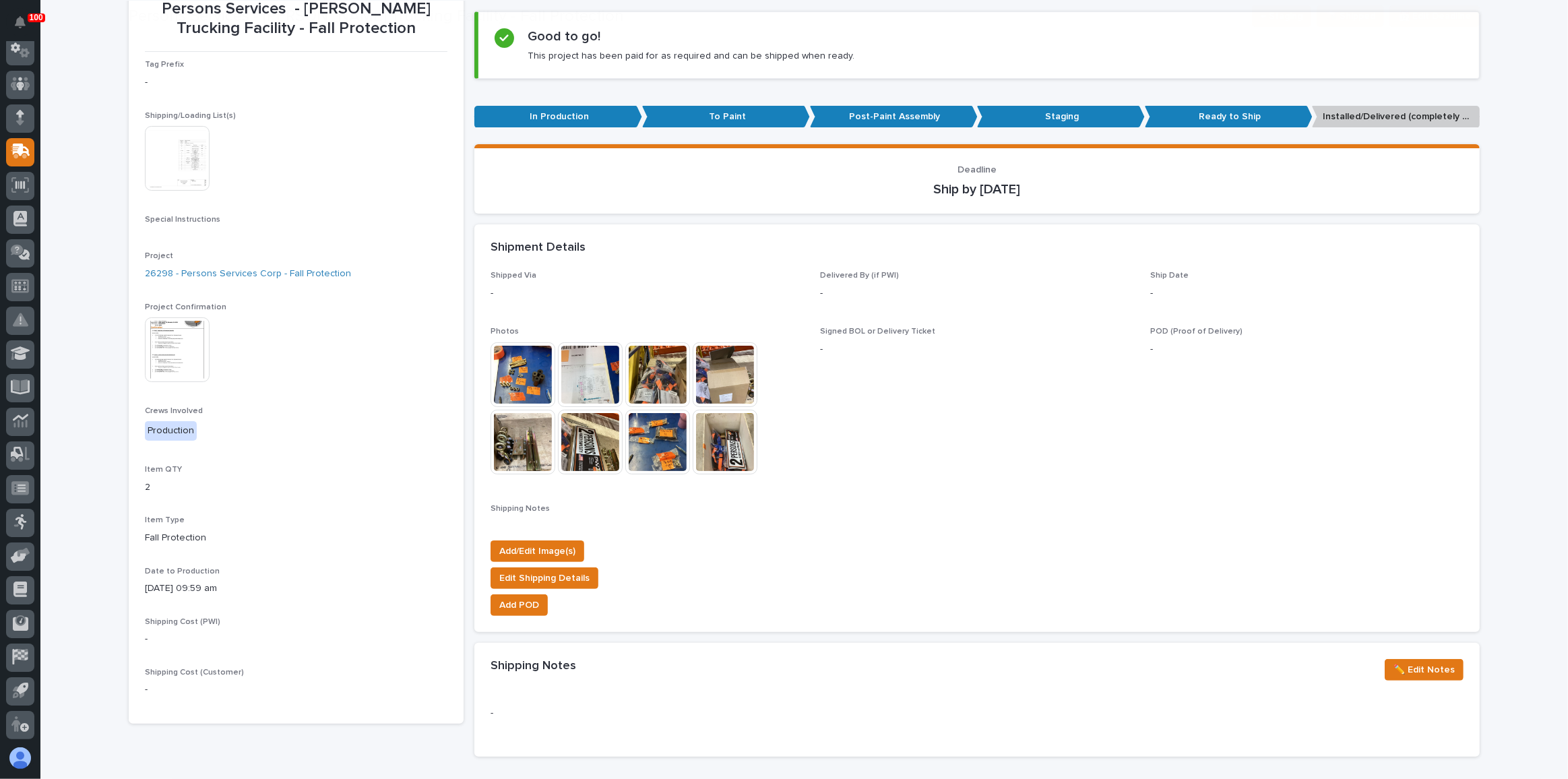
scroll to position [288, 0]
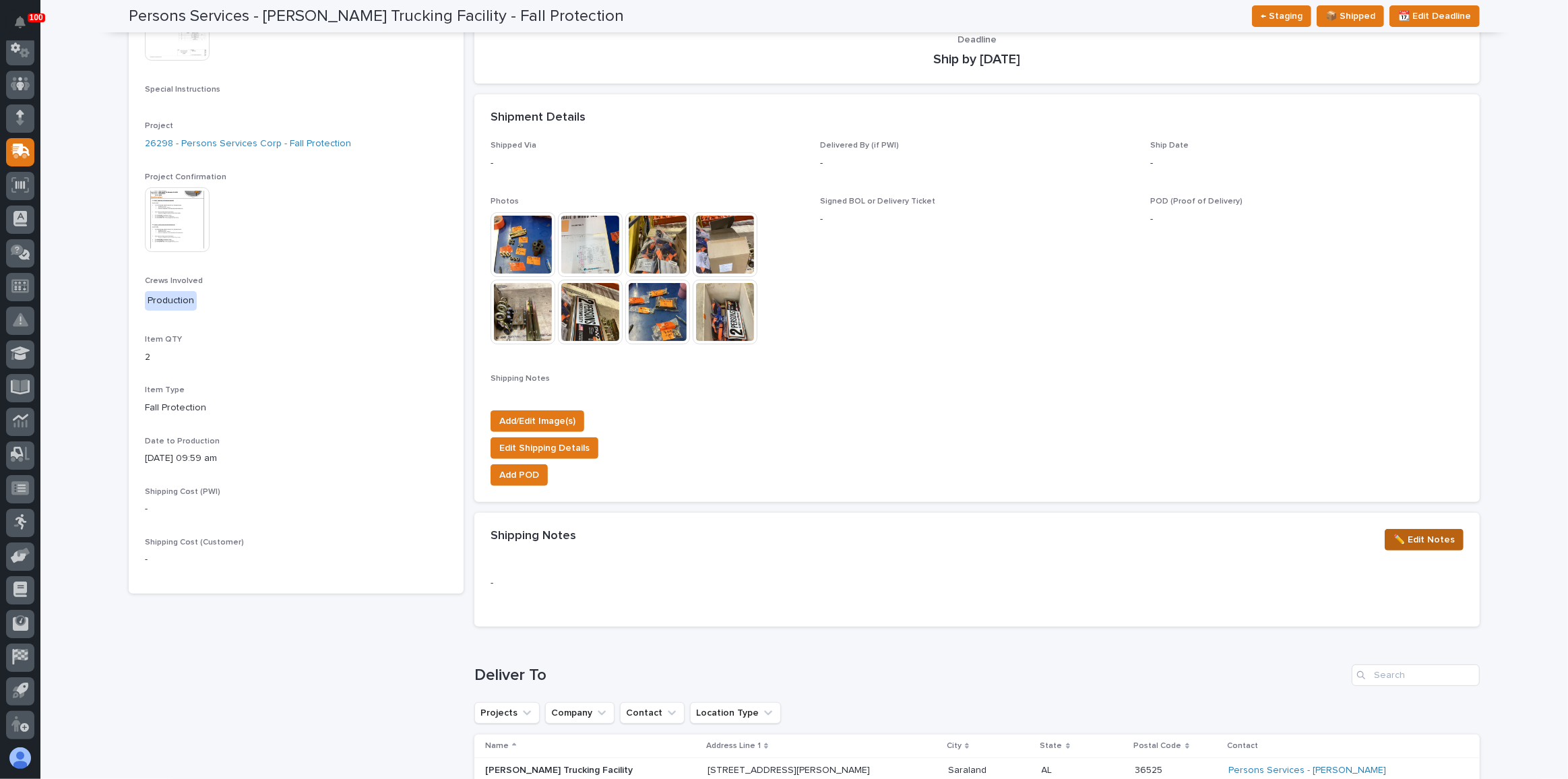
click at [1427, 535] on span "✏️ Edit Notes" at bounding box center [1424, 540] width 62 height 16
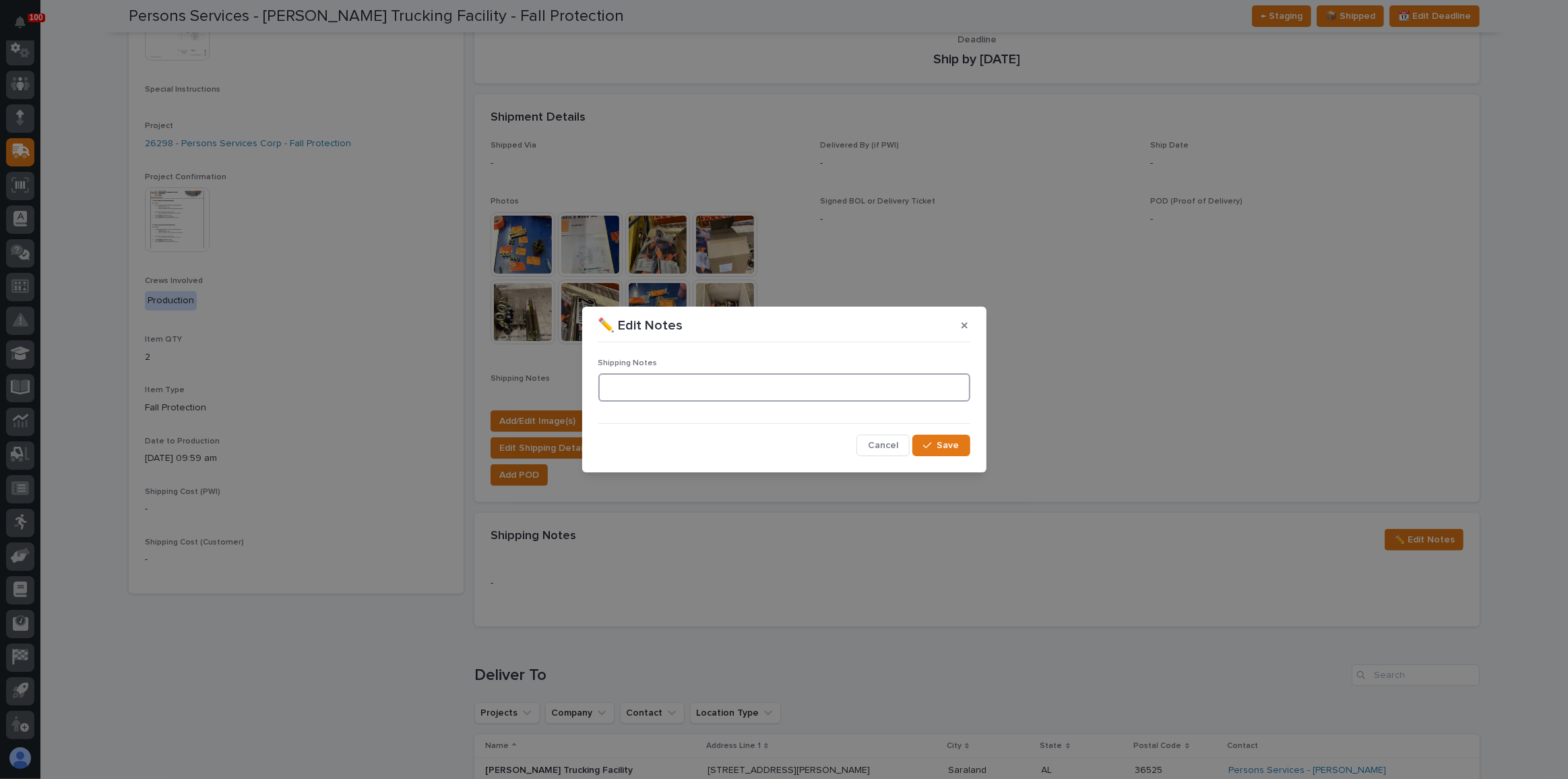
click at [653, 389] on textarea at bounding box center [784, 387] width 372 height 28
type textarea "**********"
click at [940, 448] on span "Save" at bounding box center [948, 445] width 22 height 12
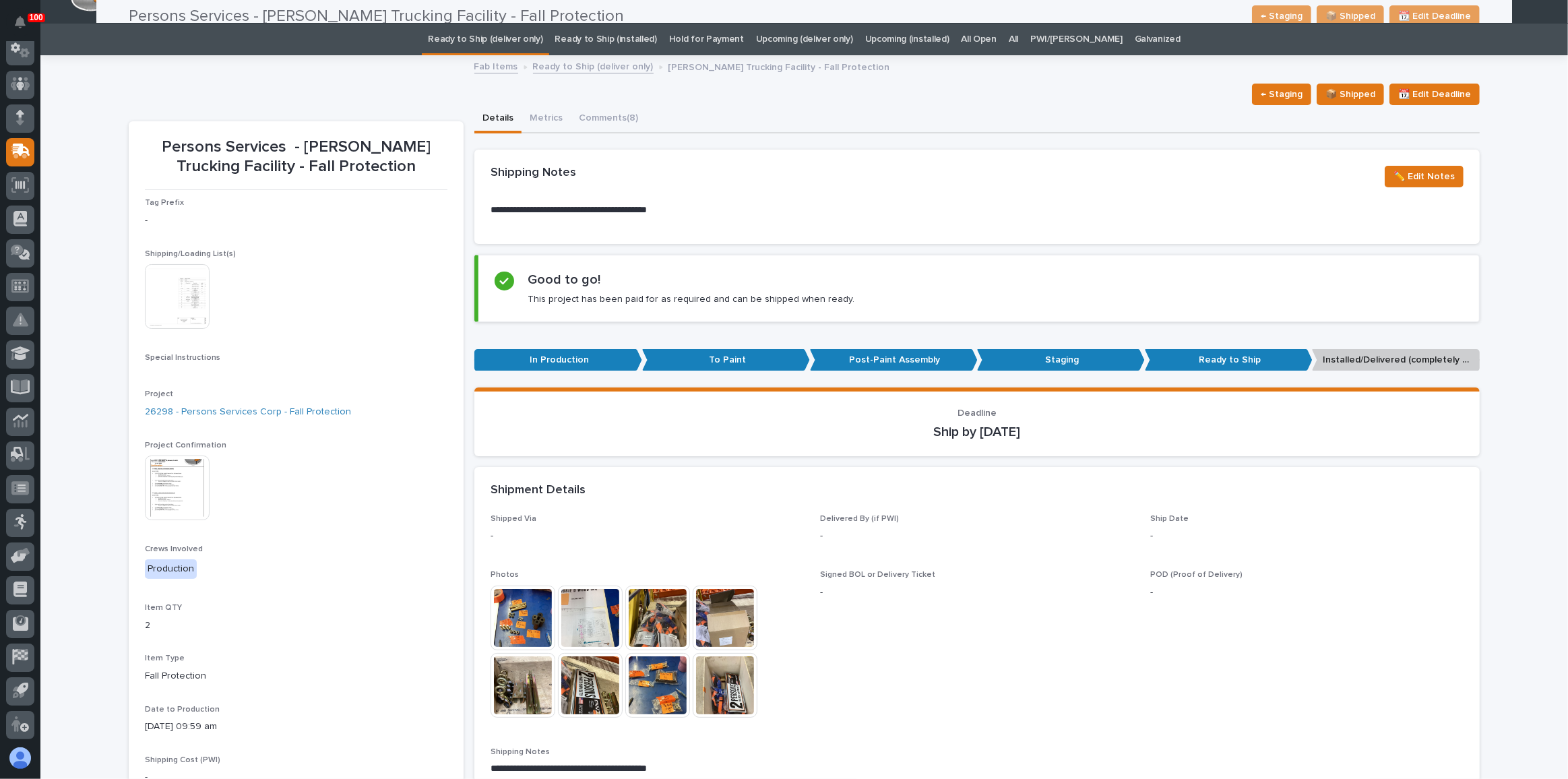
scroll to position [0, 0]
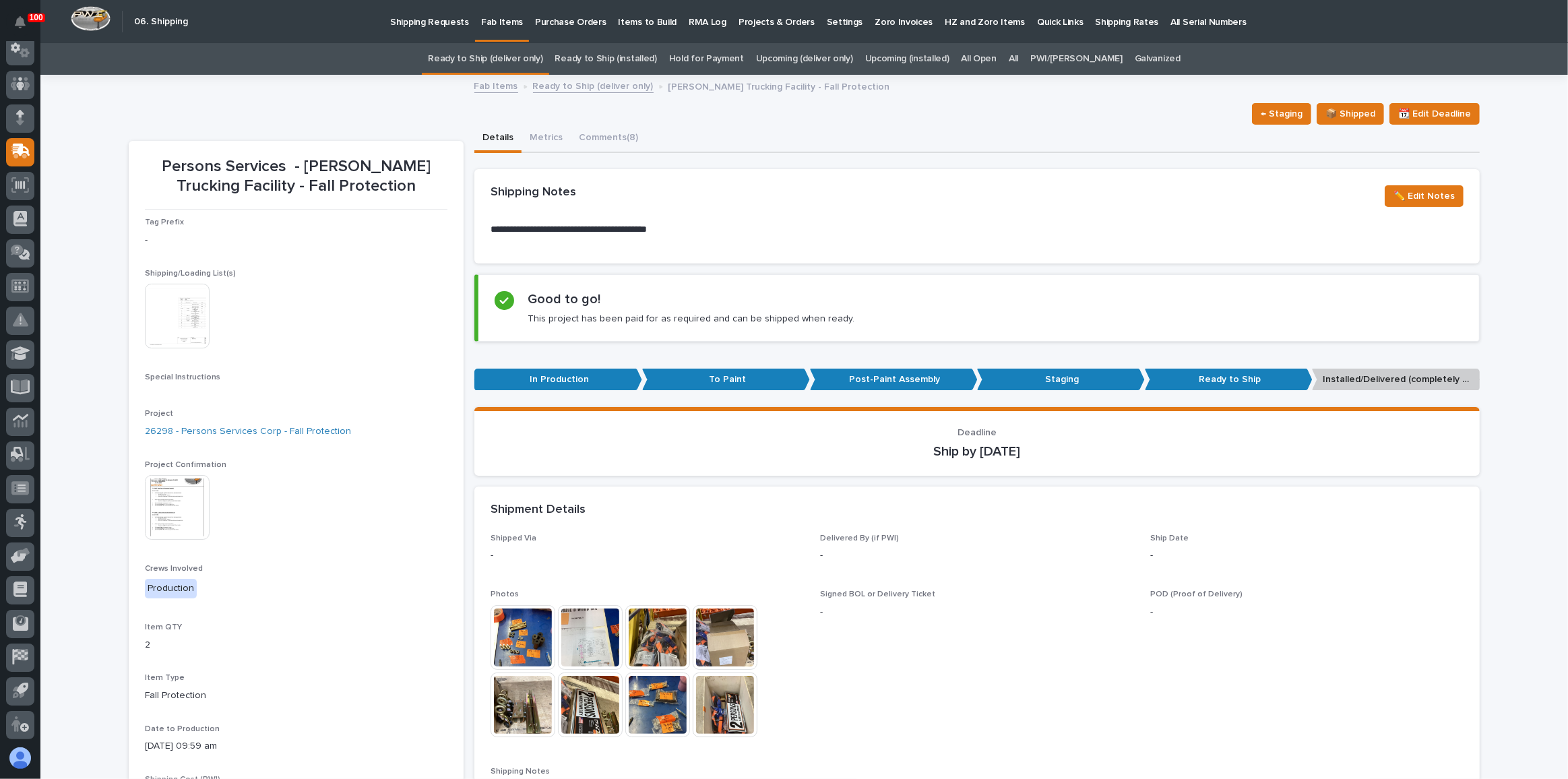
click at [527, 62] on link "Ready to Ship (deliver only)" at bounding box center [485, 59] width 114 height 32
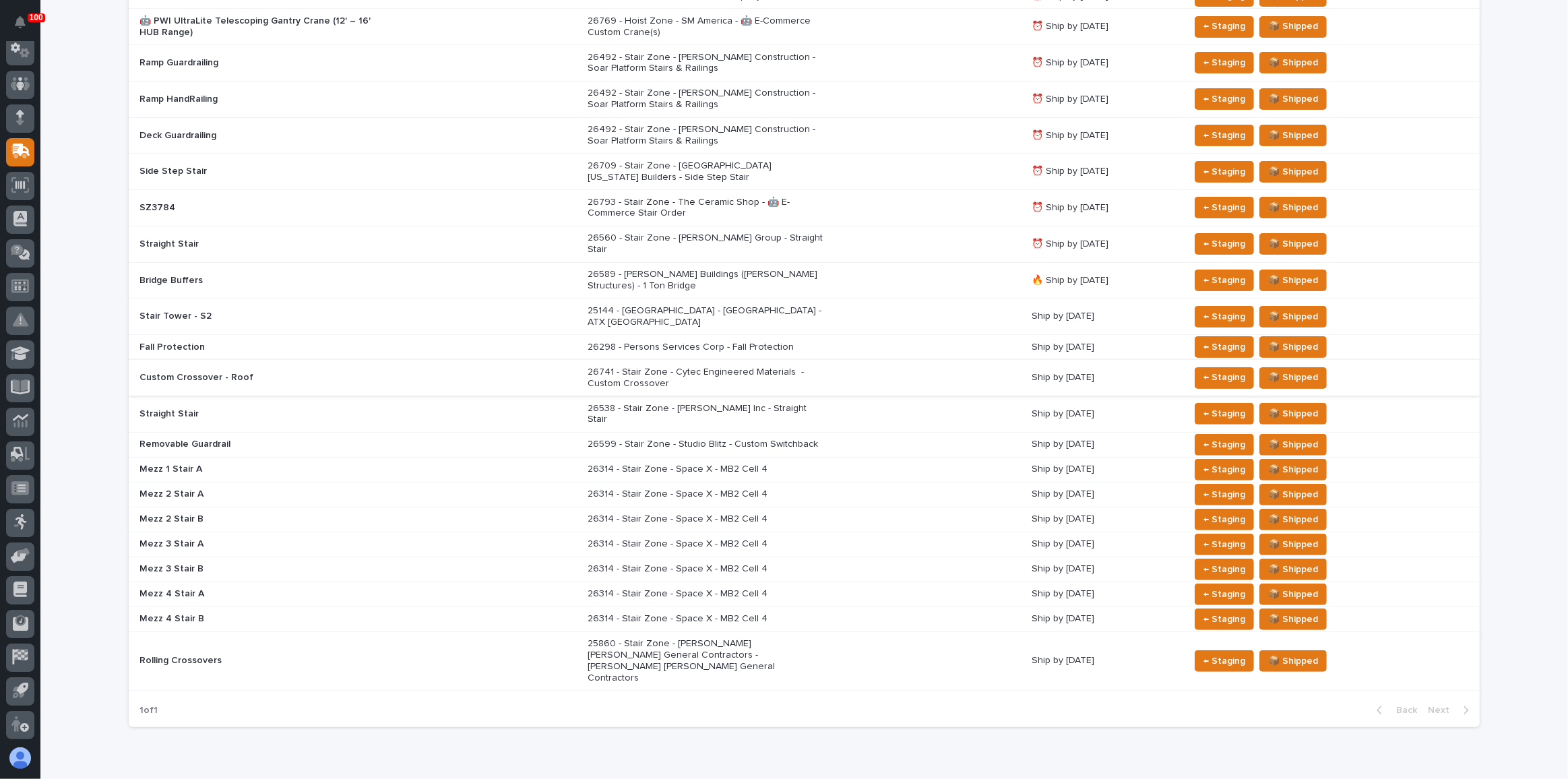
scroll to position [328, 0]
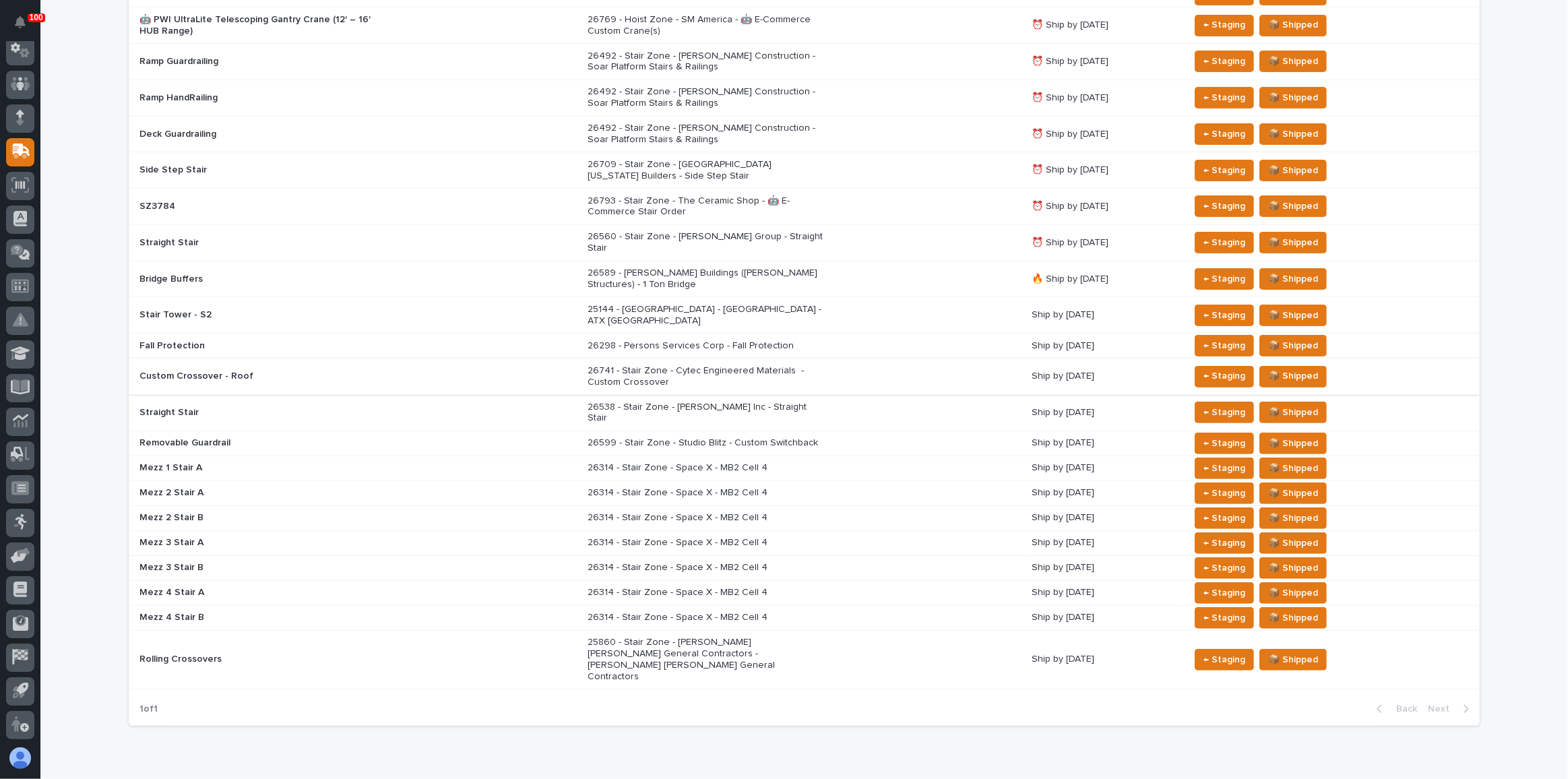
click at [802, 401] on p "26538 - Stair Zone - [PERSON_NAME] Inc - Straight Stair" at bounding box center [705, 413] width 236 height 23
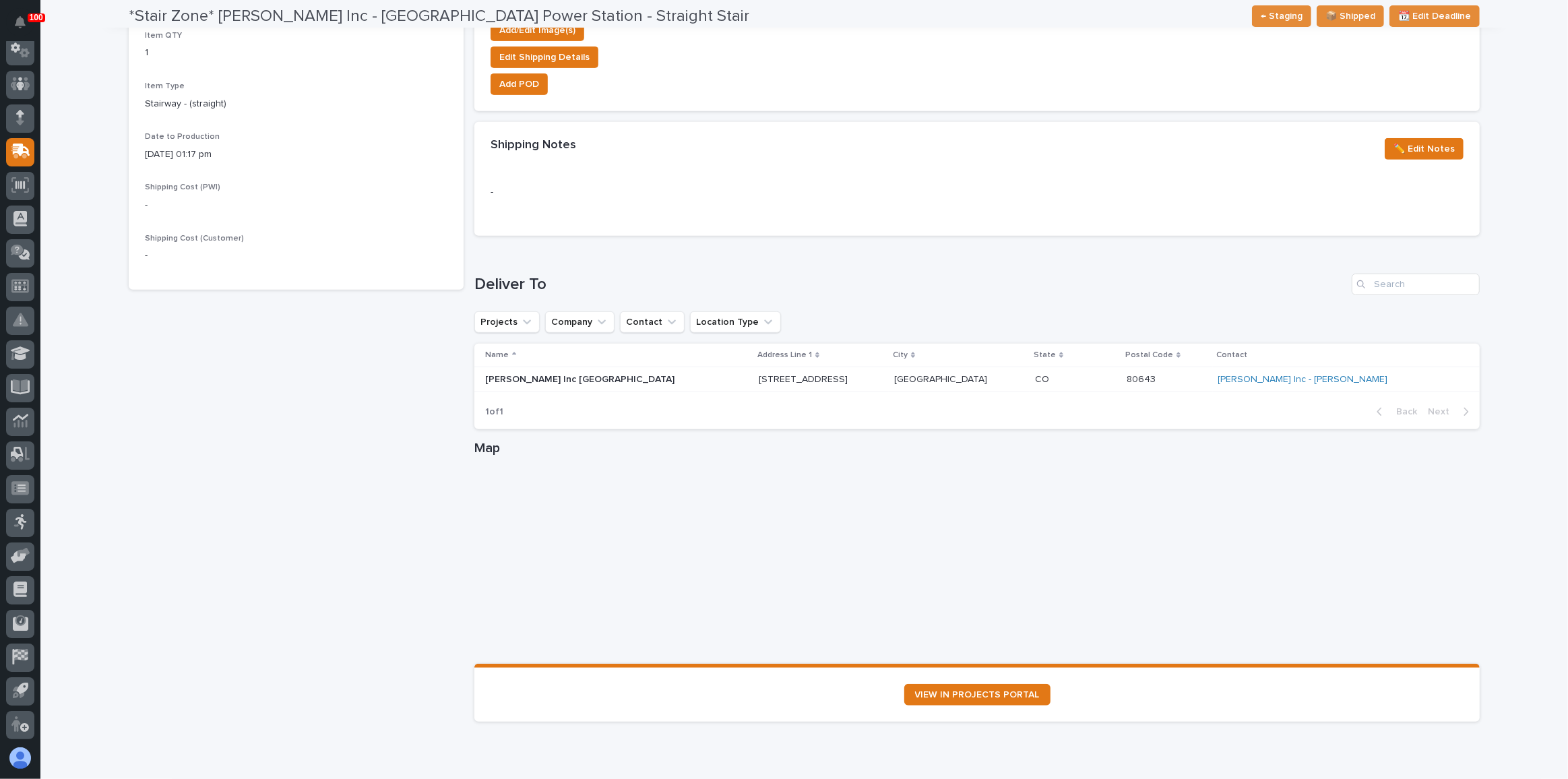
scroll to position [667, 0]
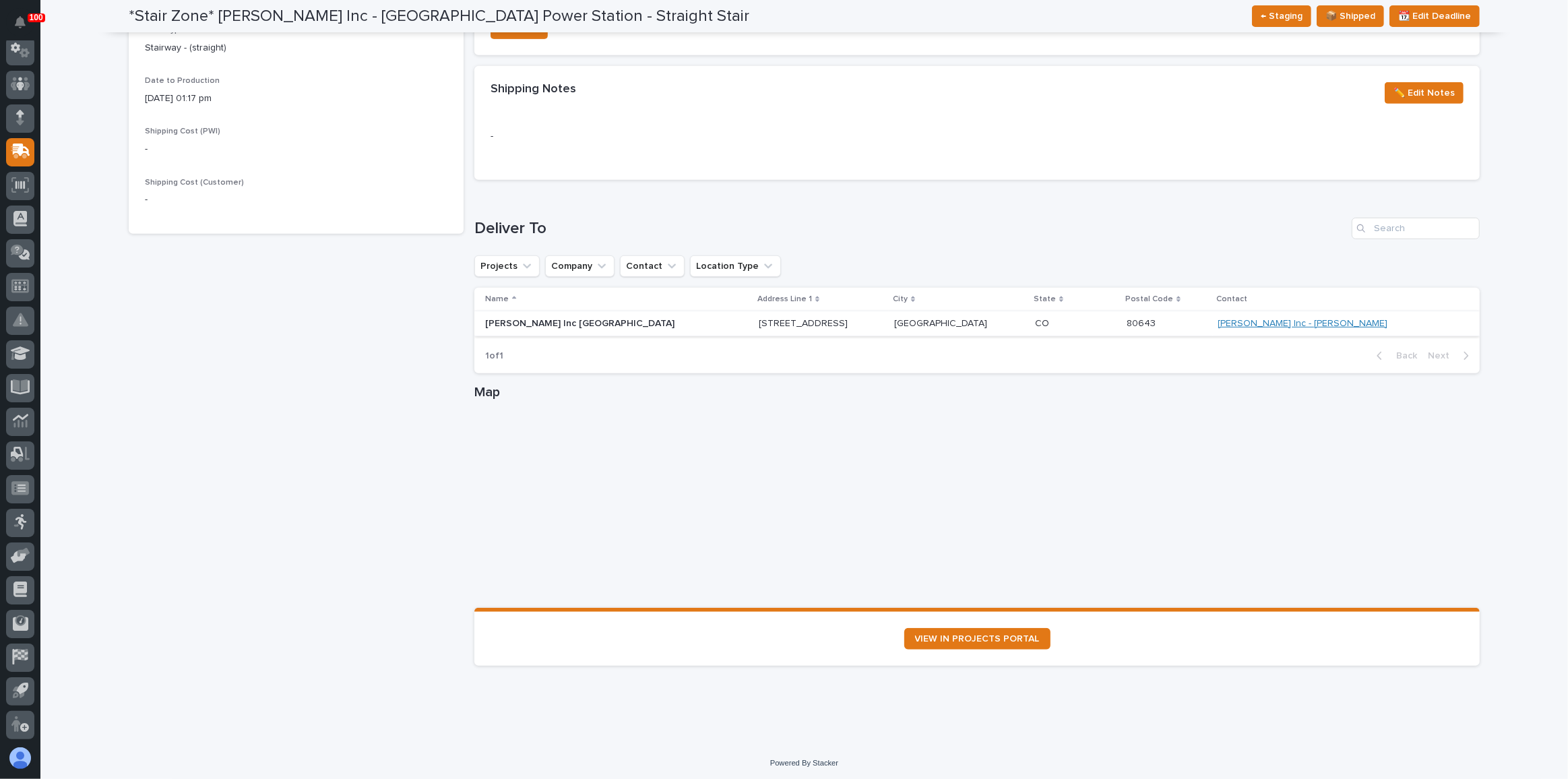
click at [1330, 326] on link "[PERSON_NAME] Inc - [PERSON_NAME]" at bounding box center [1303, 323] width 170 height 11
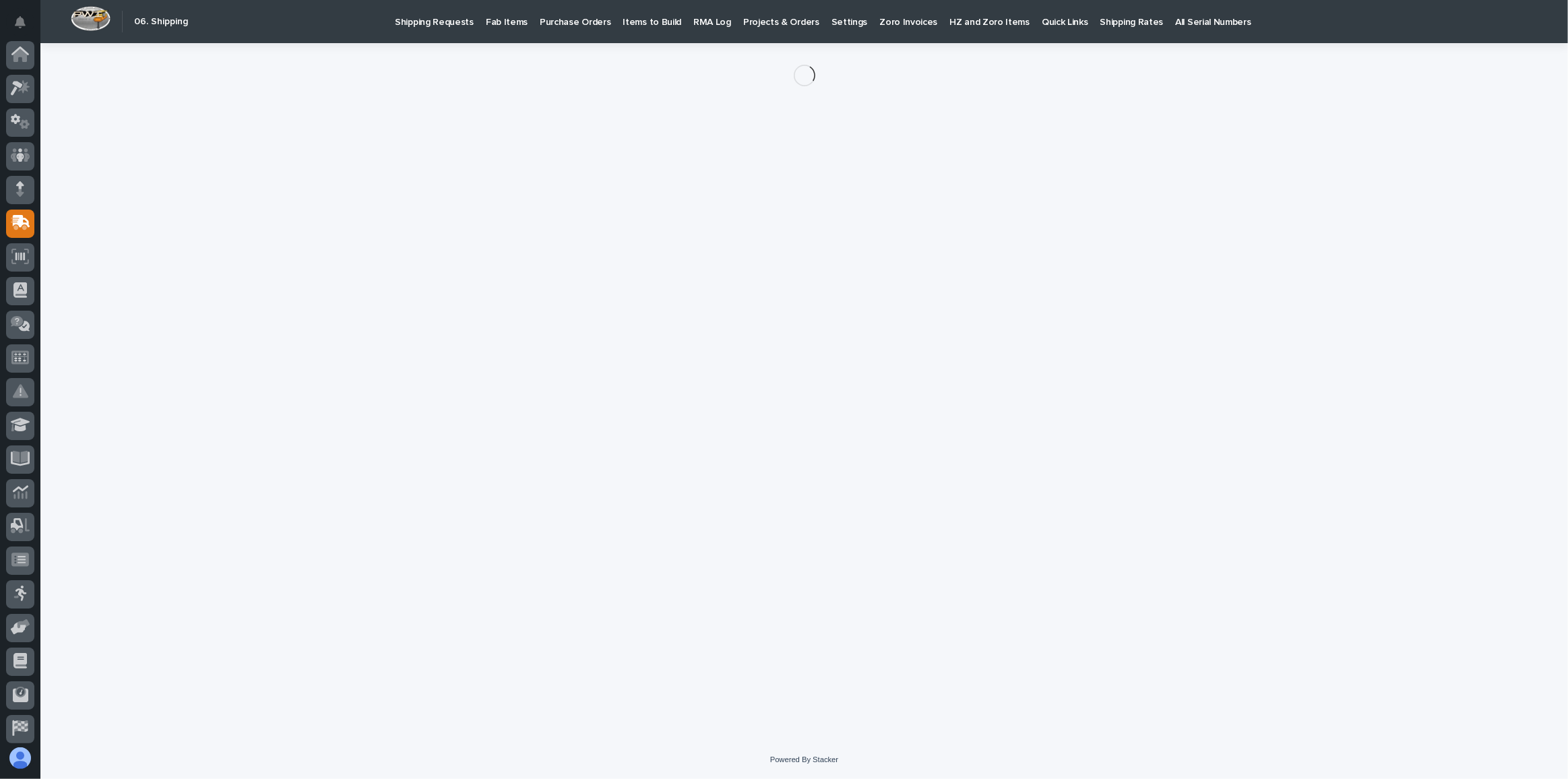
scroll to position [71, 0]
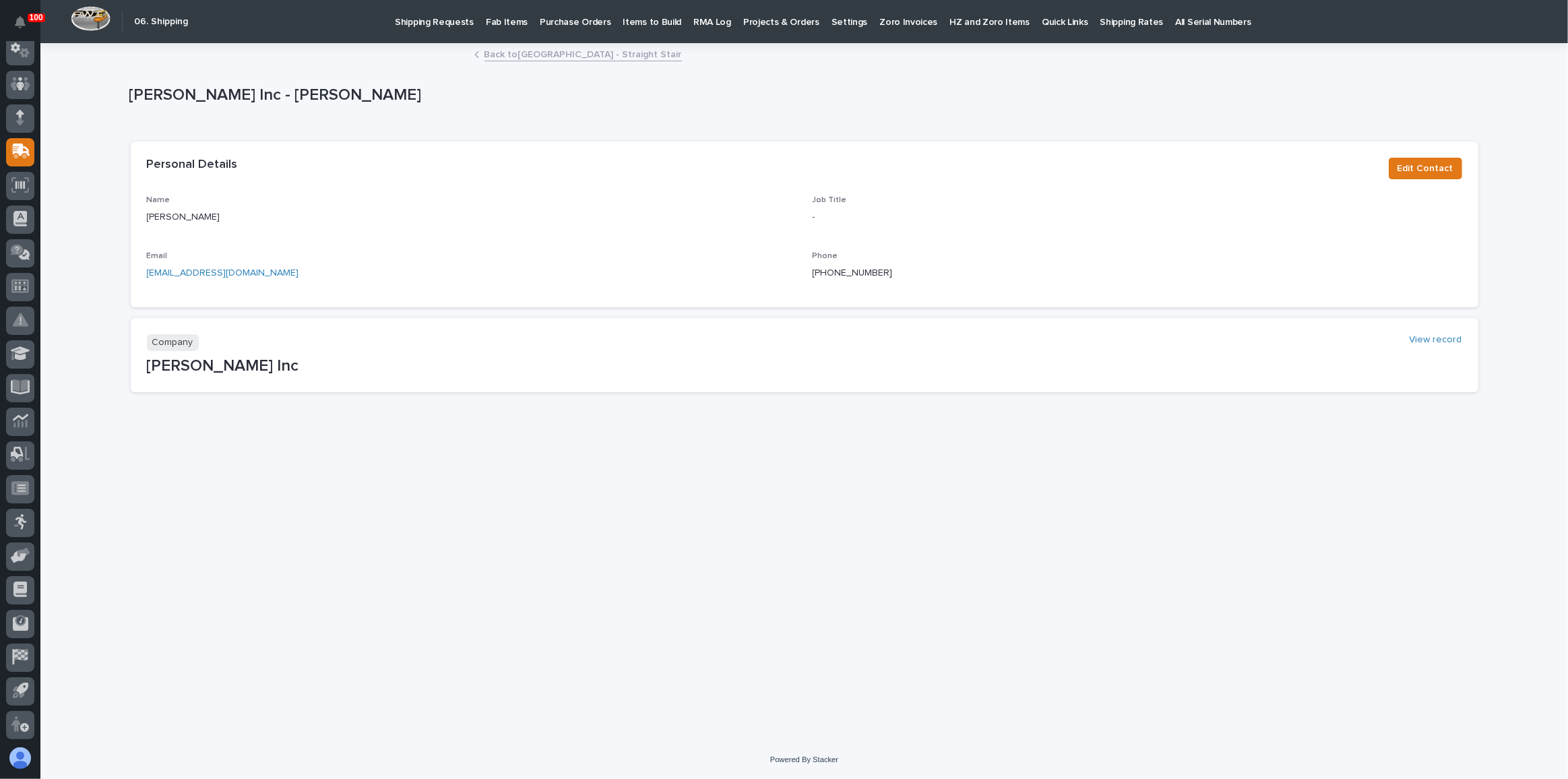
click at [511, 55] on link "Back to [GEOGRAPHIC_DATA] - Straight Stair" at bounding box center [583, 54] width 197 height 16
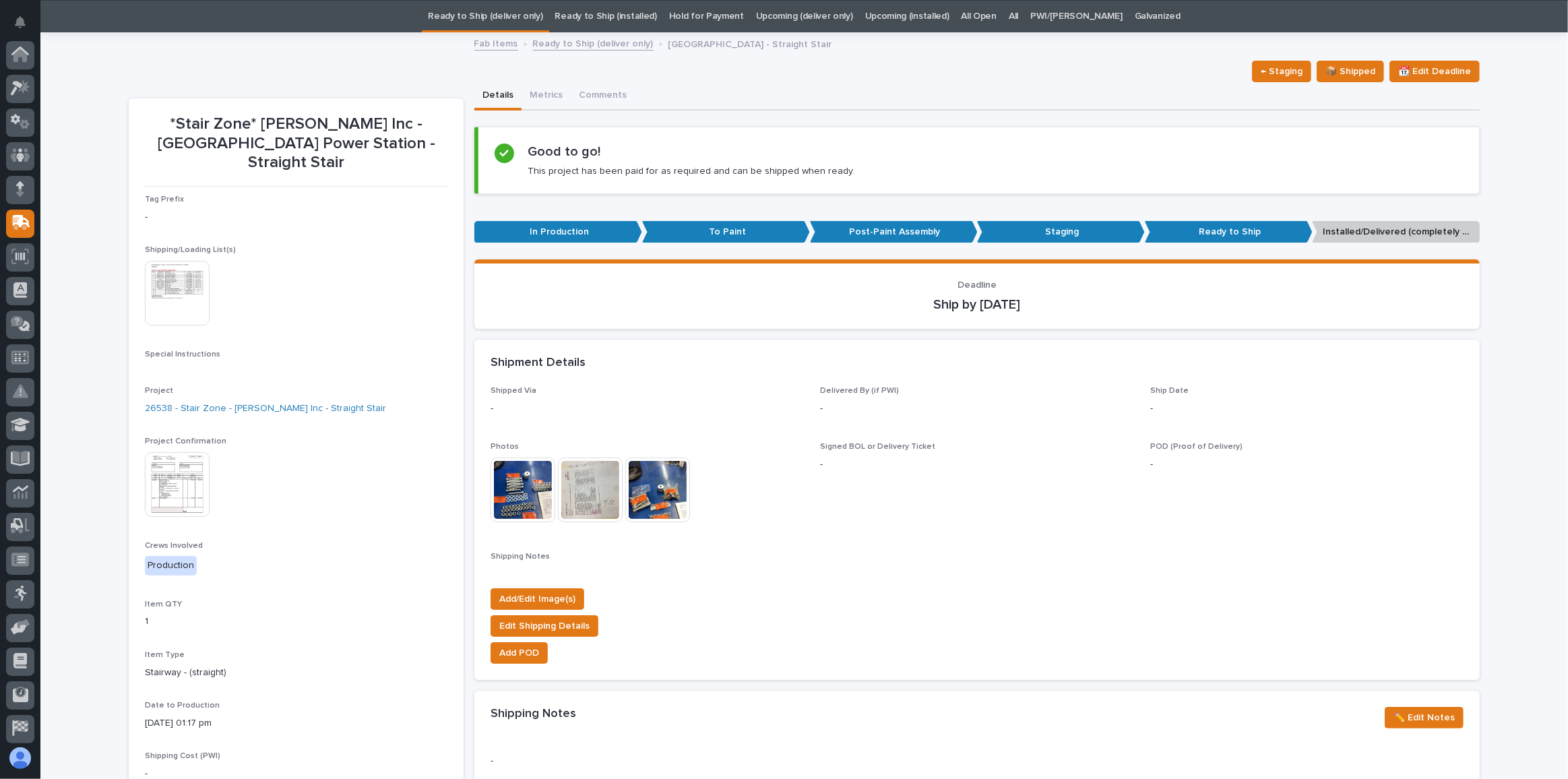
scroll to position [71, 0]
click at [194, 401] on link "26538 - Stair Zone - [PERSON_NAME] Inc - Straight Stair" at bounding box center [266, 408] width 241 height 14
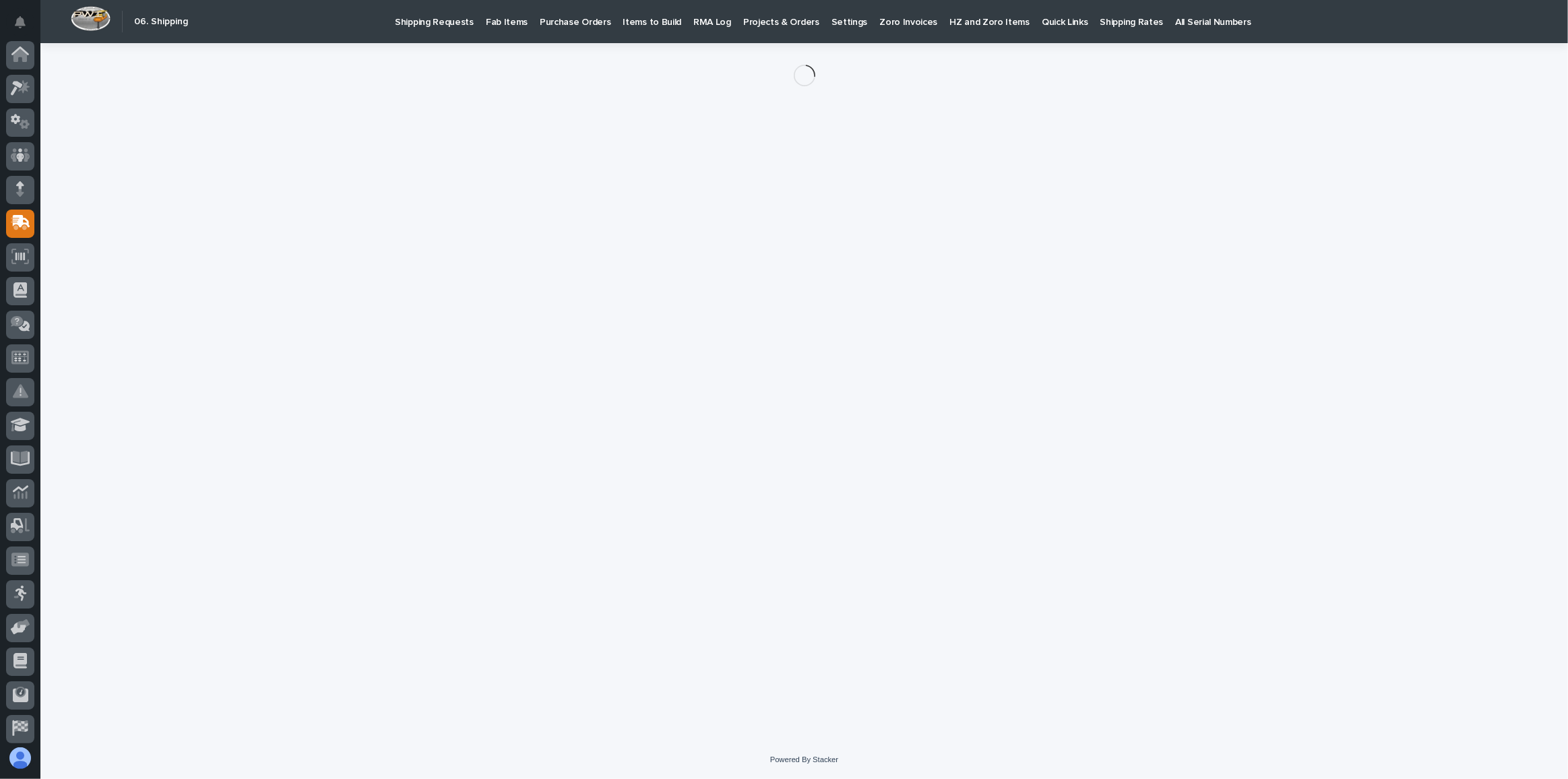
scroll to position [71, 0]
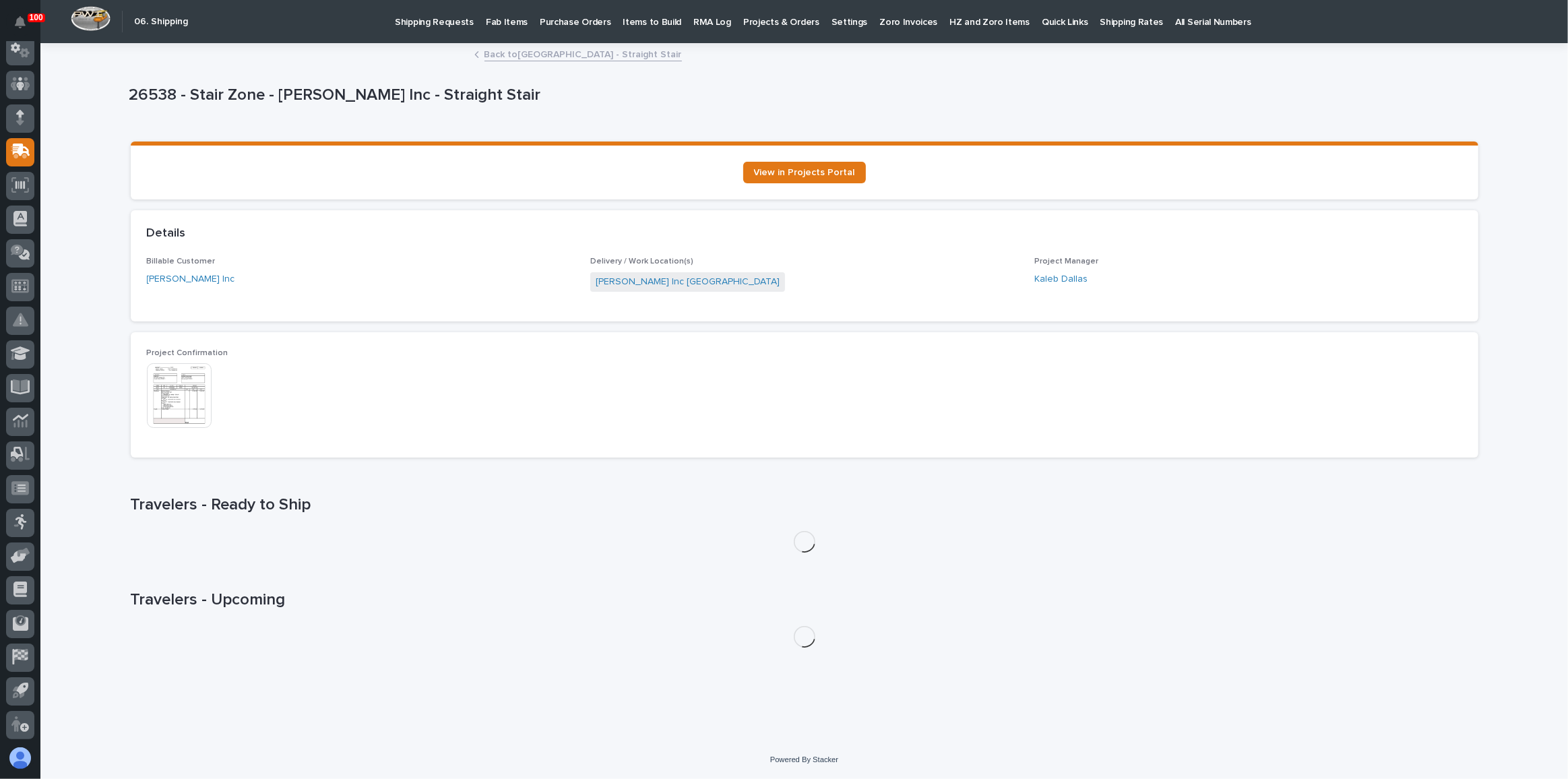
click at [545, 50] on link "Back to [GEOGRAPHIC_DATA] - Straight Stair" at bounding box center [583, 54] width 197 height 16
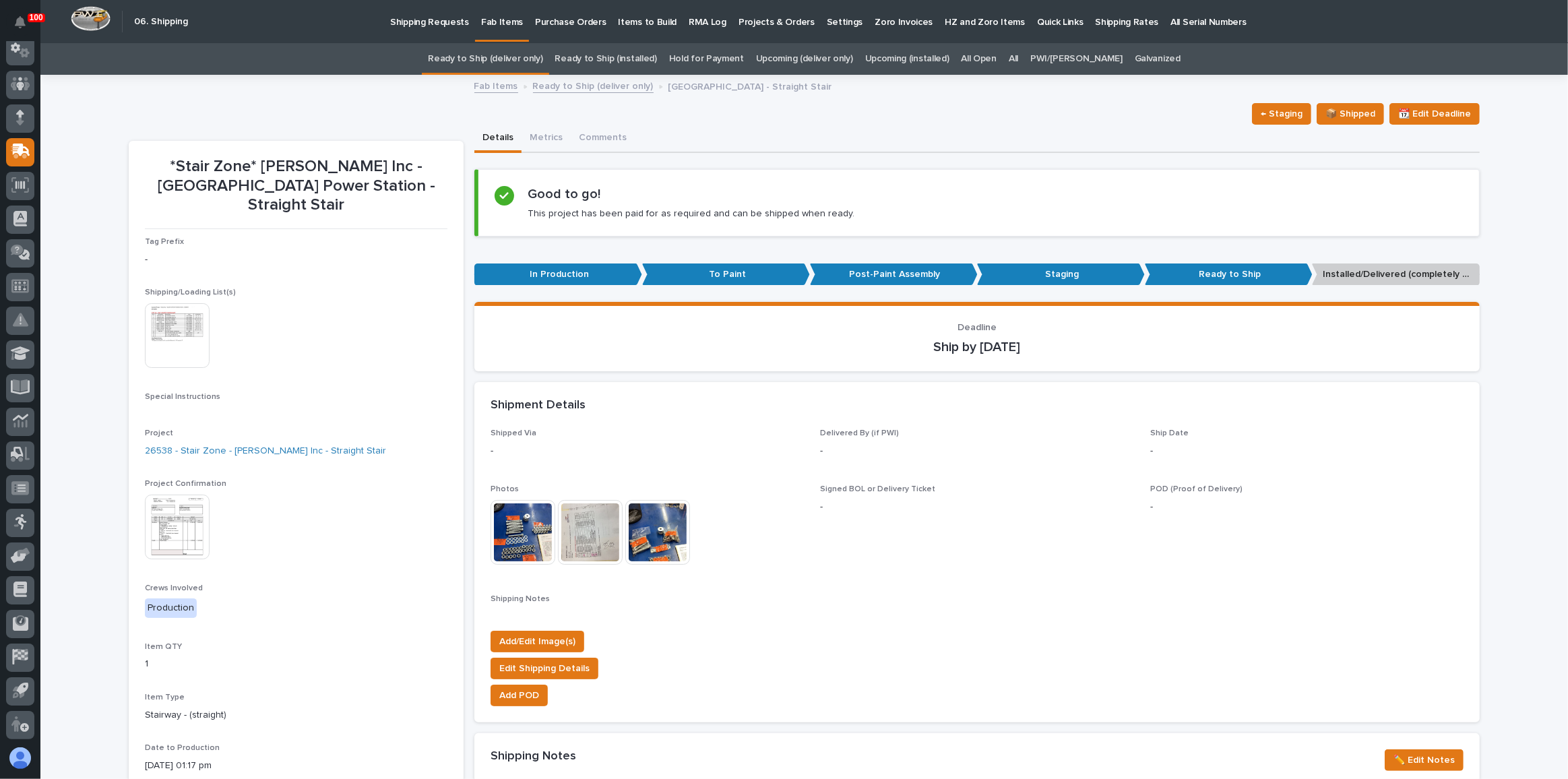
click at [493, 70] on link "Ready to Ship (deliver only)" at bounding box center [485, 59] width 114 height 32
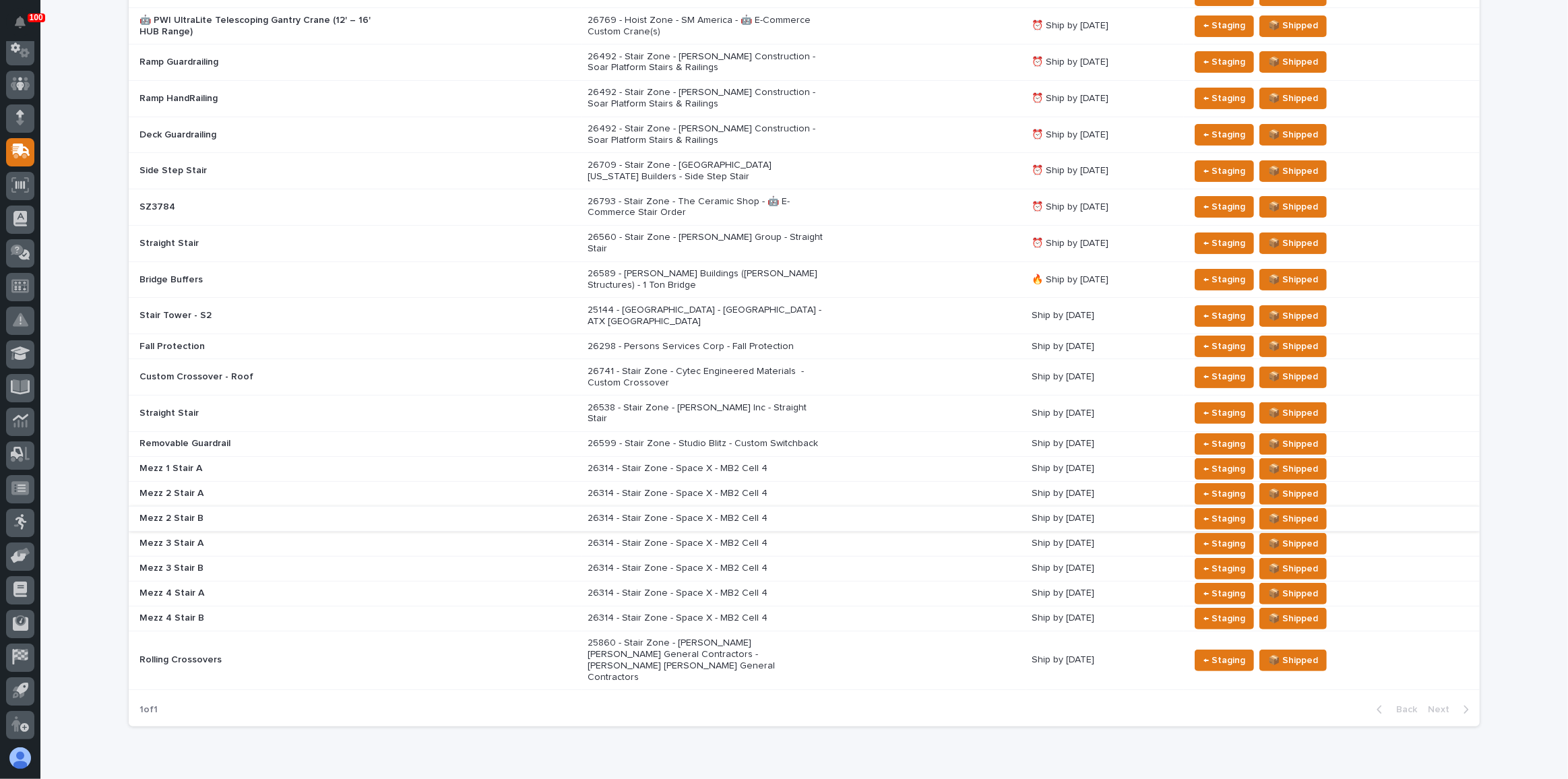
scroll to position [328, 0]
click at [815, 401] on p "26538 - Stair Zone - [PERSON_NAME] Inc - Straight Stair" at bounding box center [705, 413] width 236 height 23
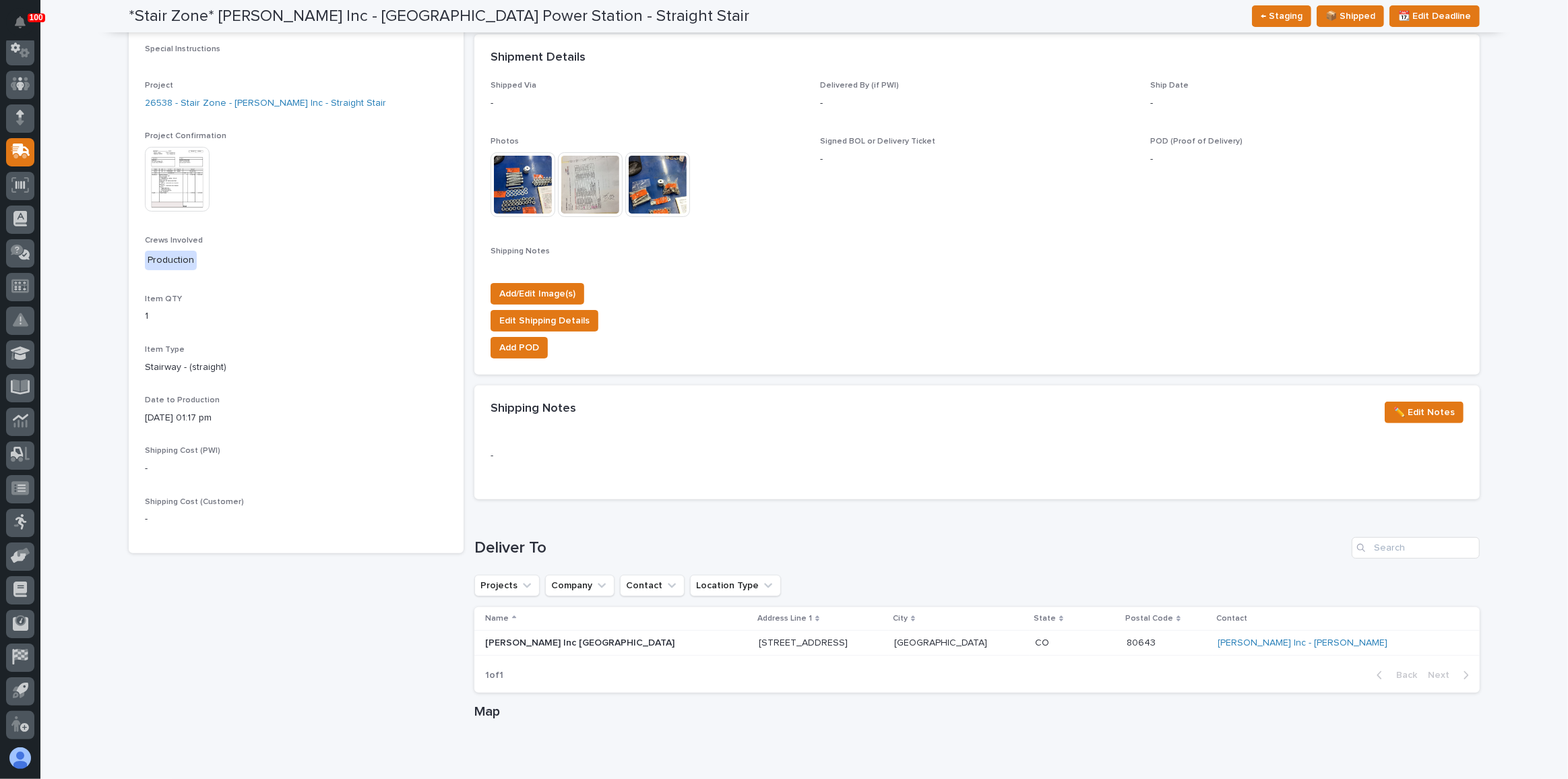
scroll to position [349, 0]
click at [1408, 417] on button "✏️ Edit Notes" at bounding box center [1424, 411] width 79 height 21
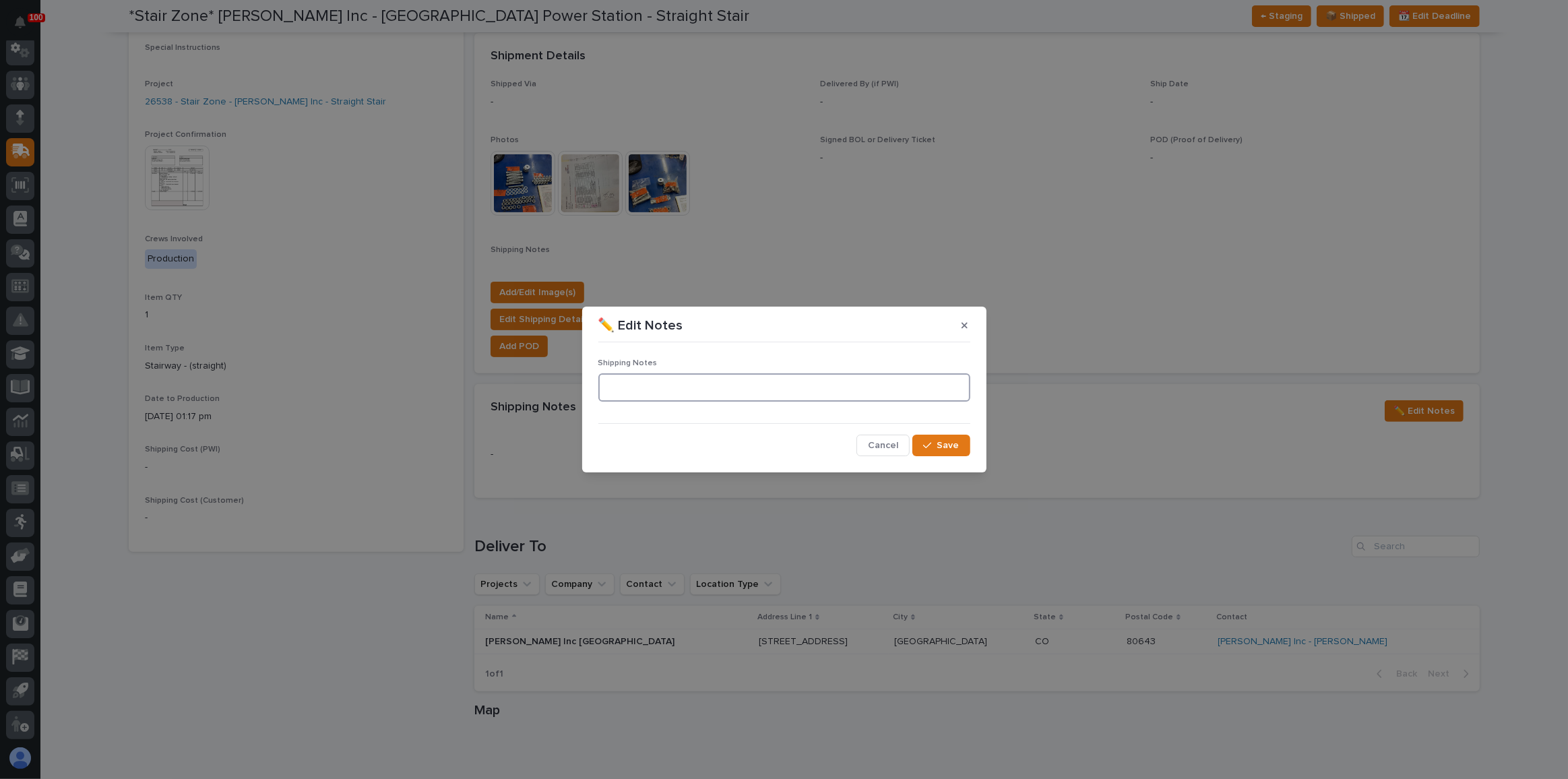
click at [622, 389] on textarea at bounding box center [784, 387] width 372 height 28
type textarea "**********"
click at [928, 444] on icon "button" at bounding box center [926, 445] width 8 height 10
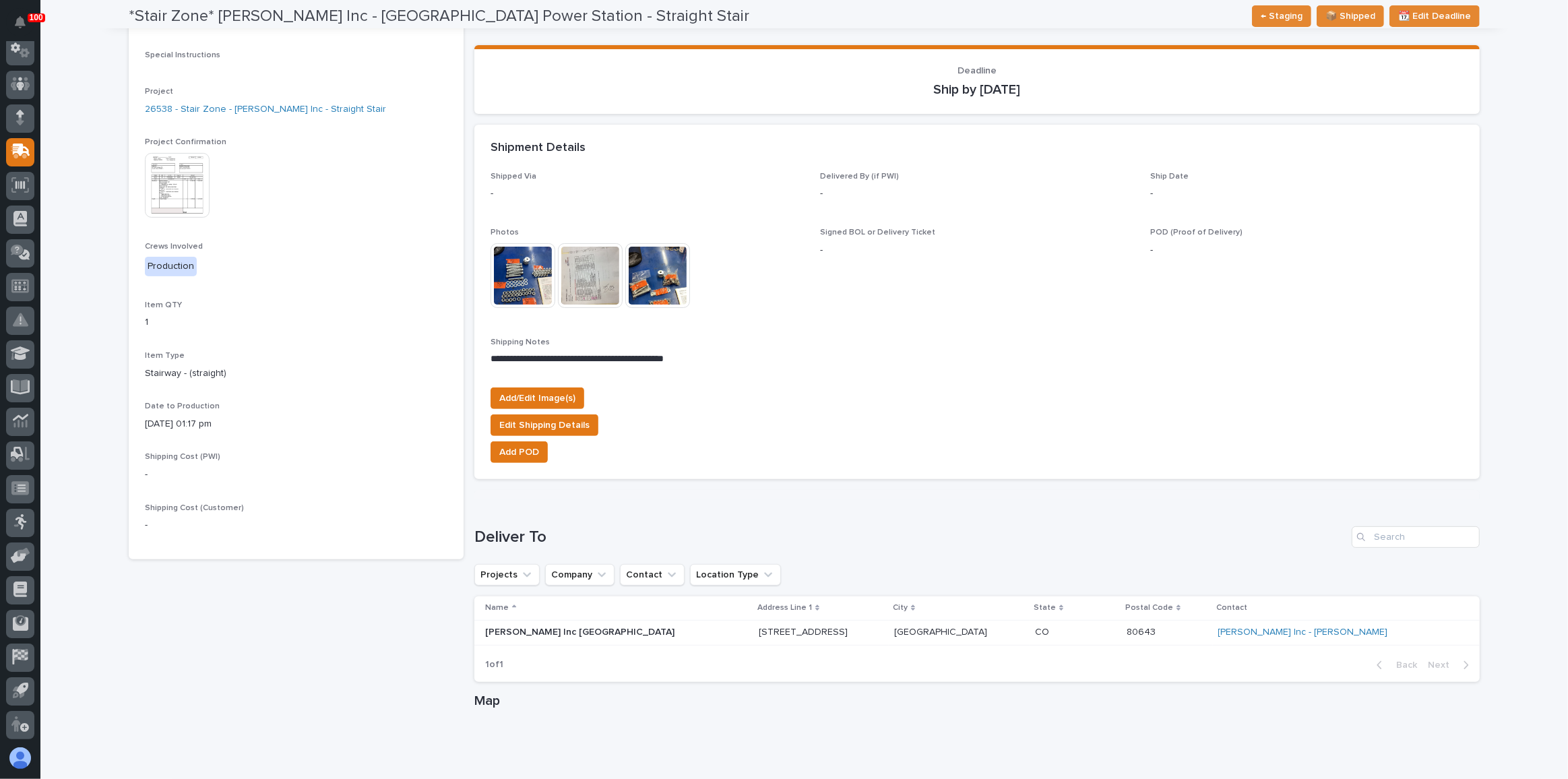
scroll to position [0, 0]
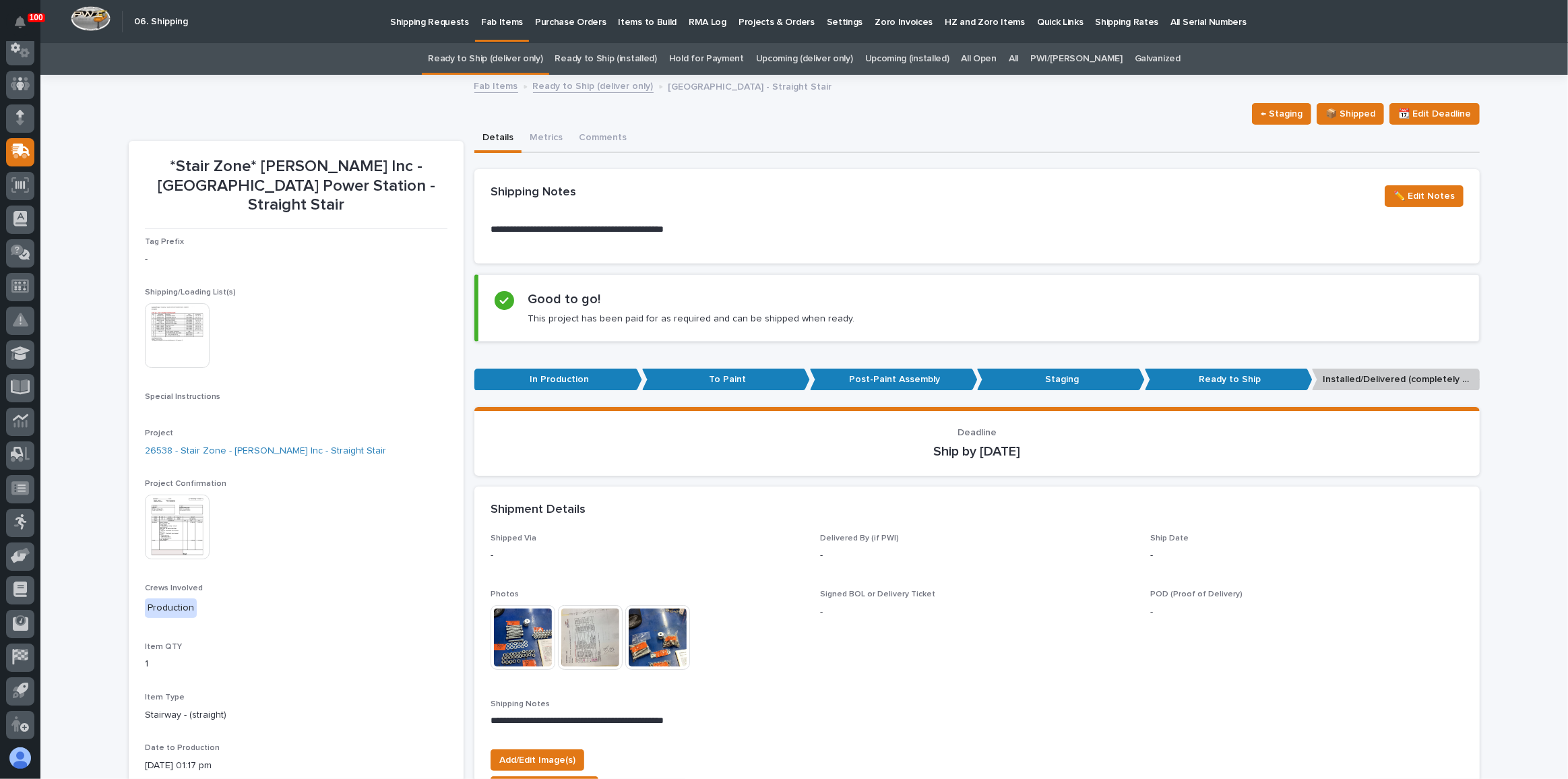
click at [519, 67] on link "Ready to Ship (deliver only)" at bounding box center [485, 59] width 114 height 32
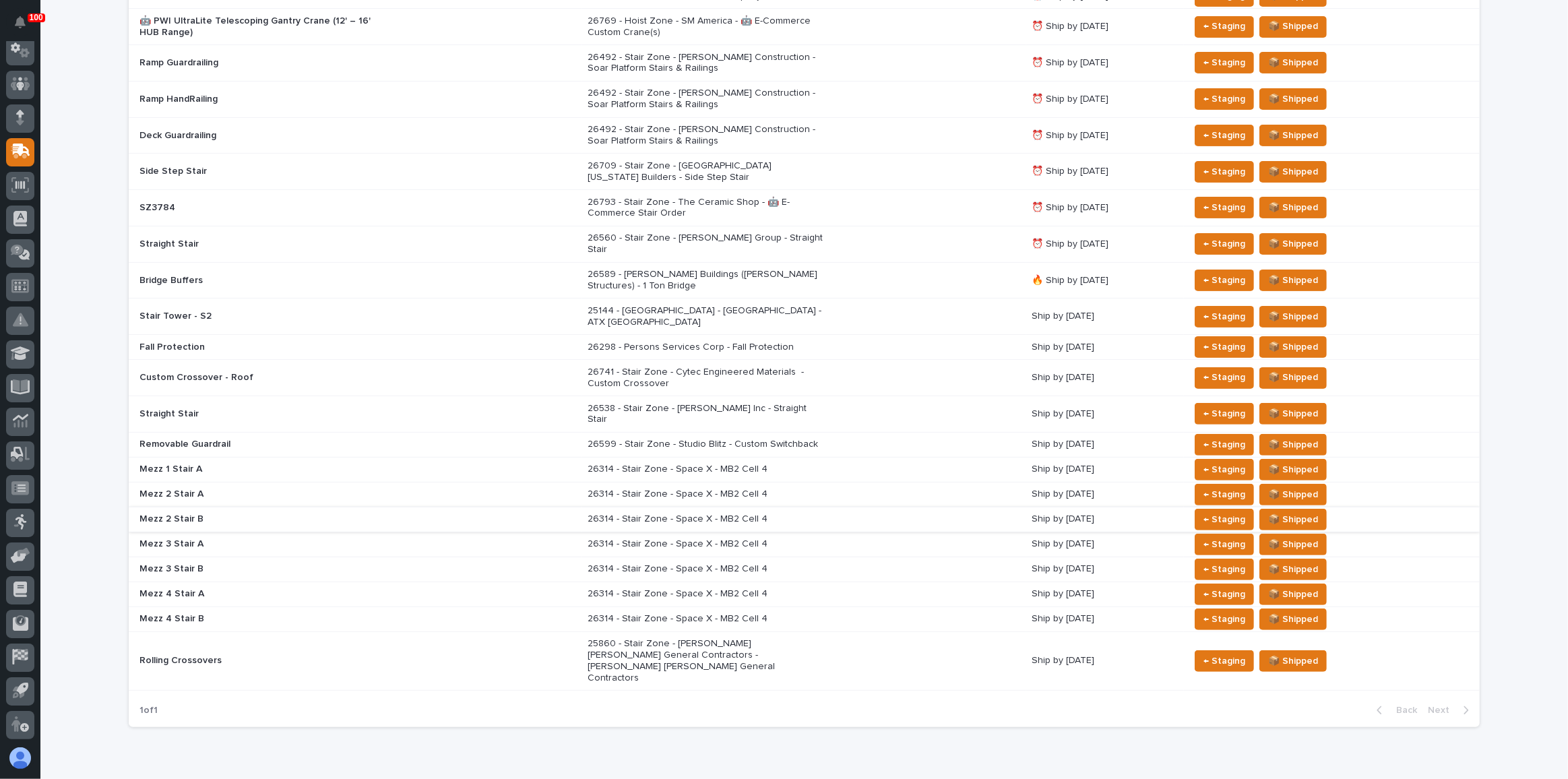
scroll to position [328, 0]
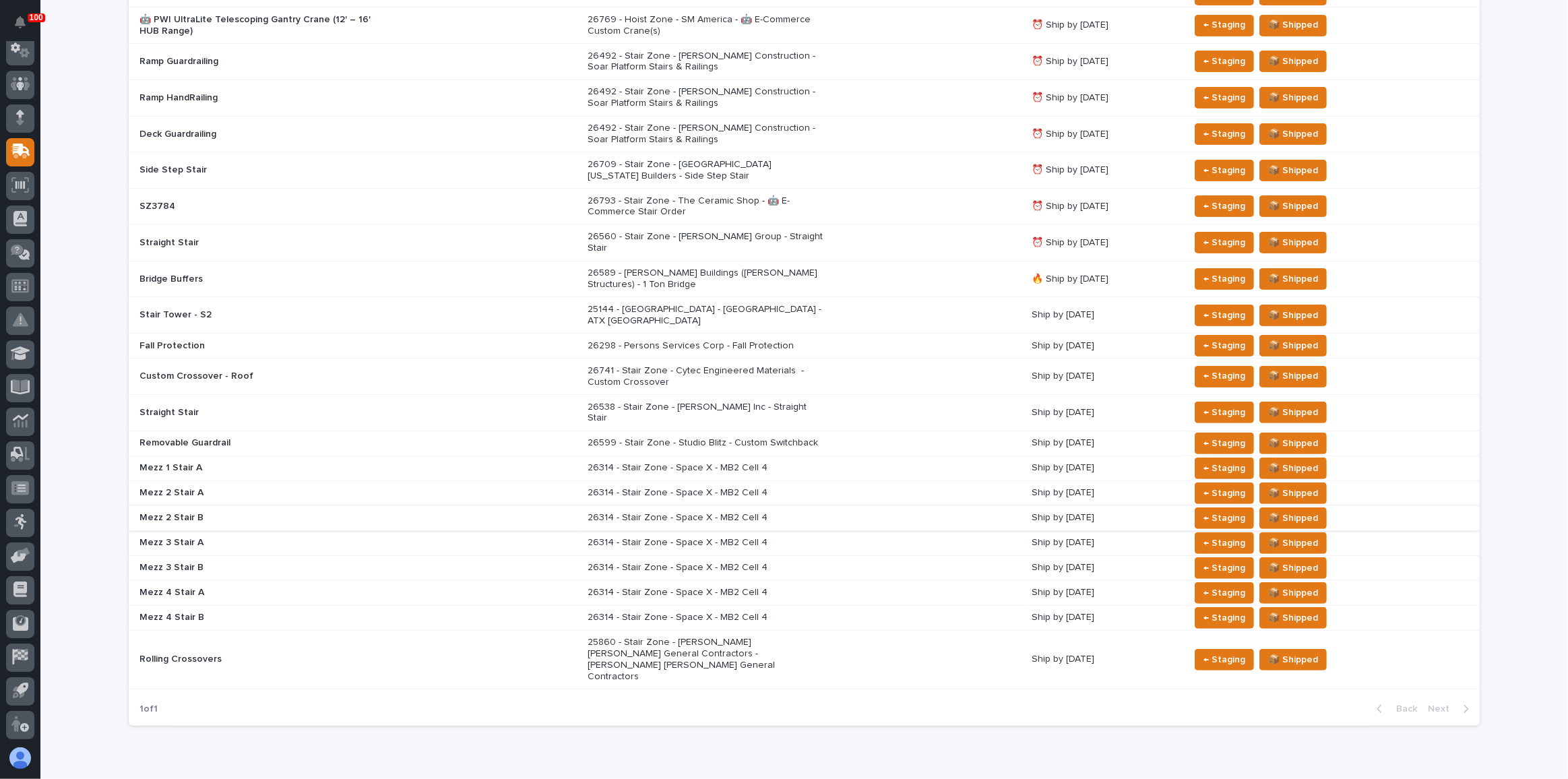
click at [828, 432] on div "26599 - Stair Zone - Studio Blitz - Custom Switchback" at bounding box center [804, 443] width 433 height 22
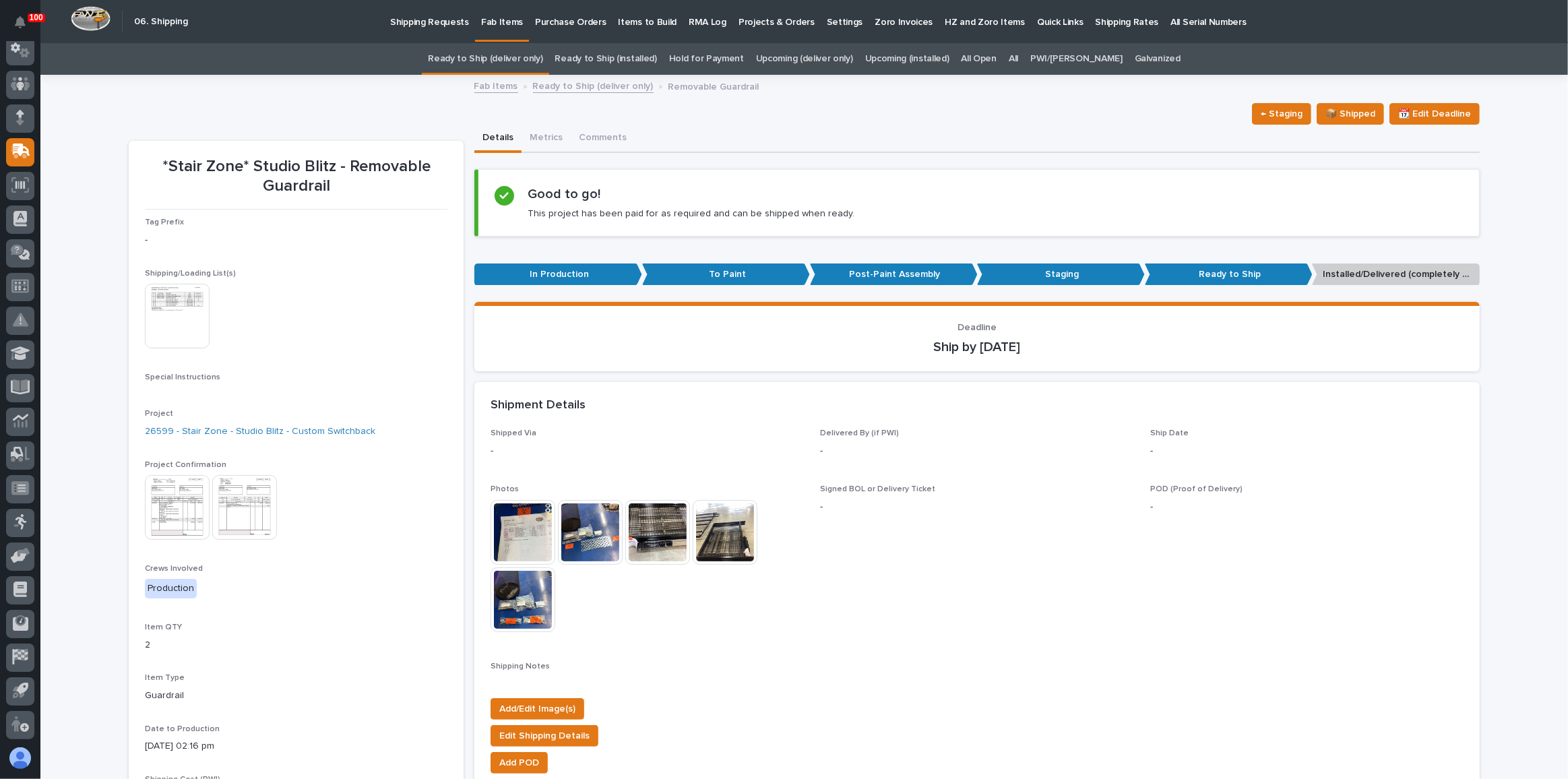
click at [531, 57] on link "Ready to Ship (deliver only)" at bounding box center [485, 59] width 114 height 32
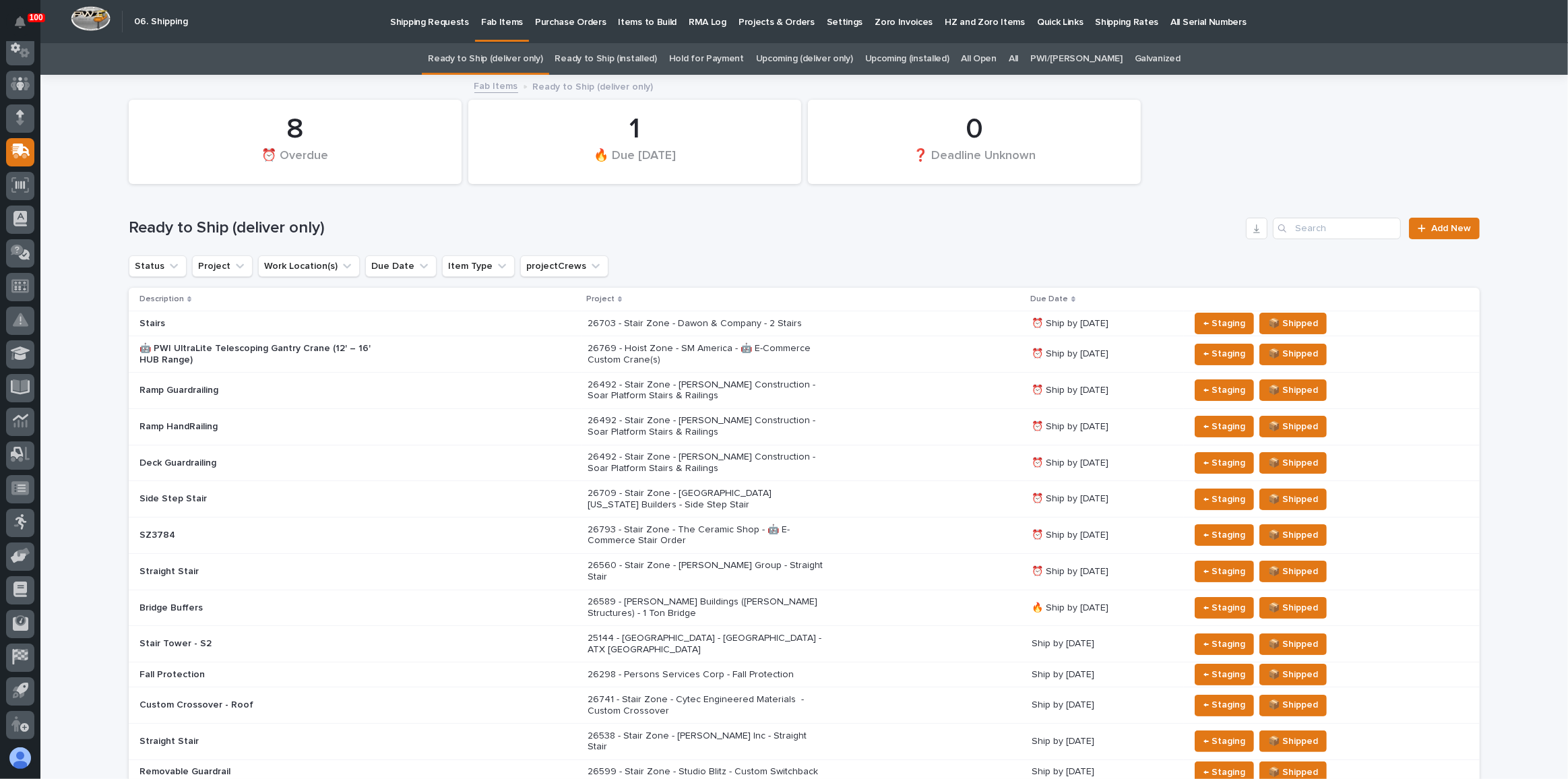
click at [459, 26] on p "Shipping Requests" at bounding box center [430, 14] width 79 height 28
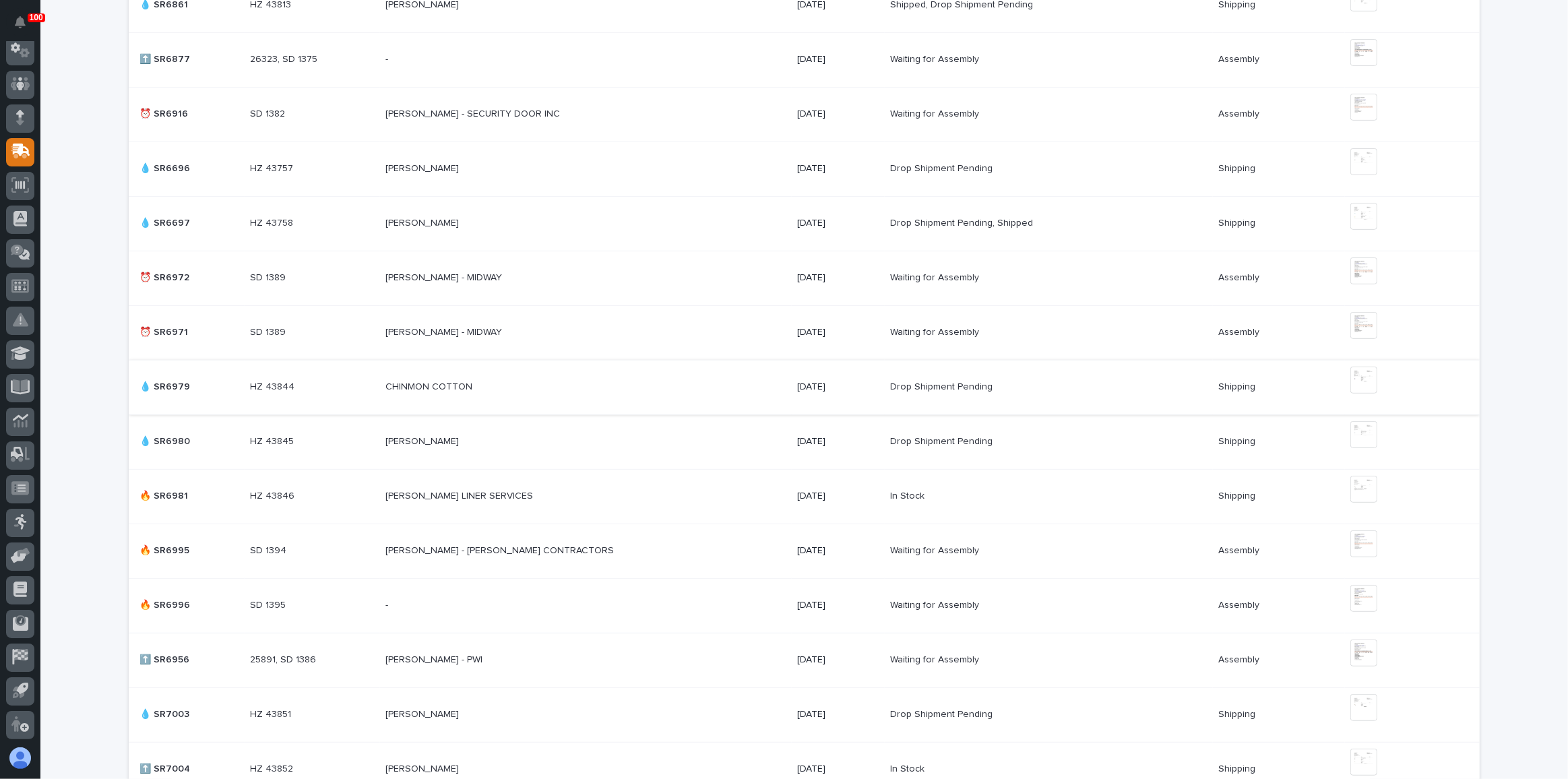
scroll to position [613, 0]
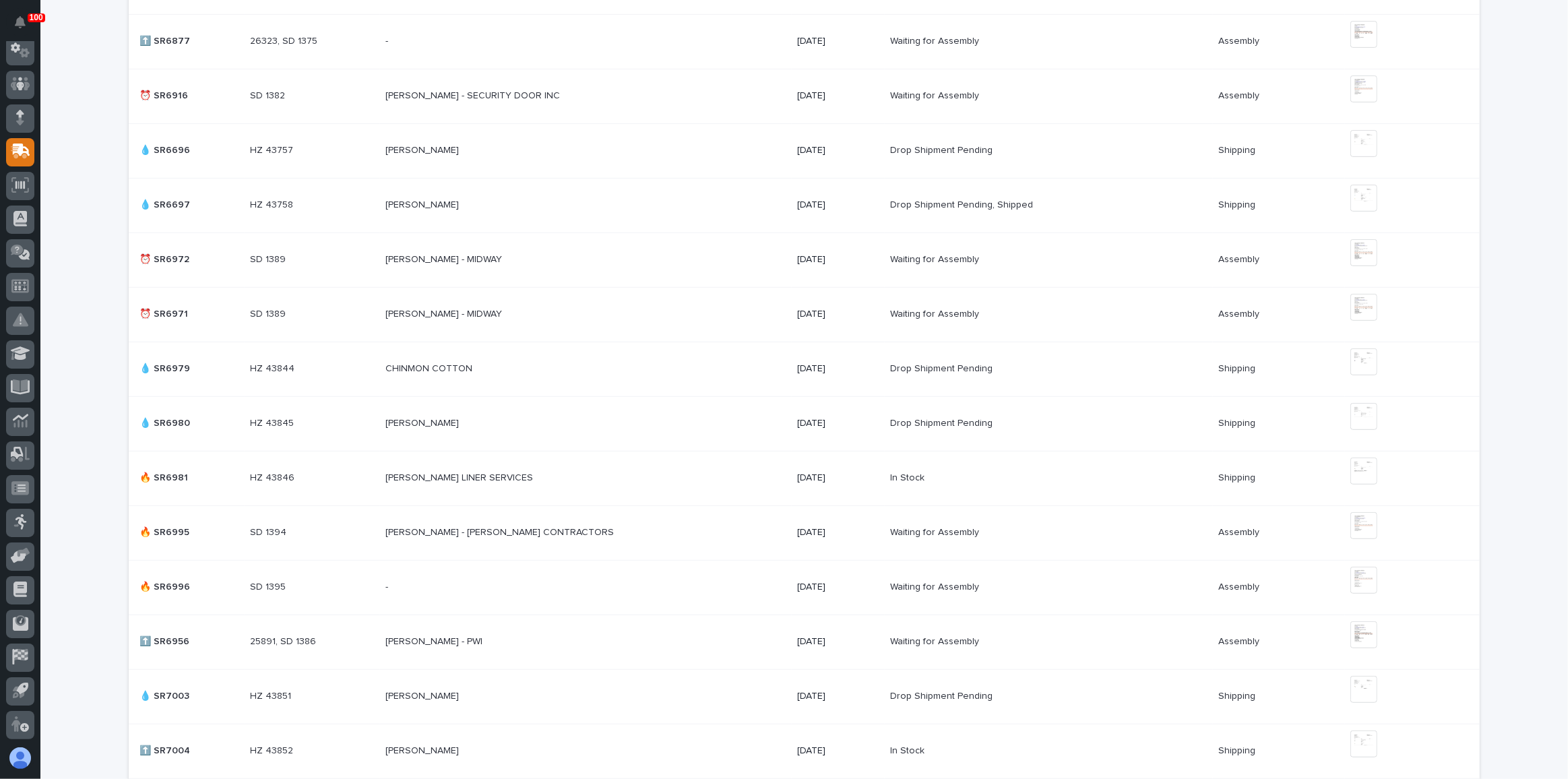
click at [514, 581] on p at bounding box center [504, 586] width 236 height 11
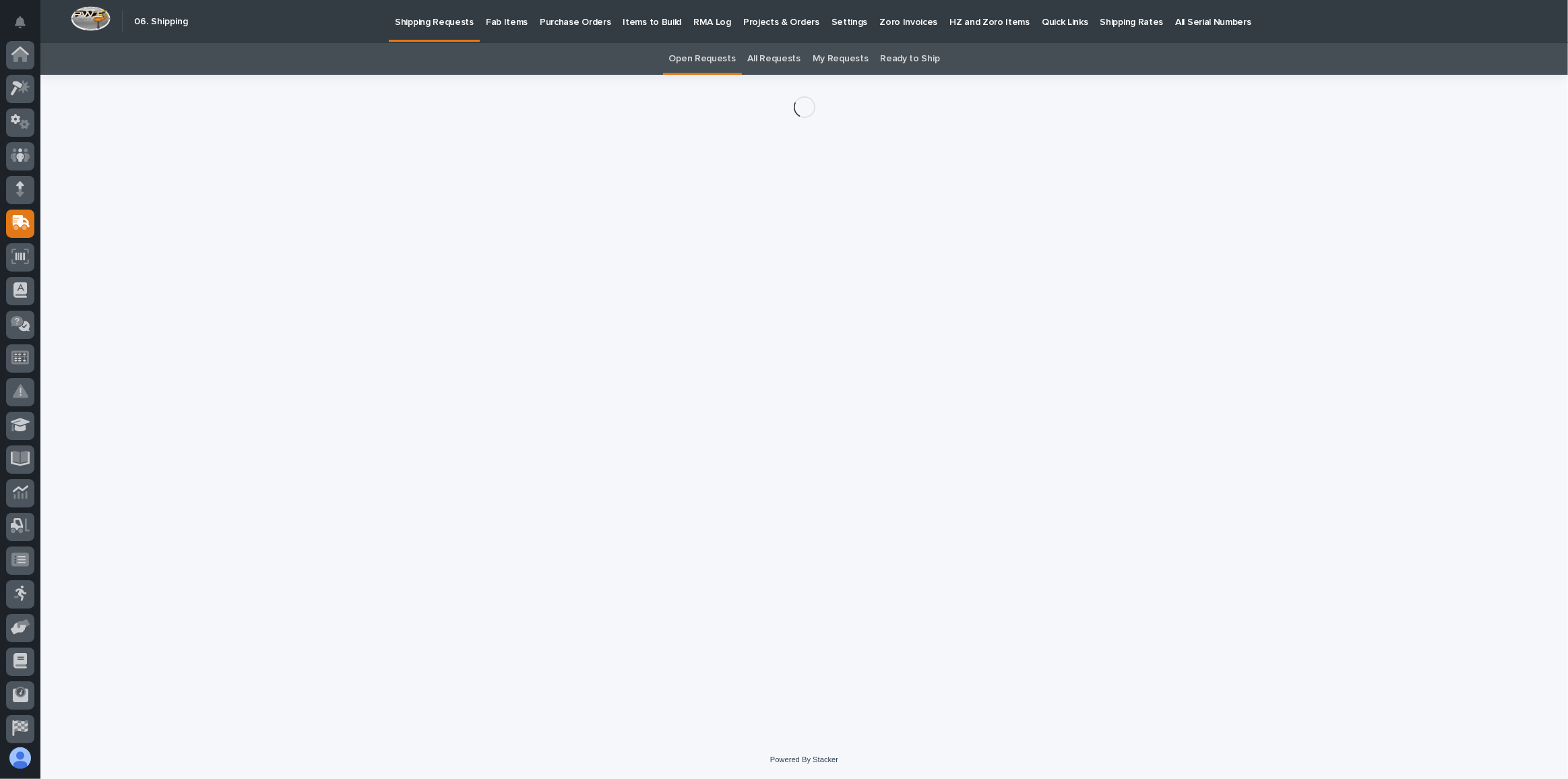
scroll to position [71, 0]
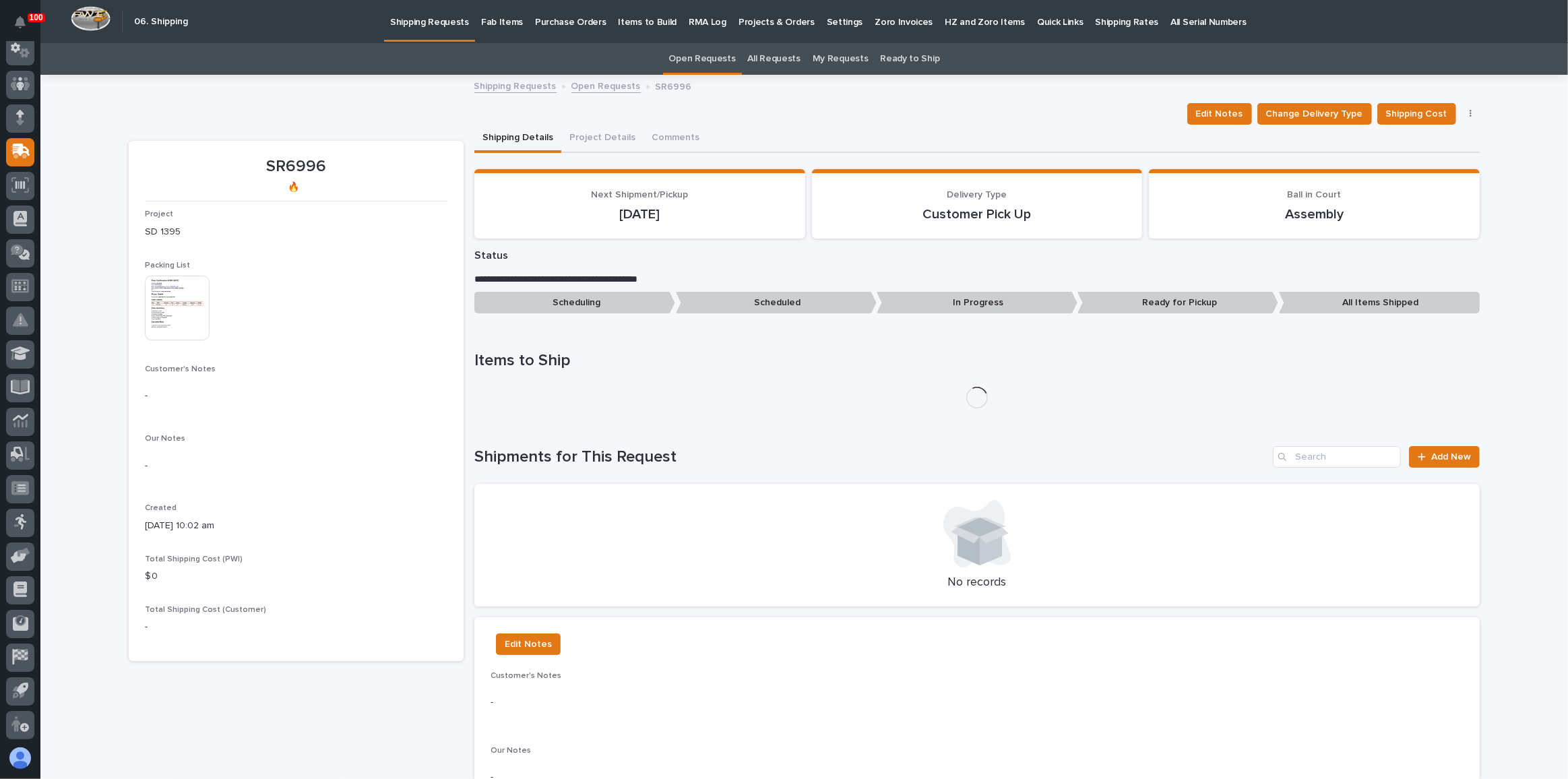
click at [182, 314] on img at bounding box center [177, 307] width 64 height 64
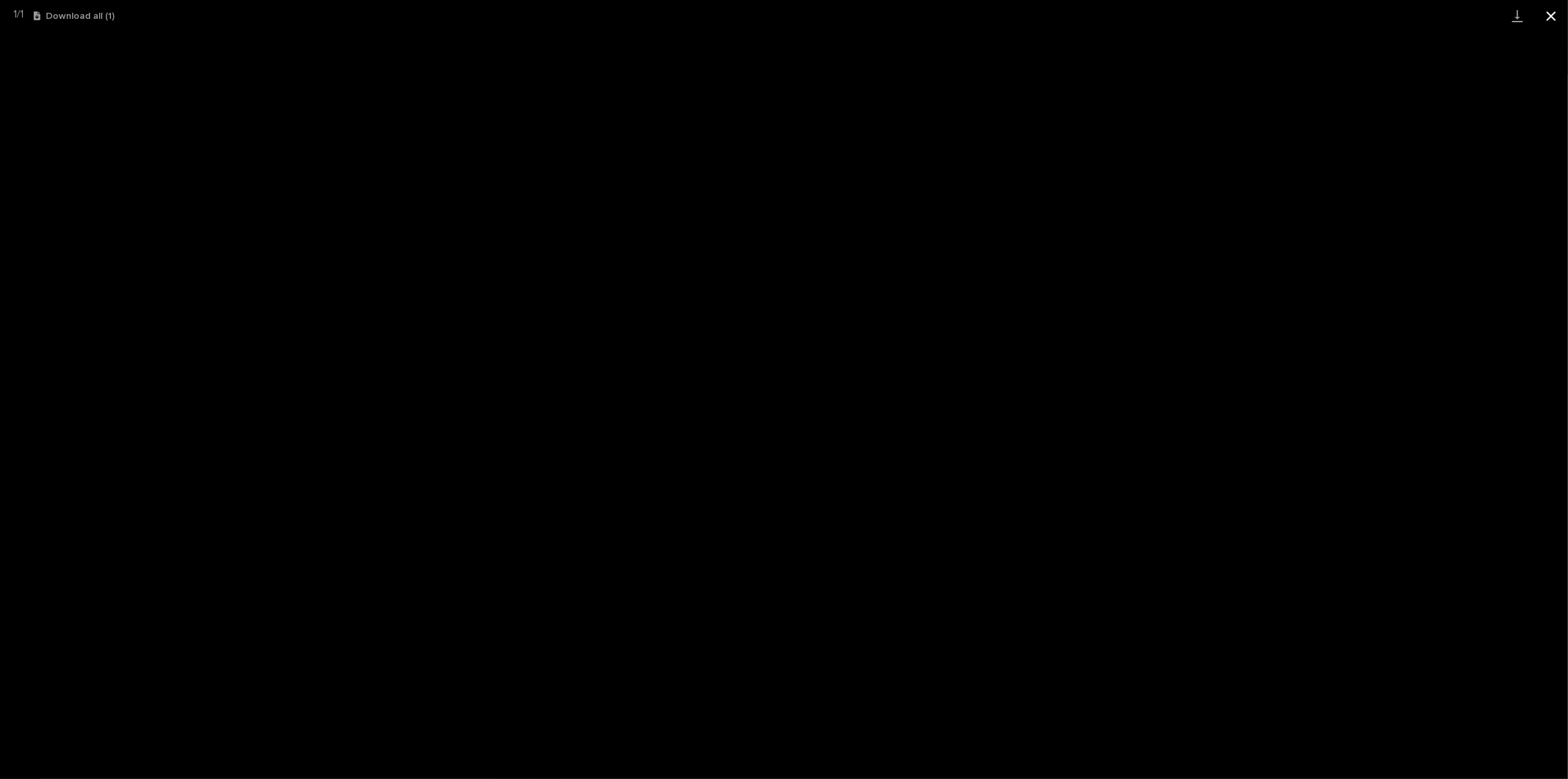
click at [1553, 13] on button "Close gallery" at bounding box center [1551, 16] width 33 height 32
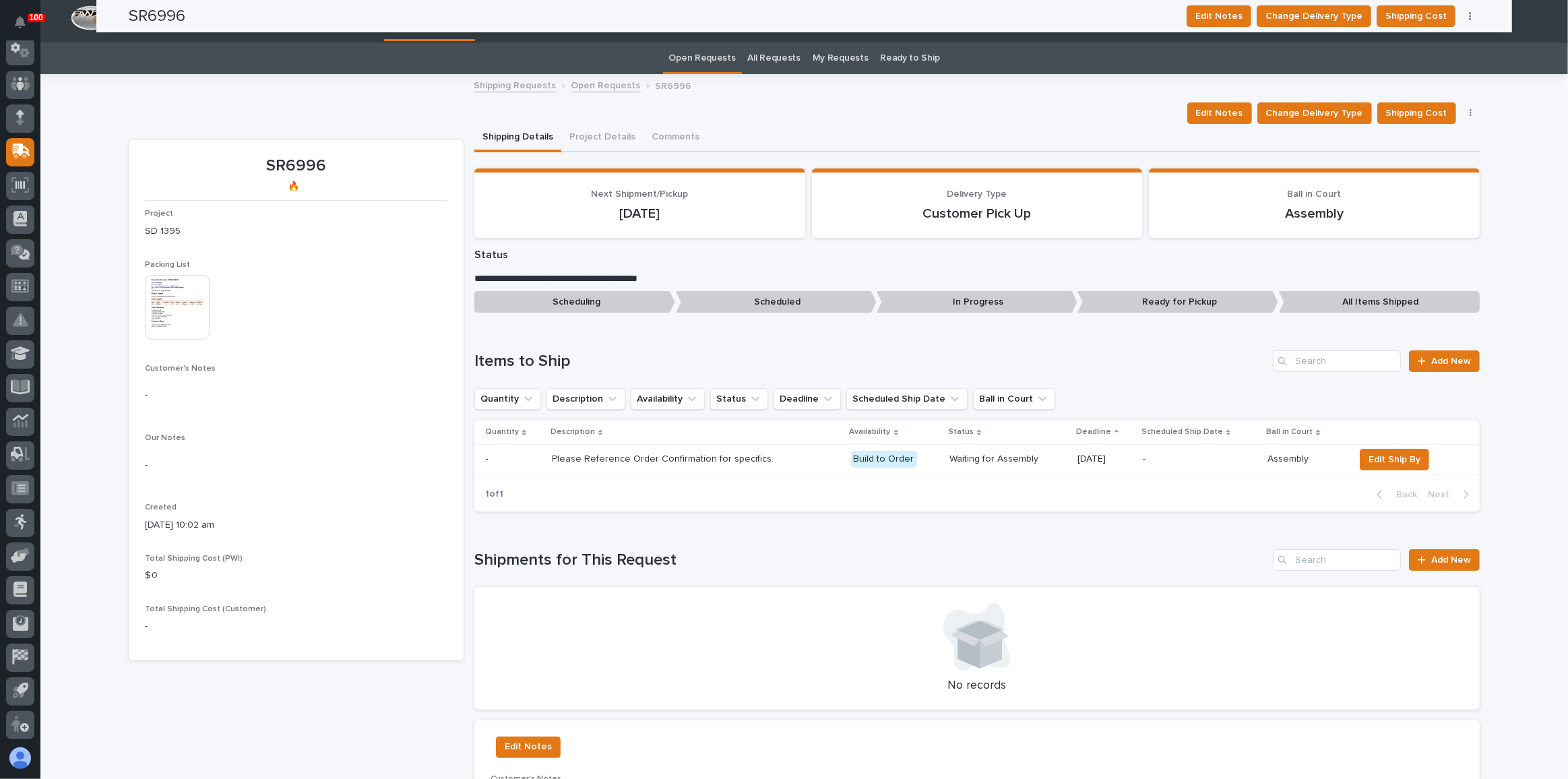
scroll to position [0, 0]
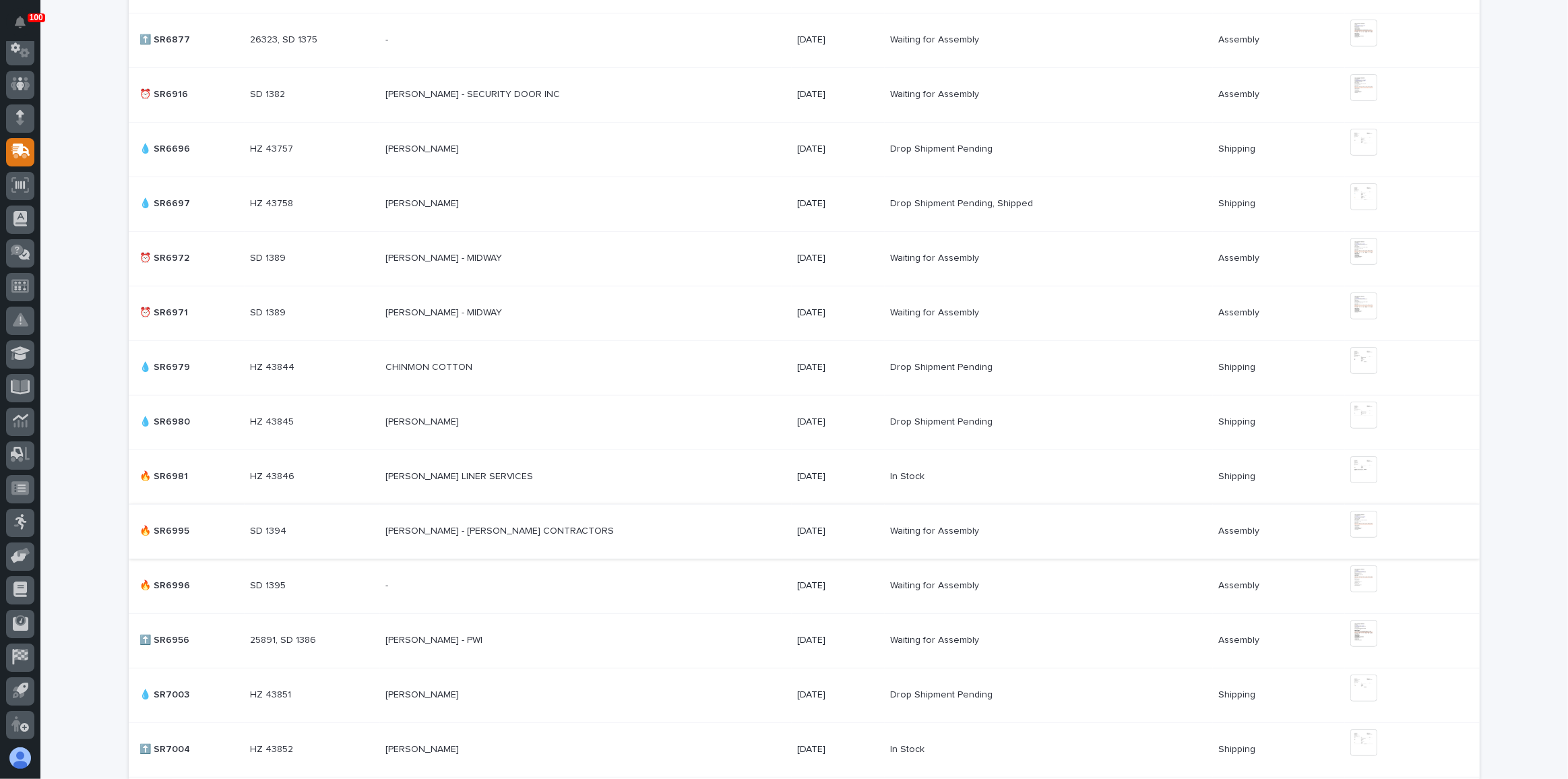
scroll to position [613, 0]
click at [576, 262] on p at bounding box center [504, 260] width 236 height 11
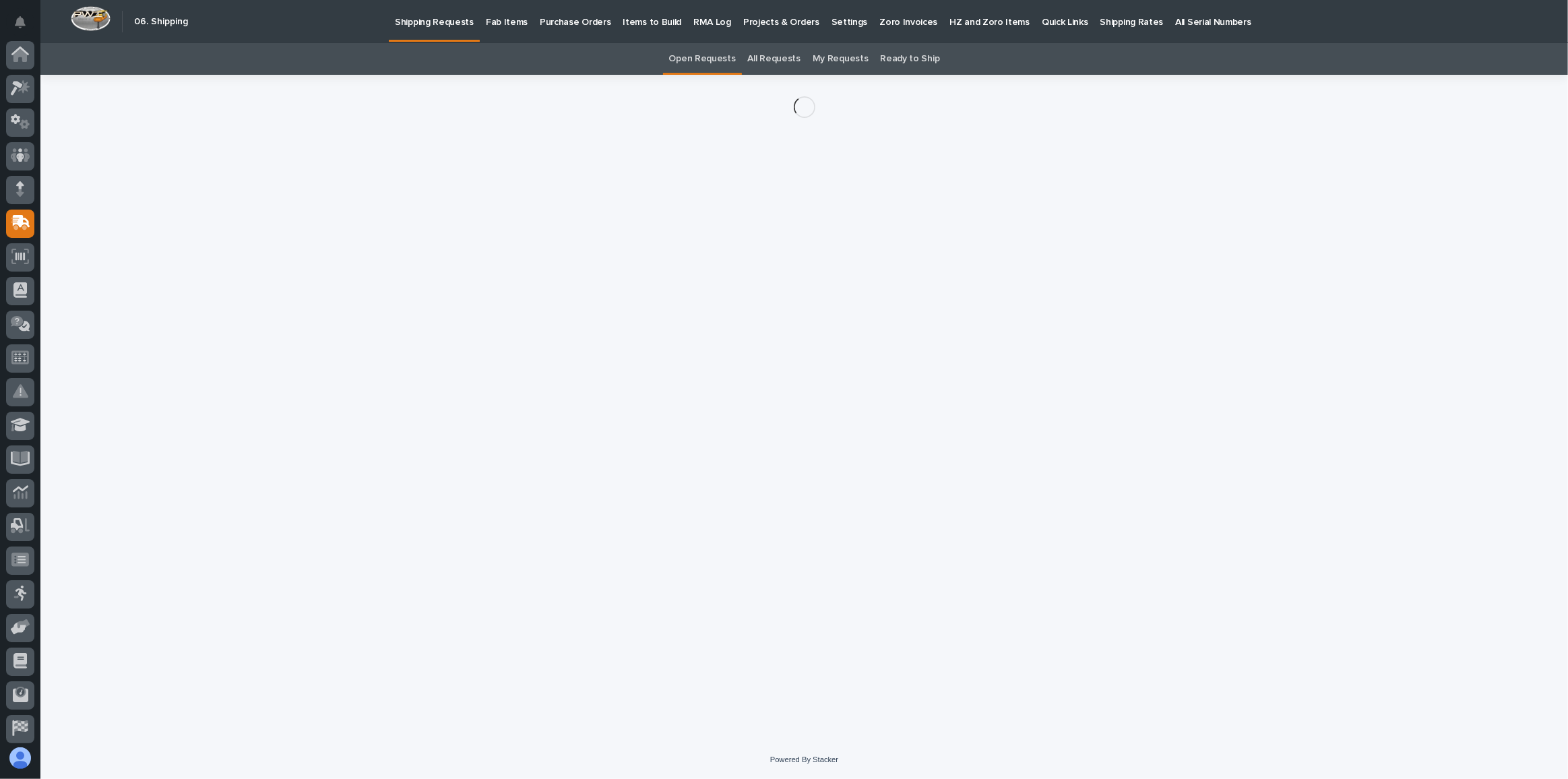
scroll to position [71, 0]
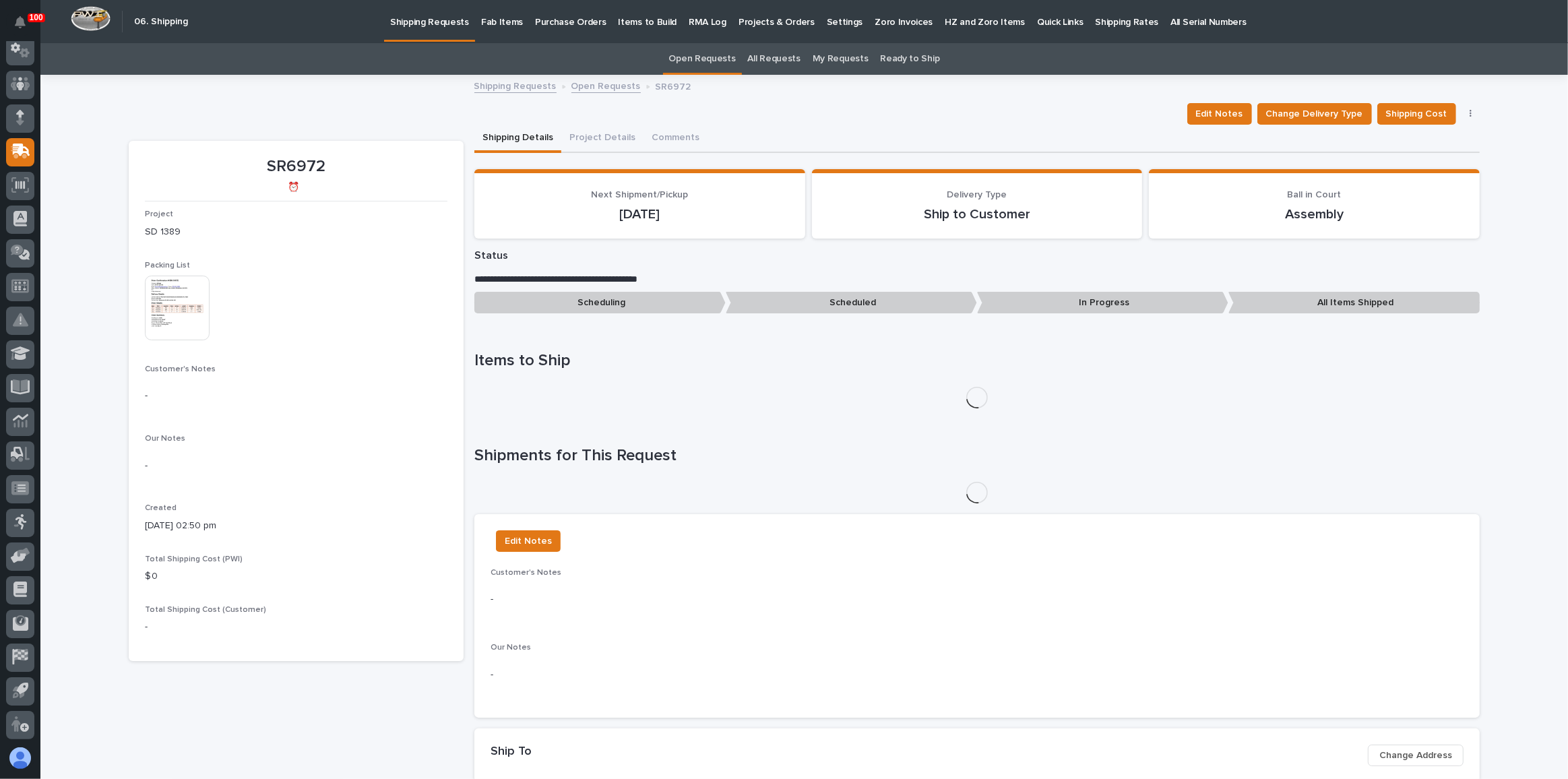
click at [157, 297] on img at bounding box center [177, 307] width 64 height 64
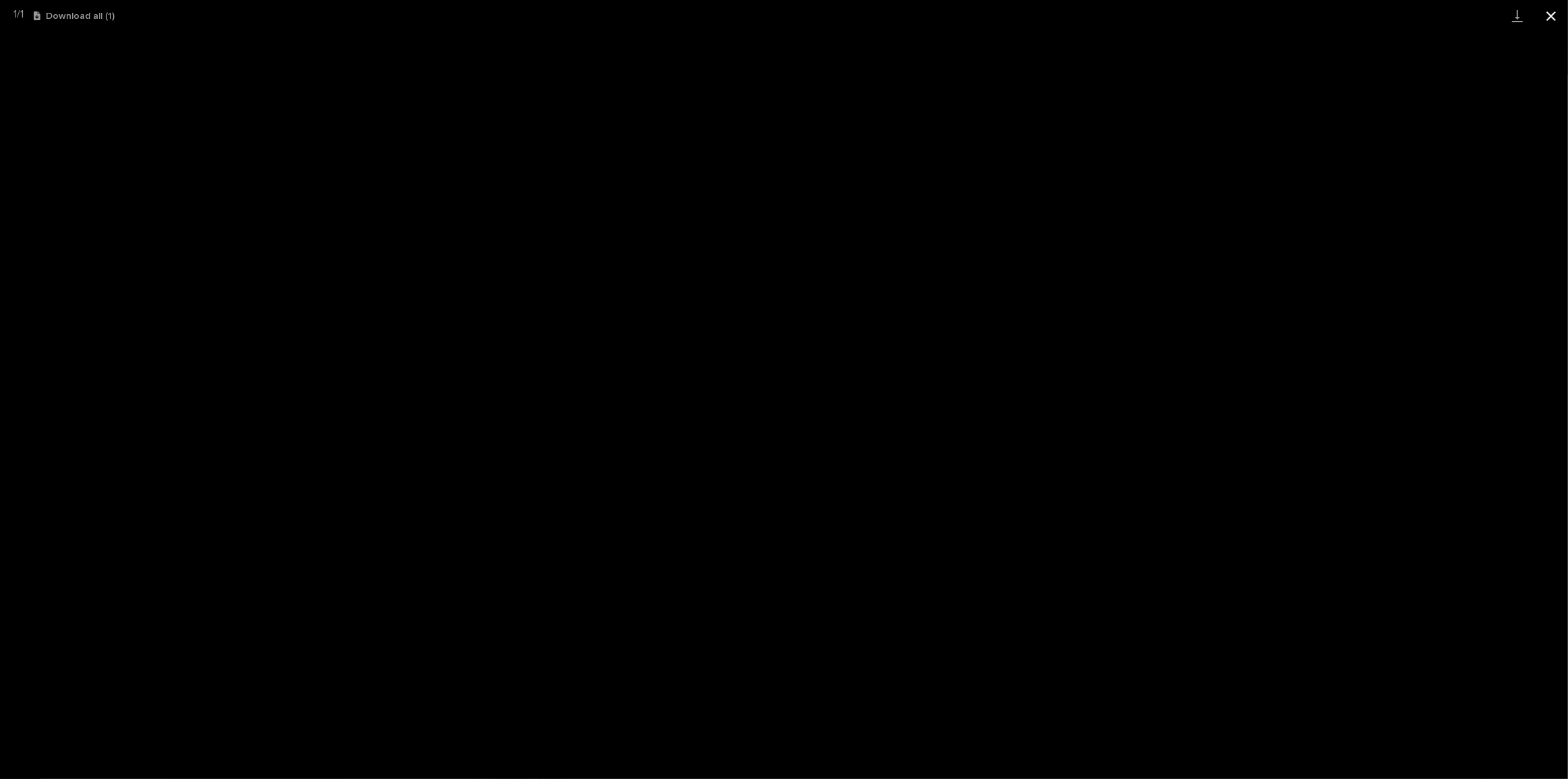
click at [1546, 18] on button "Close gallery" at bounding box center [1551, 16] width 33 height 32
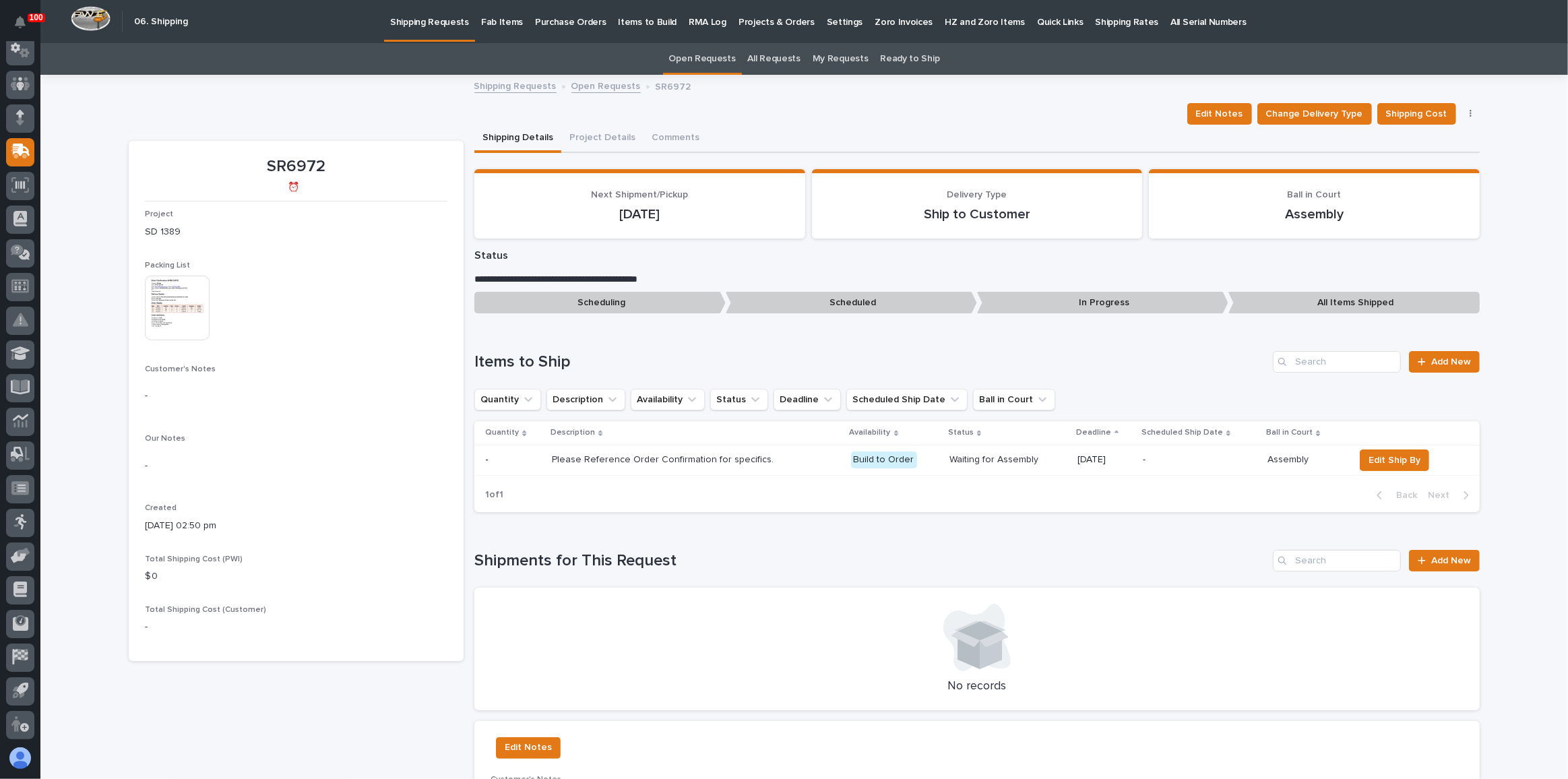
click at [426, 21] on p "Shipping Requests" at bounding box center [430, 14] width 79 height 28
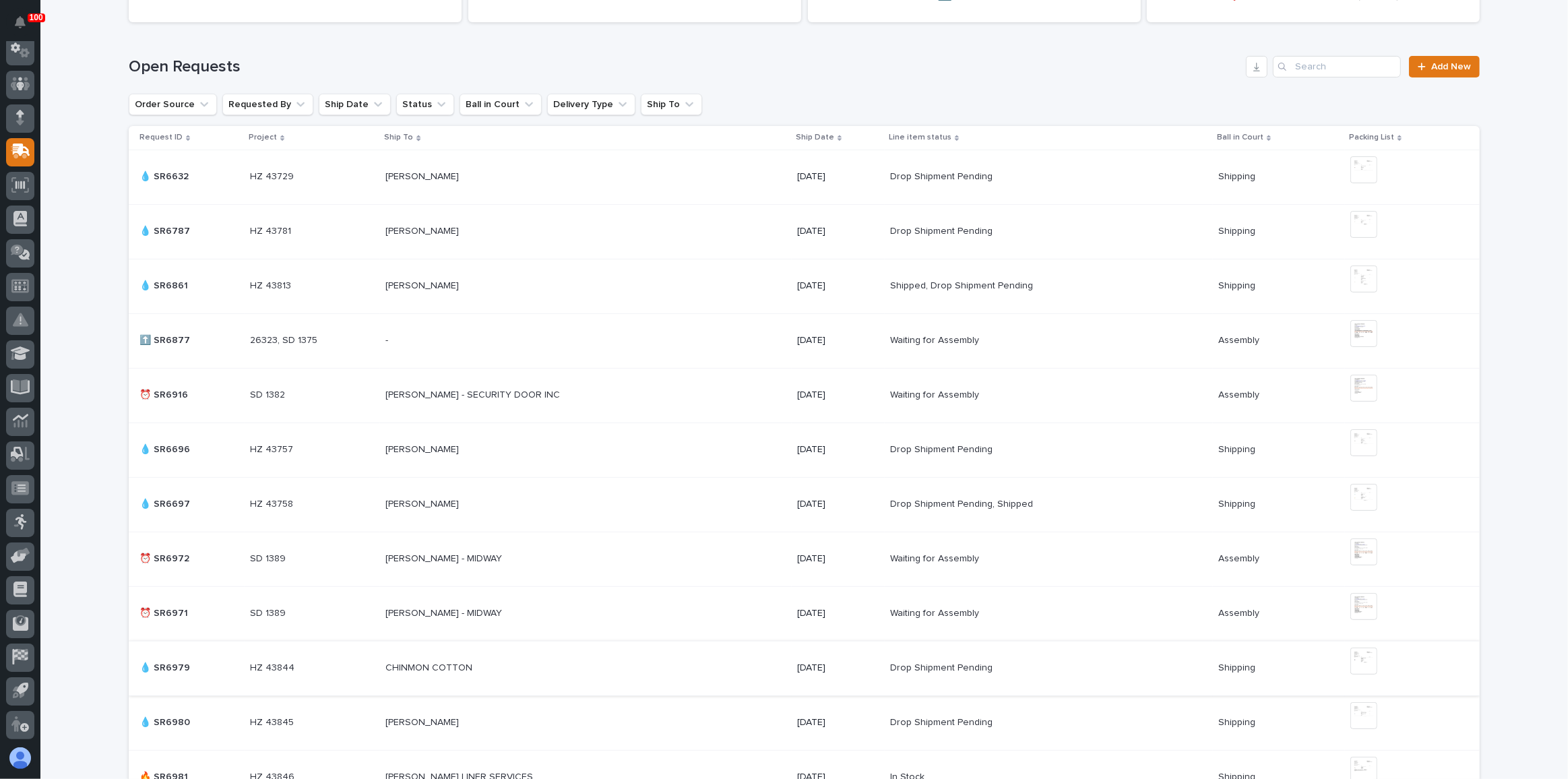
scroll to position [367, 0]
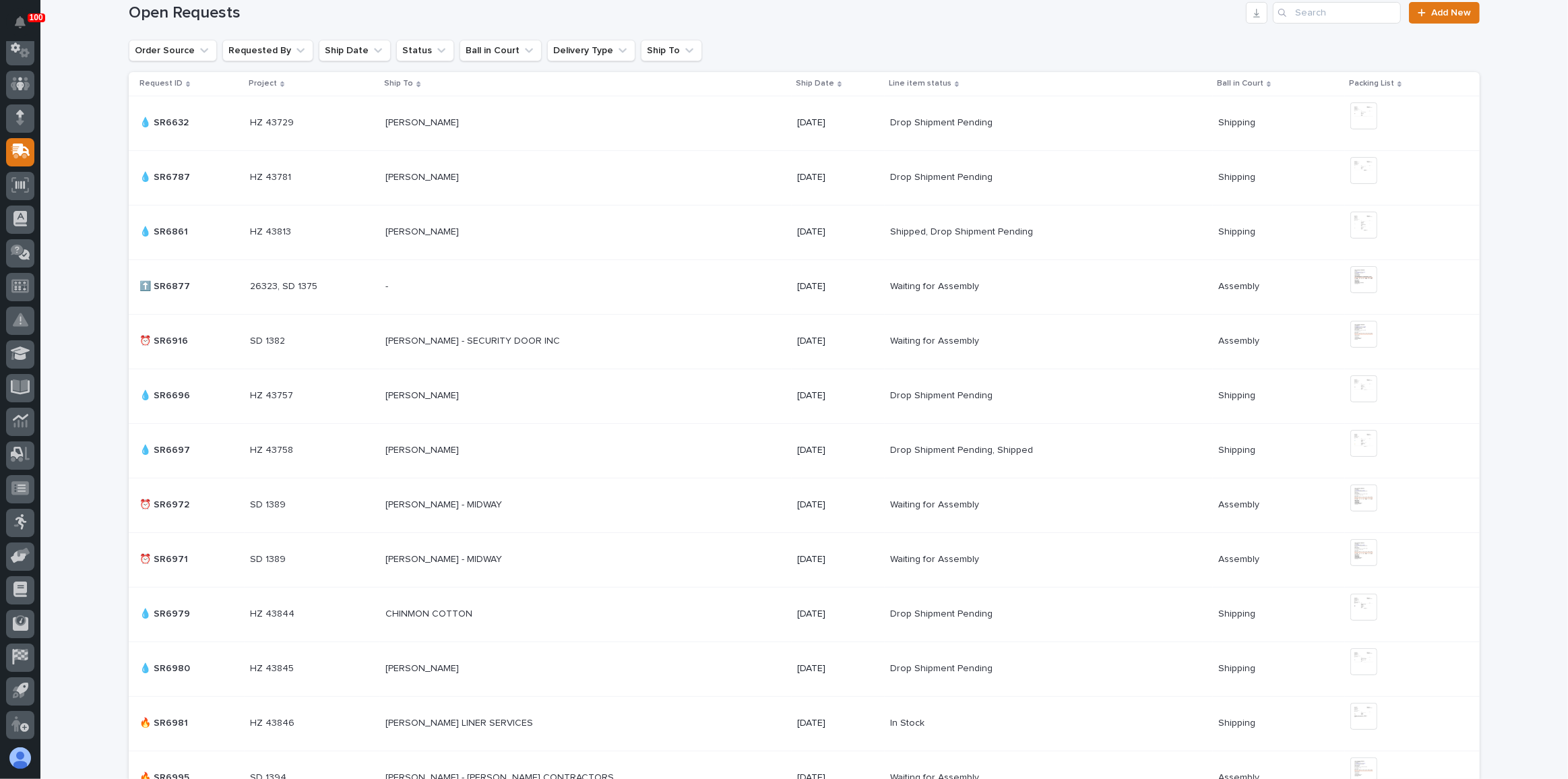
click at [651, 552] on div "[PERSON_NAME] - MIDWAY [PERSON_NAME] - MIDWAY" at bounding box center [585, 559] width 401 height 22
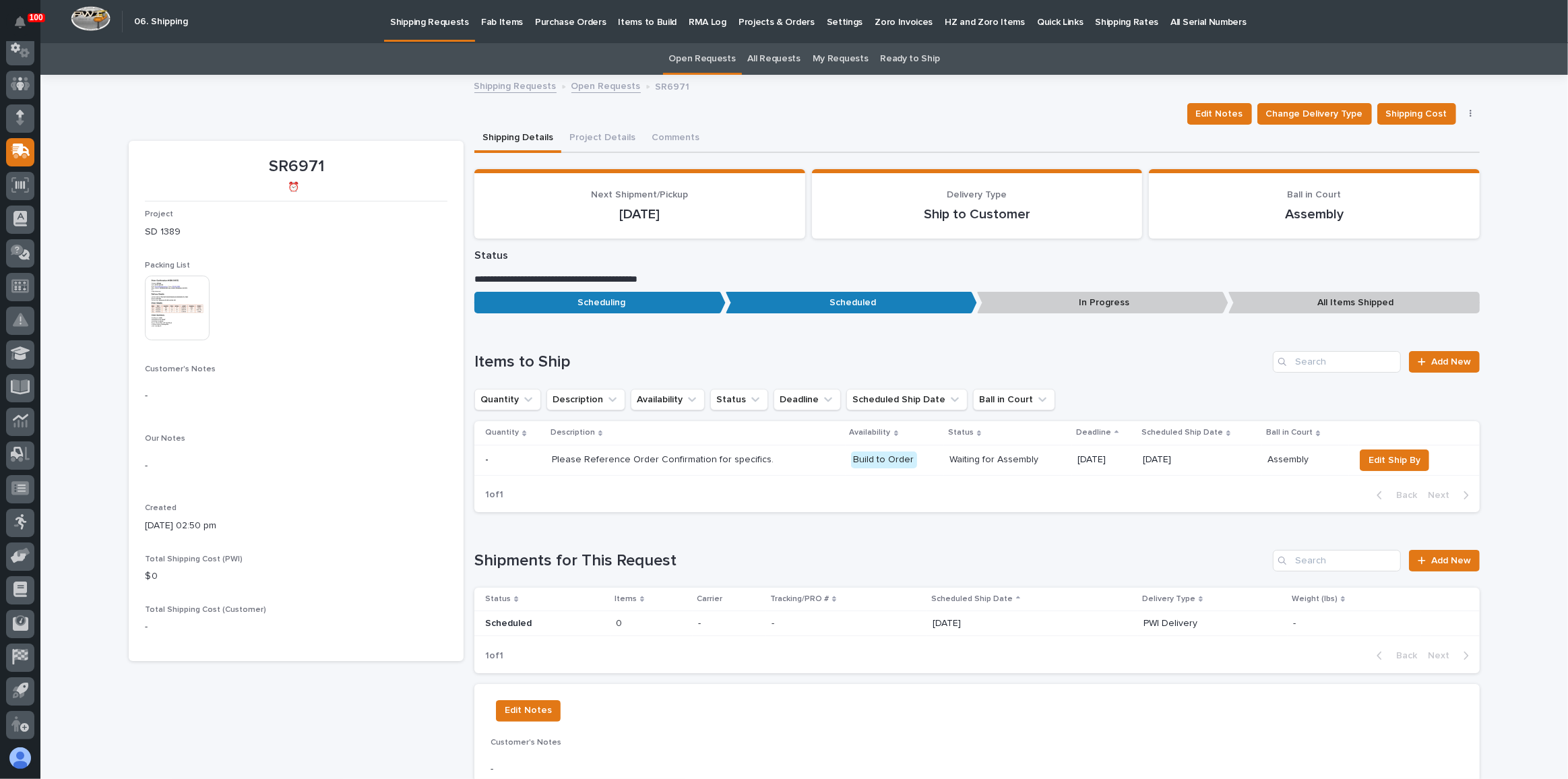
click at [494, 22] on p "Fab Items" at bounding box center [501, 14] width 41 height 28
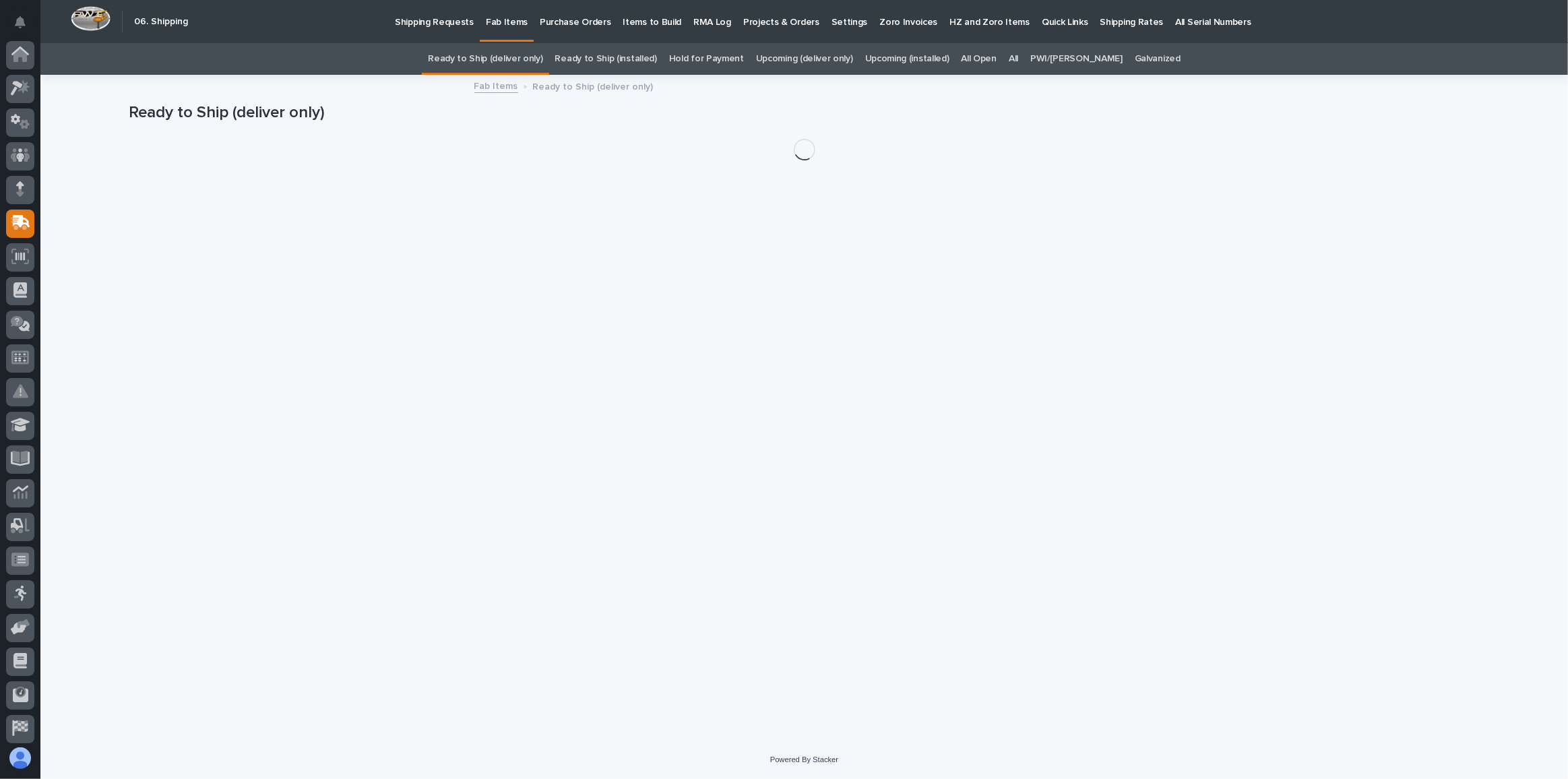
scroll to position [71, 0]
